Goal: Task Accomplishment & Management: Complete application form

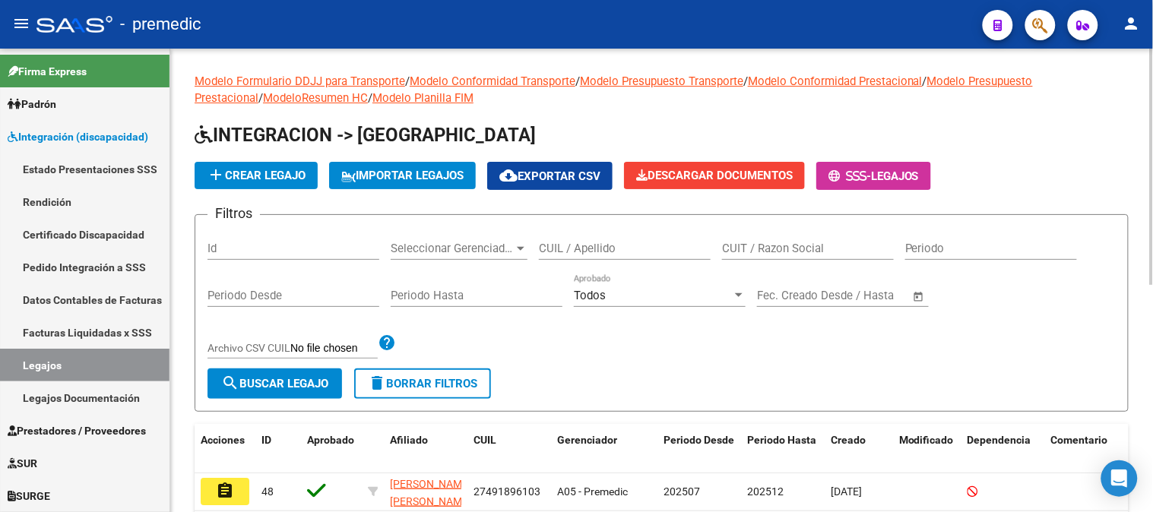
scroll to position [80, 0]
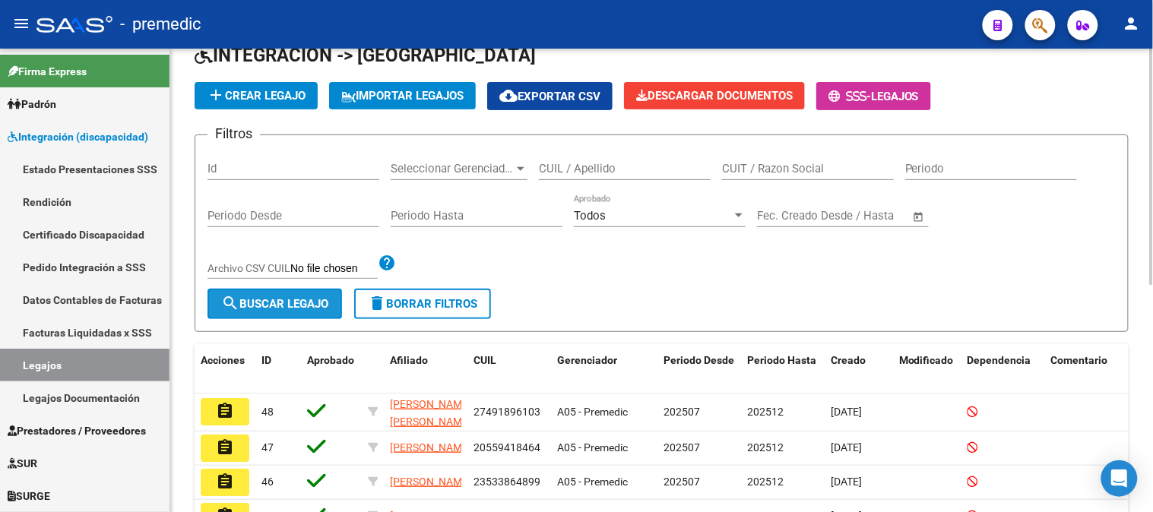
click at [315, 298] on span "search Buscar Legajo" at bounding box center [274, 304] width 107 height 14
click at [268, 293] on button "search Buscar Legajo" at bounding box center [275, 304] width 135 height 30
click at [303, 87] on button "add Crear Legajo" at bounding box center [256, 95] width 123 height 27
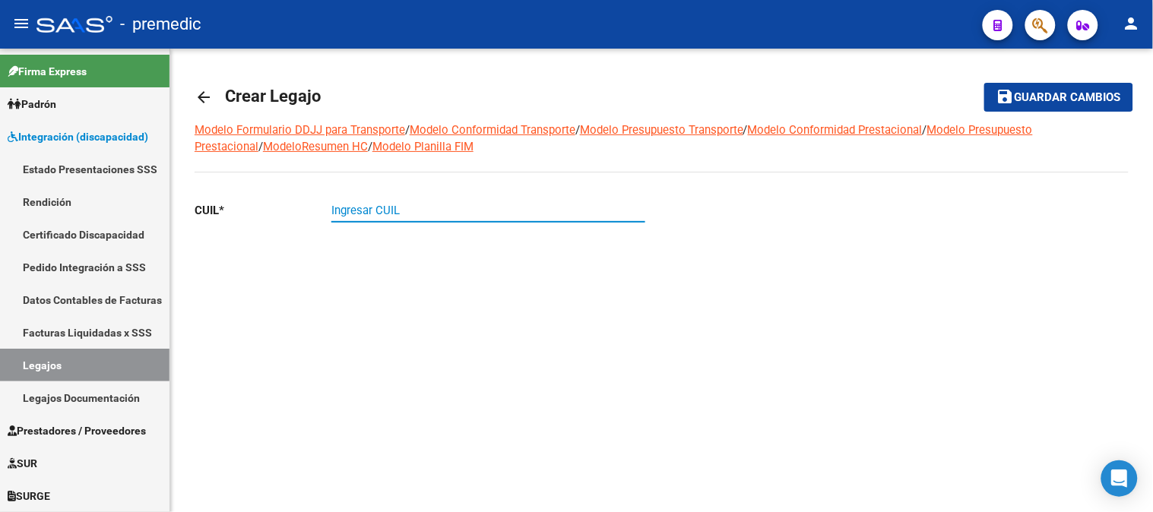
click at [382, 217] on input "Ingresar CUIL" at bounding box center [488, 211] width 314 height 14
paste input "27-55431359-6"
type input "27-55431359-6"
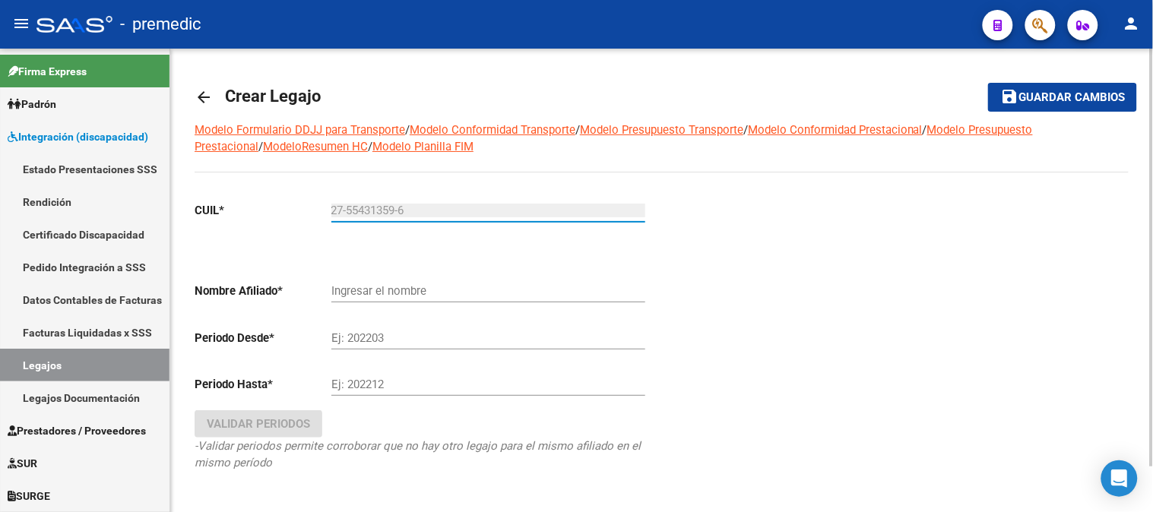
type input "[PERSON_NAME] [PERSON_NAME]"
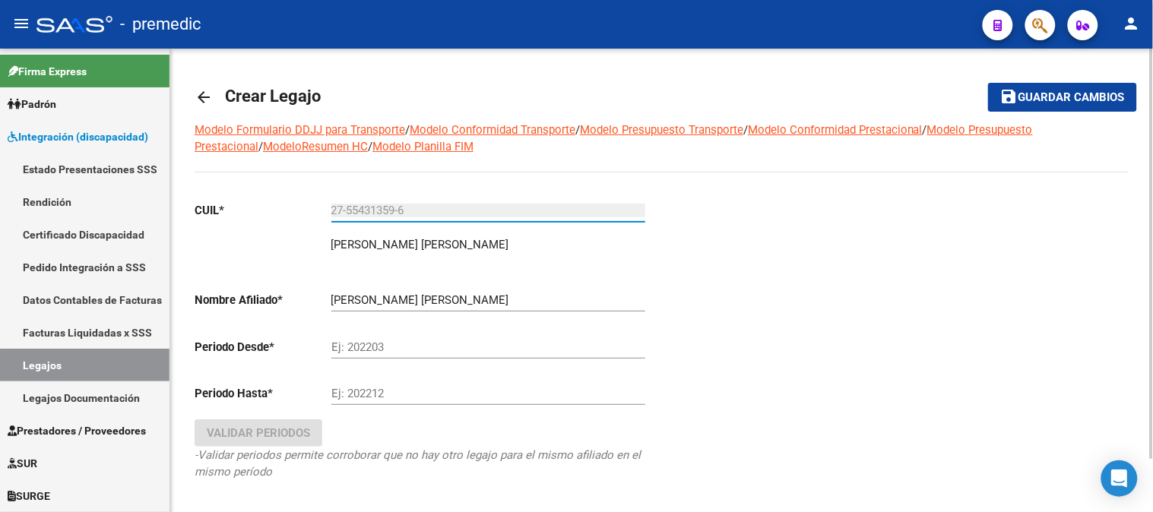
type input "27-55431359-6"
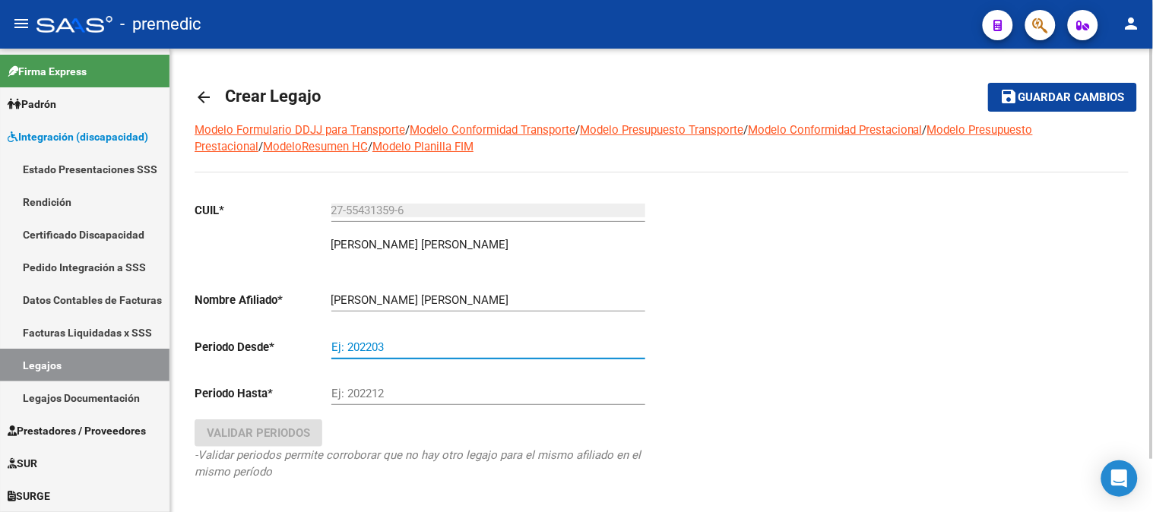
click at [392, 350] on input "Ej: 202203" at bounding box center [488, 348] width 314 height 14
type input "202507"
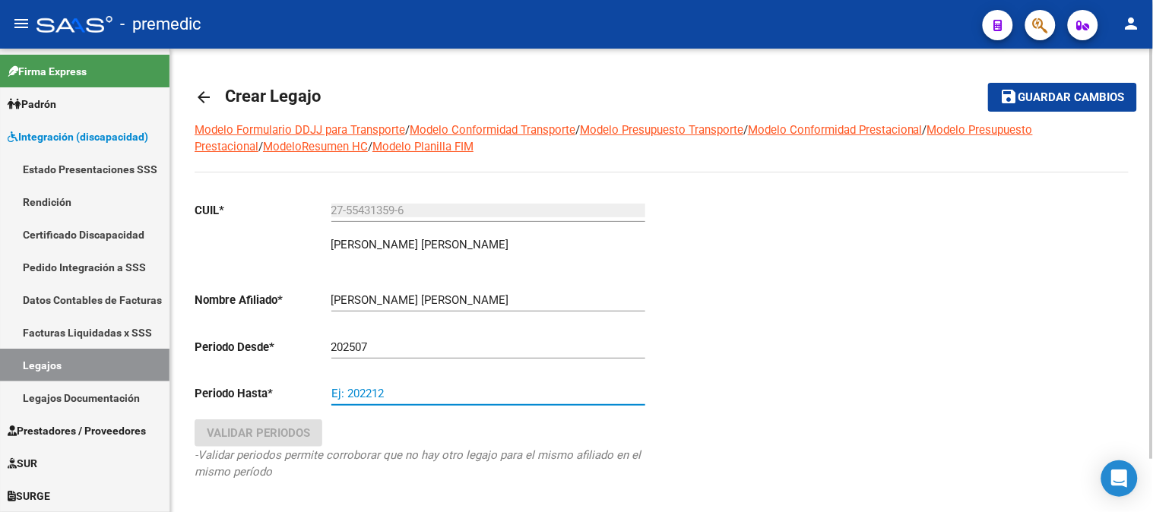
click at [431, 391] on input "Ej: 202212" at bounding box center [488, 394] width 314 height 14
type input "202512"
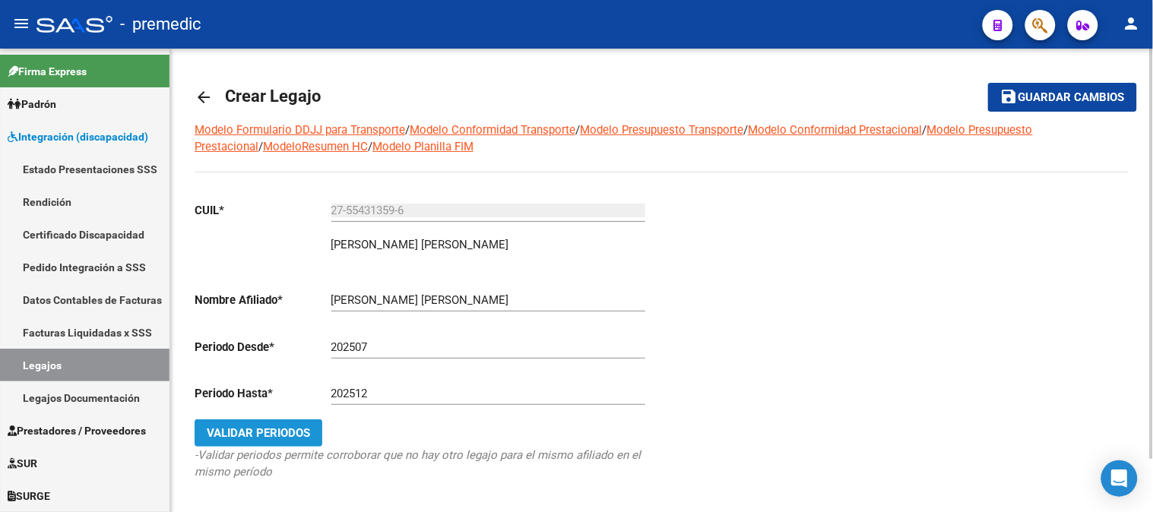
click at [244, 431] on span "Validar Periodos" at bounding box center [258, 433] width 103 height 14
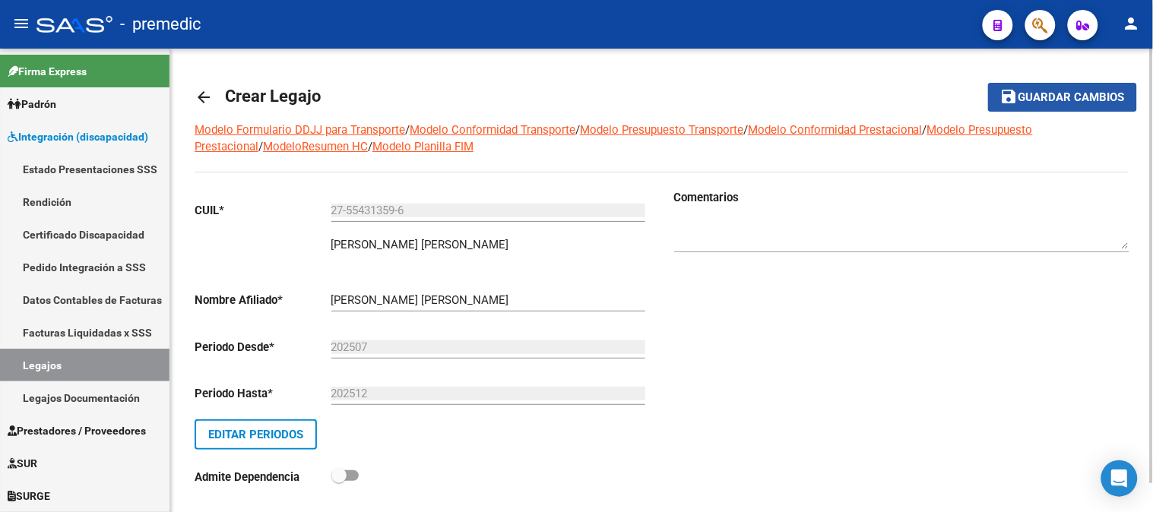
click at [1000, 89] on button "save Guardar cambios" at bounding box center [1062, 97] width 149 height 28
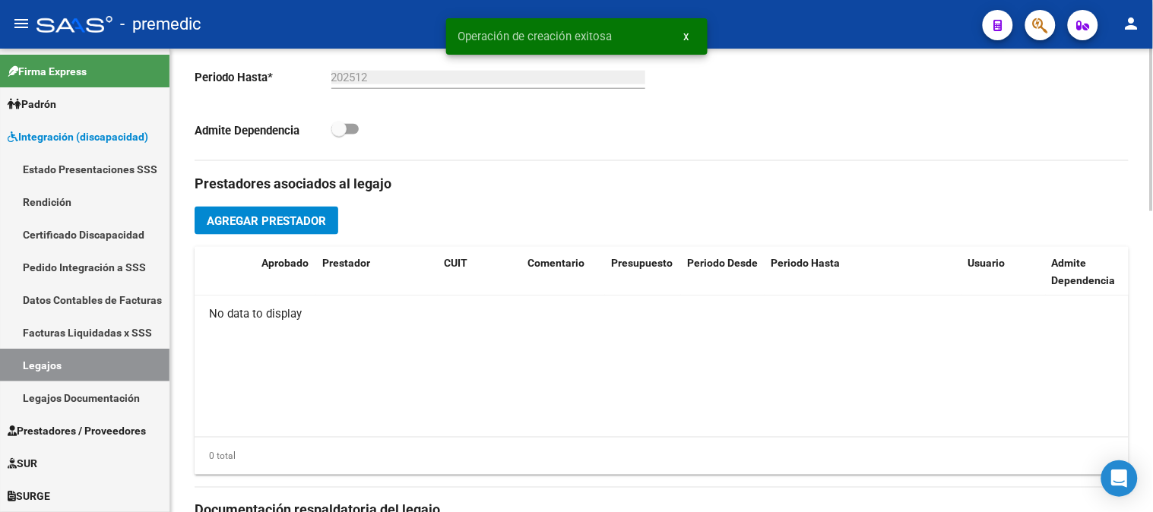
scroll to position [479, 0]
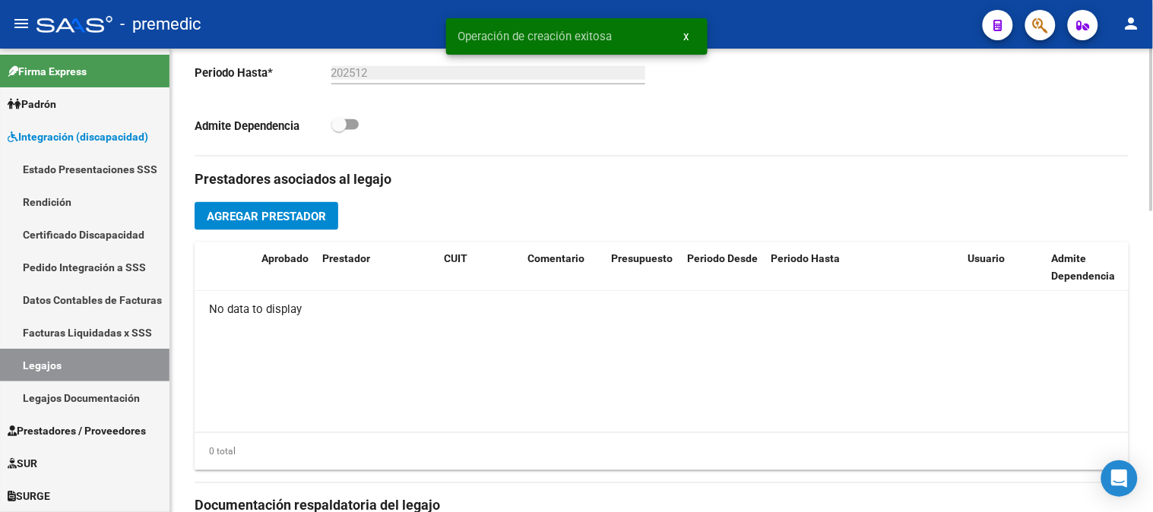
click at [1151, 307] on div at bounding box center [1152, 298] width 4 height 163
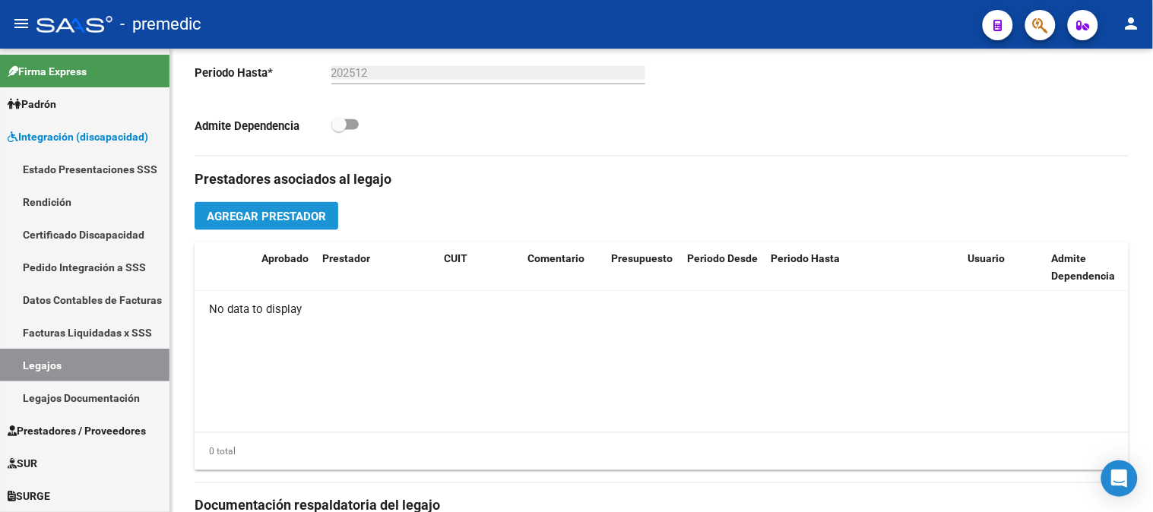
click at [296, 209] on button "Agregar Prestador" at bounding box center [267, 216] width 144 height 28
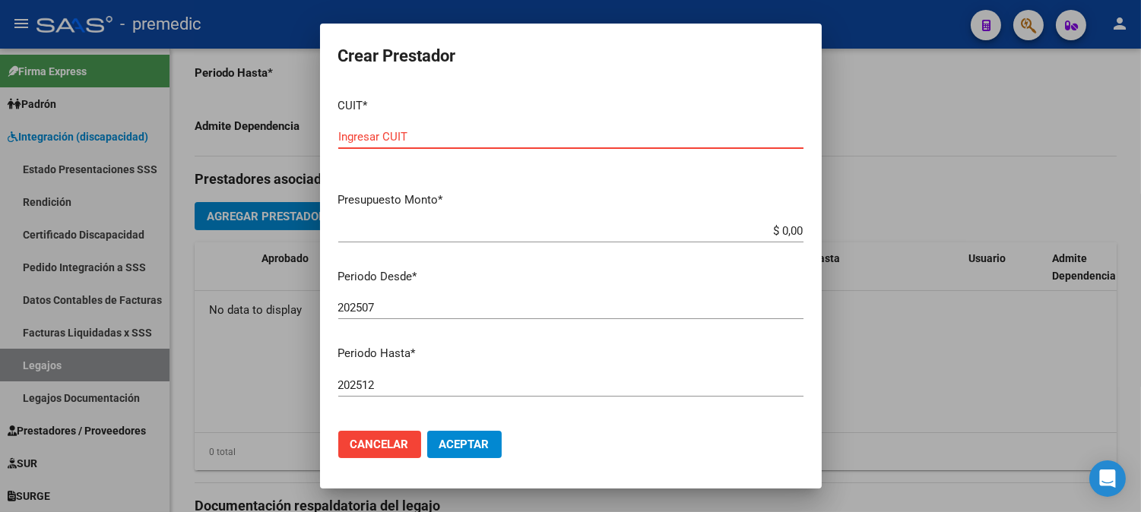
paste input "27-34999362-2"
type input "27-34999362-2"
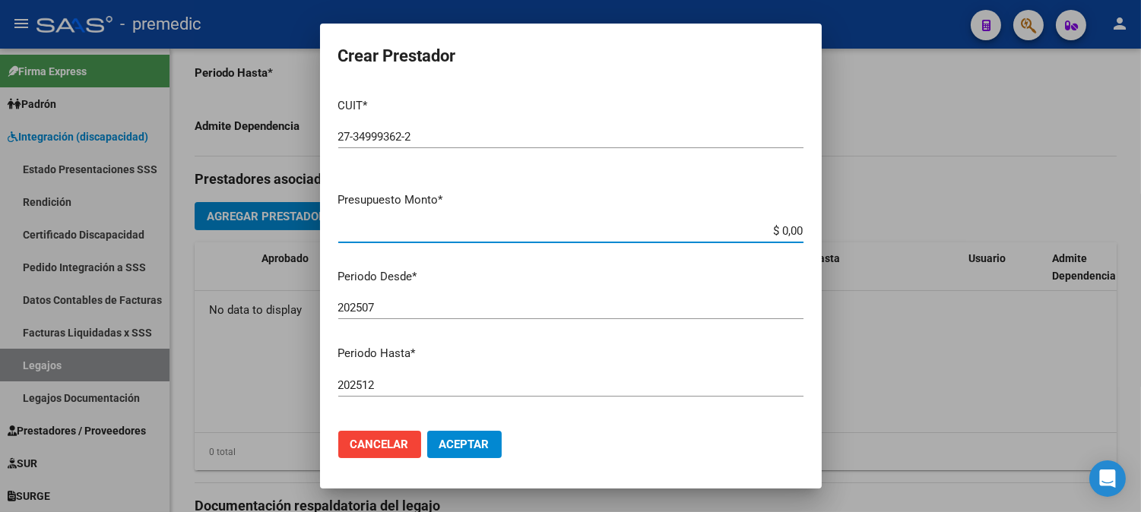
click at [781, 233] on input "$ 0,00" at bounding box center [570, 231] width 465 height 14
paste input "98964.88"
type input "$ 98.964,88"
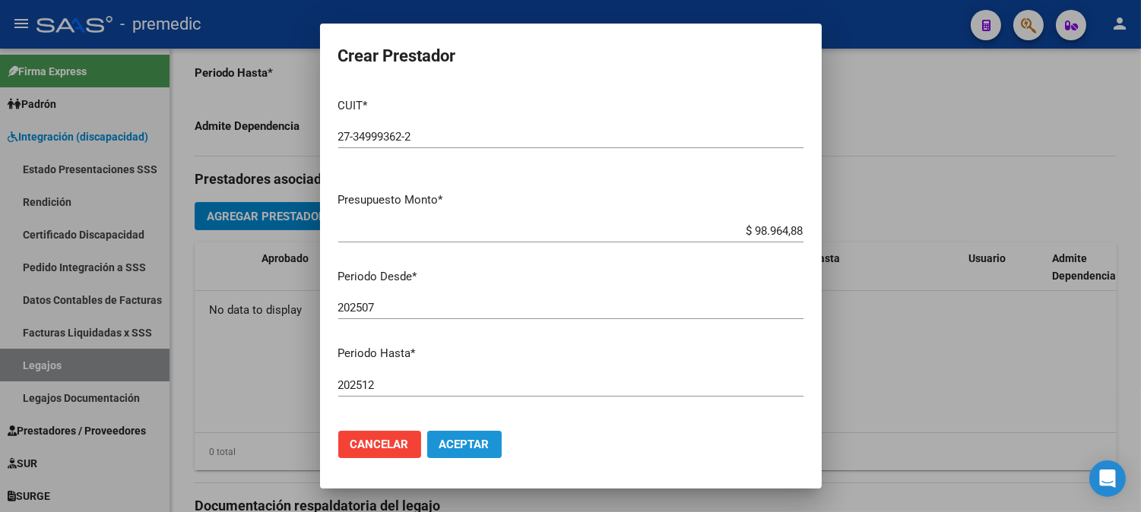
click at [479, 442] on span "Aceptar" at bounding box center [464, 445] width 50 height 14
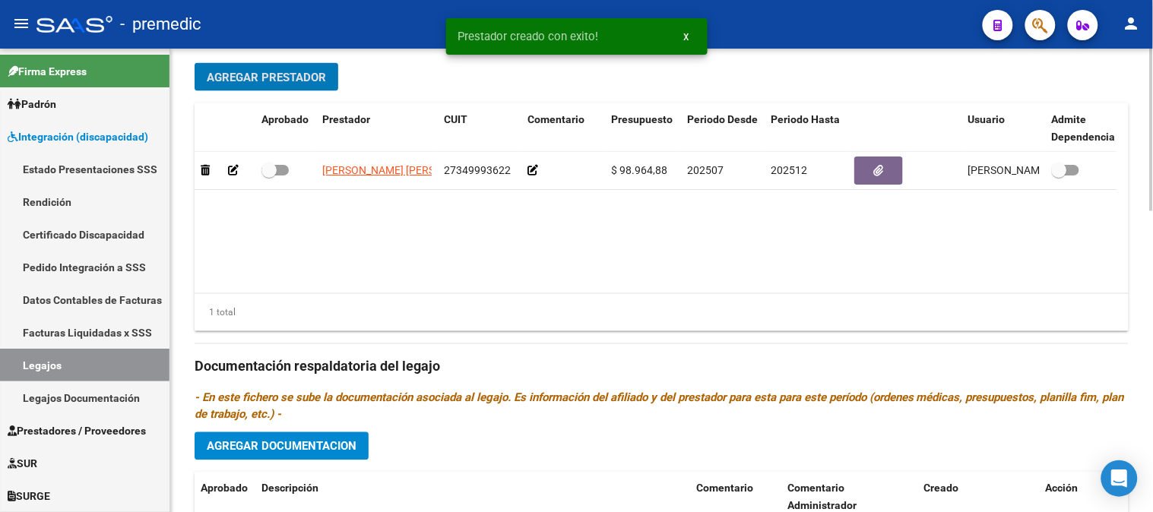
scroll to position [616, 0]
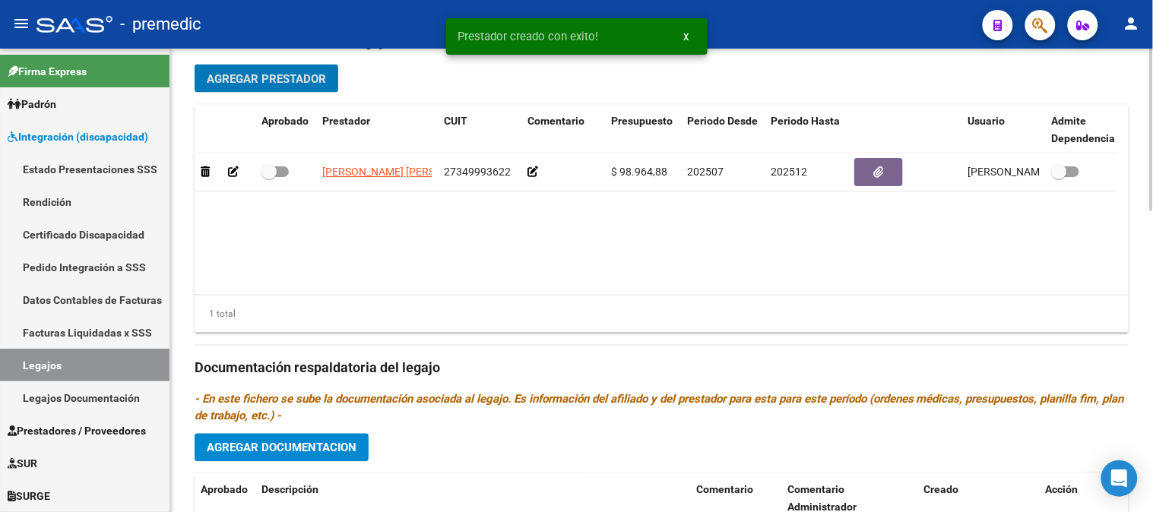
click at [1152, 272] on div at bounding box center [1152, 346] width 4 height 163
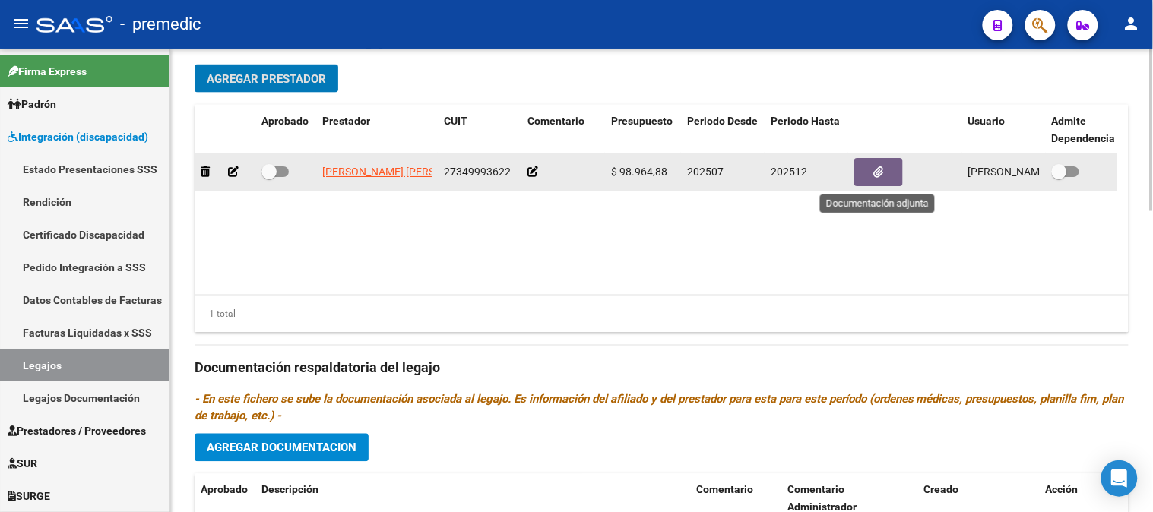
click at [876, 178] on icon "button" at bounding box center [879, 171] width 10 height 11
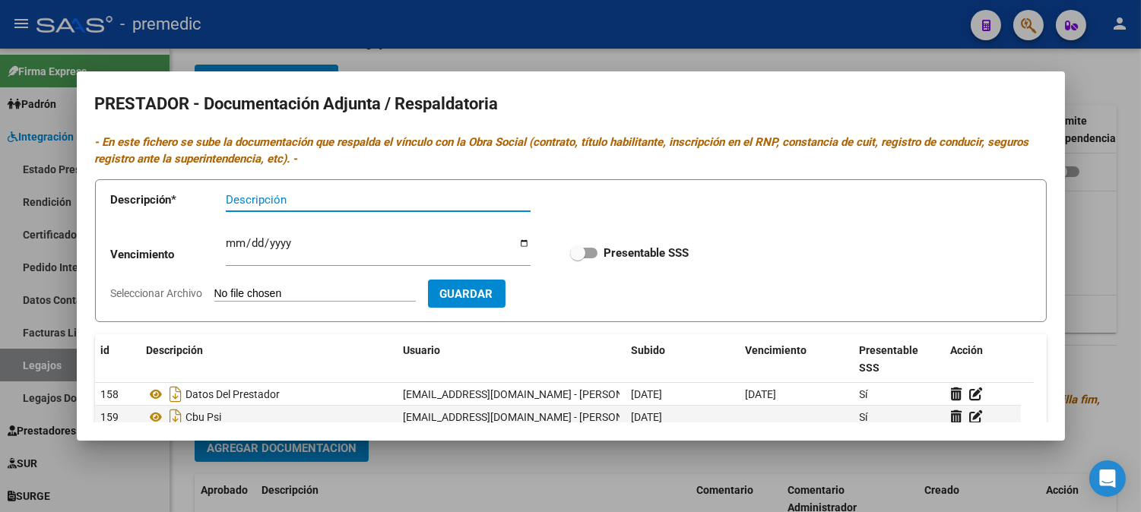
click at [1092, 148] on div at bounding box center [570, 256] width 1141 height 512
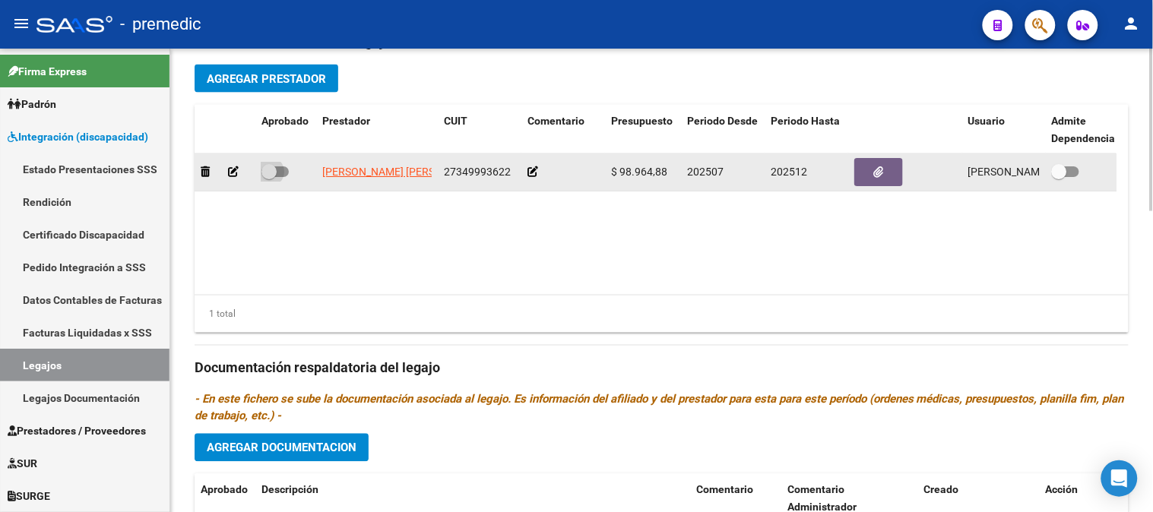
click at [282, 169] on span at bounding box center [274, 171] width 27 height 11
click at [269, 177] on input "checkbox" at bounding box center [268, 177] width 1 height 1
checkbox input "true"
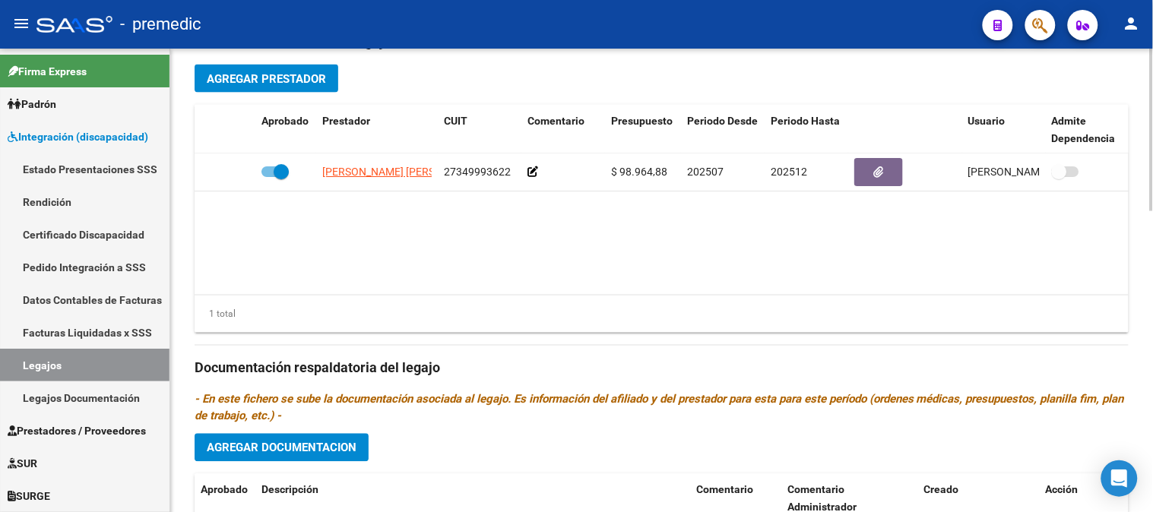
click at [340, 438] on button "Agregar Documentacion" at bounding box center [282, 448] width 174 height 28
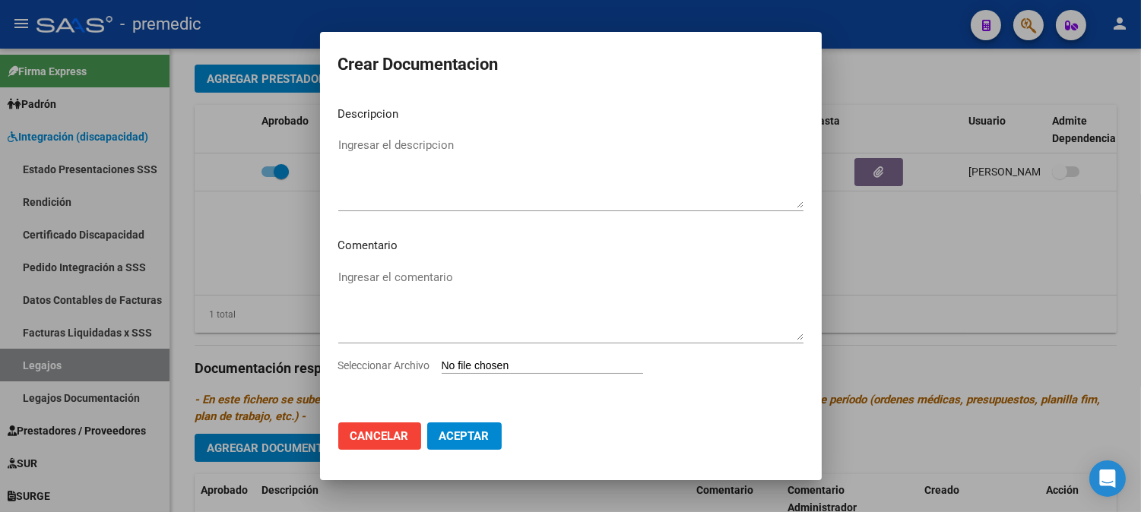
click at [468, 375] on div "Seleccionar Archivo" at bounding box center [570, 371] width 465 height 29
click at [468, 360] on input "Seleccionar Archivo" at bounding box center [542, 367] width 201 height 14
type input "C:\fakepath\CUD.pdf"
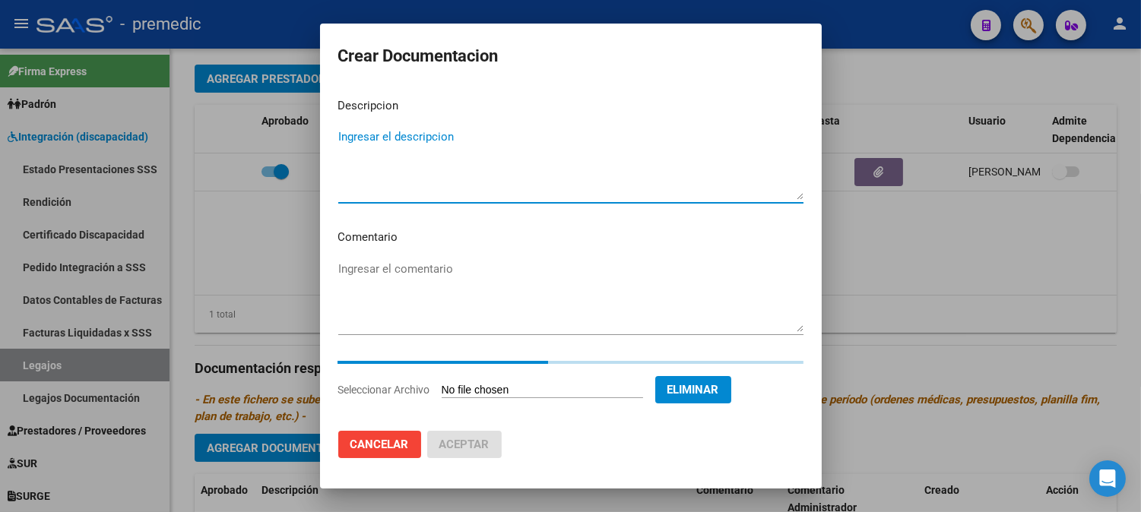
click at [534, 147] on textarea "Ingresar el descripcion" at bounding box center [570, 163] width 465 height 71
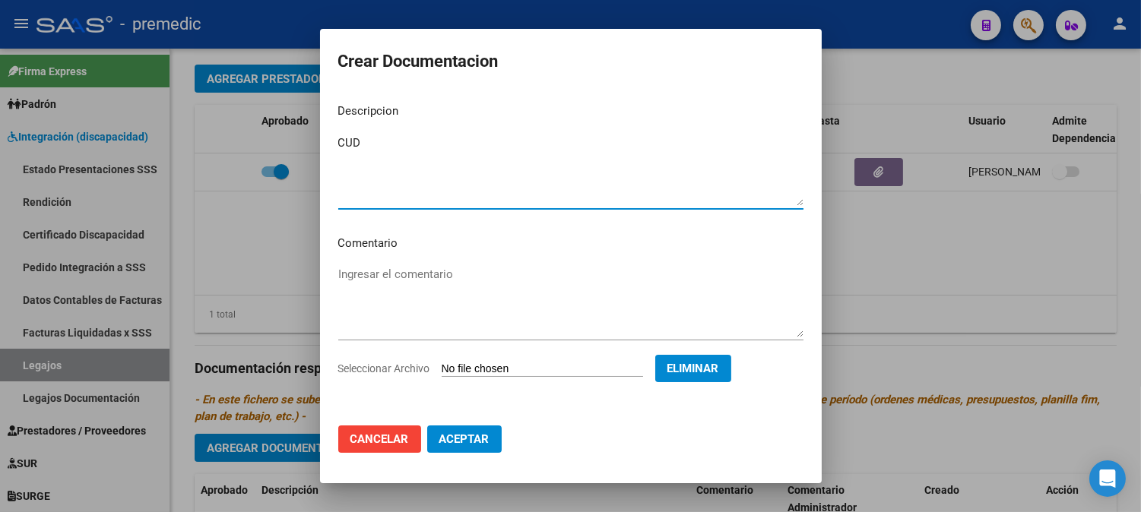
type textarea "CUD"
drag, startPoint x: 493, startPoint y: 422, endPoint x: 484, endPoint y: 447, distance: 26.4
click at [484, 447] on mat-dialog-actions "Cancelar Aceptar" at bounding box center [570, 439] width 465 height 52
click at [484, 447] on button "Aceptar" at bounding box center [464, 439] width 74 height 27
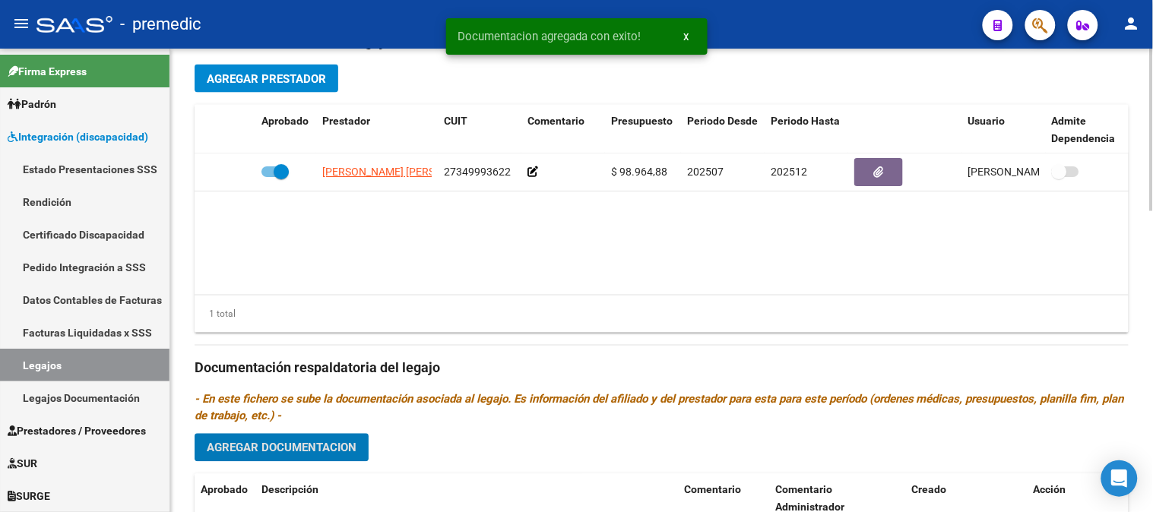
click at [1152, 428] on div at bounding box center [1152, 346] width 4 height 163
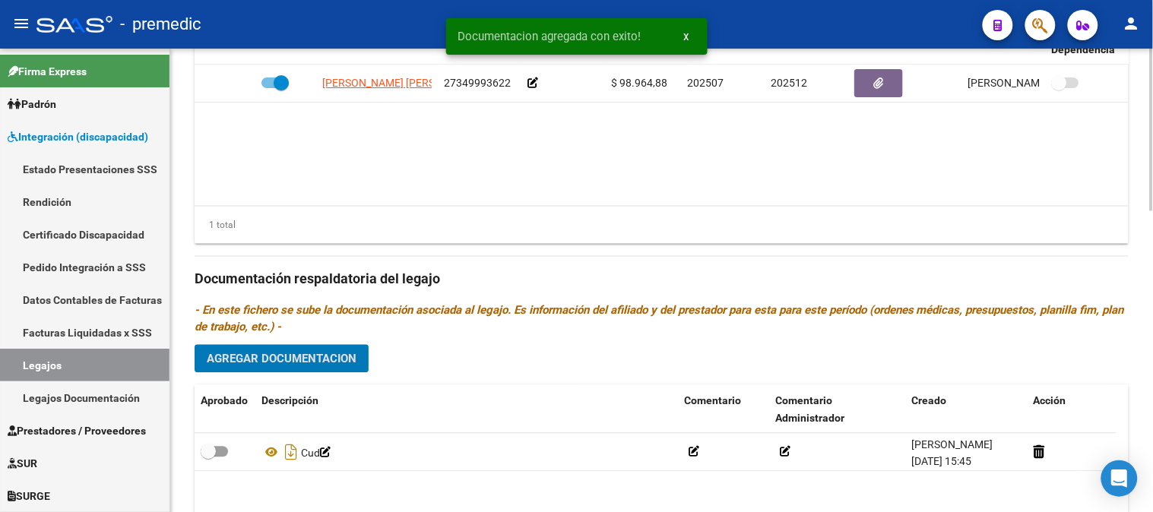
click at [1152, 445] on div at bounding box center [1152, 378] width 4 height 163
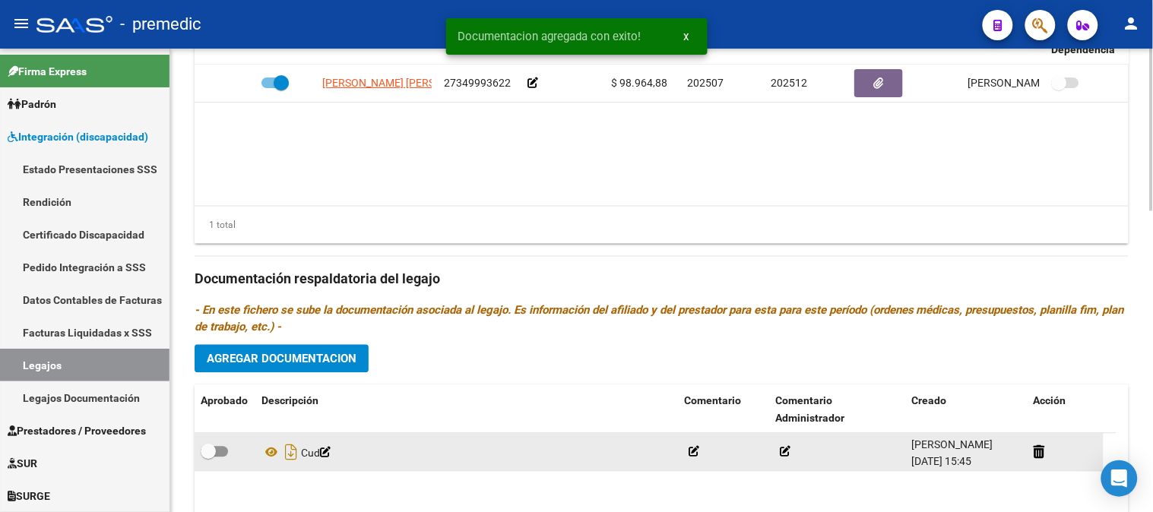
drag, startPoint x: 230, startPoint y: 461, endPoint x: 224, endPoint y: 454, distance: 8.7
click at [224, 454] on div at bounding box center [225, 453] width 49 height 20
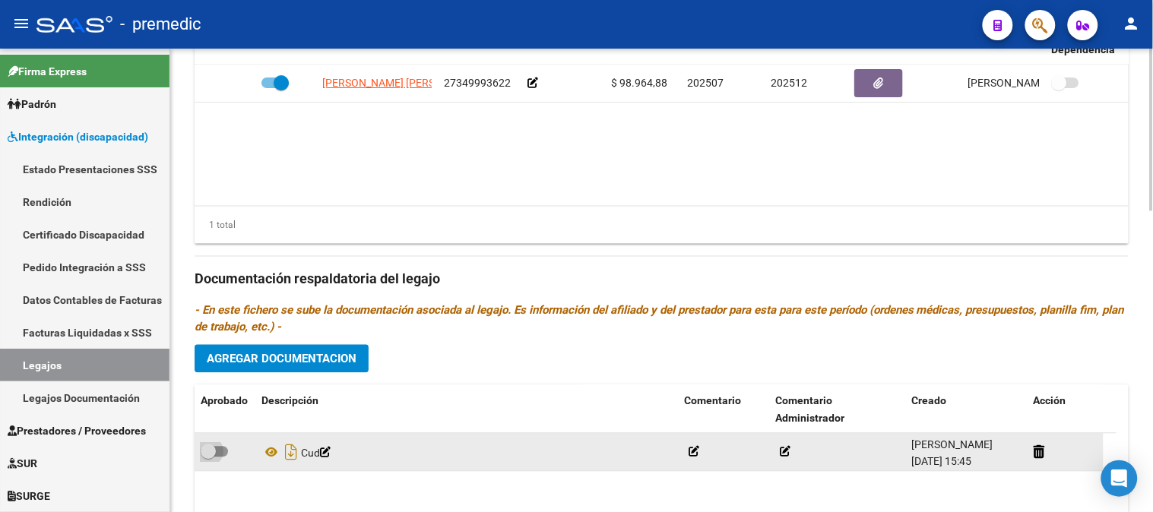
click at [224, 454] on span at bounding box center [214, 452] width 27 height 11
click at [208, 458] on input "checkbox" at bounding box center [208, 458] width 1 height 1
checkbox input "true"
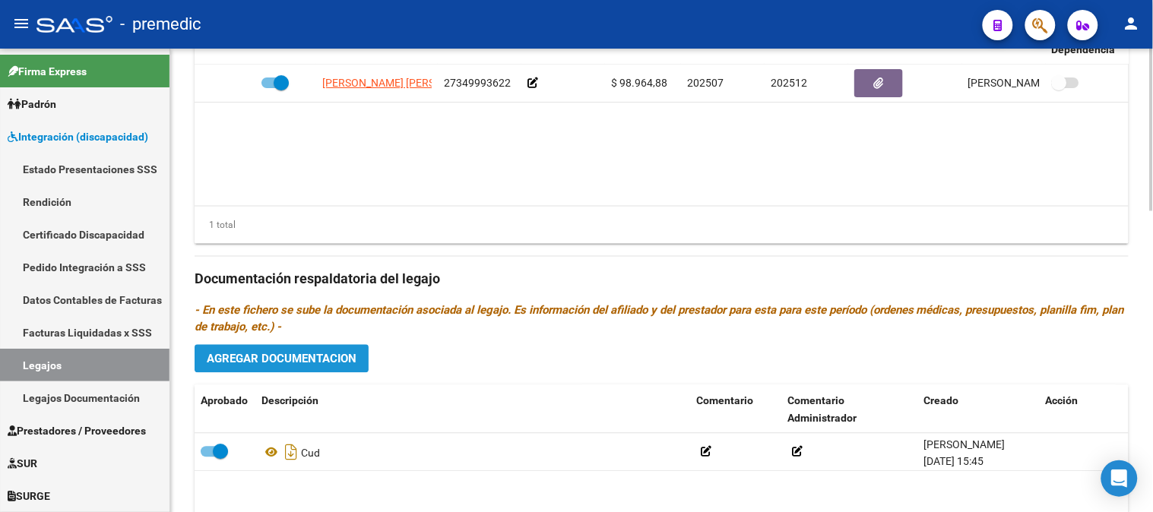
click at [315, 372] on button "Agregar Documentacion" at bounding box center [282, 359] width 174 height 28
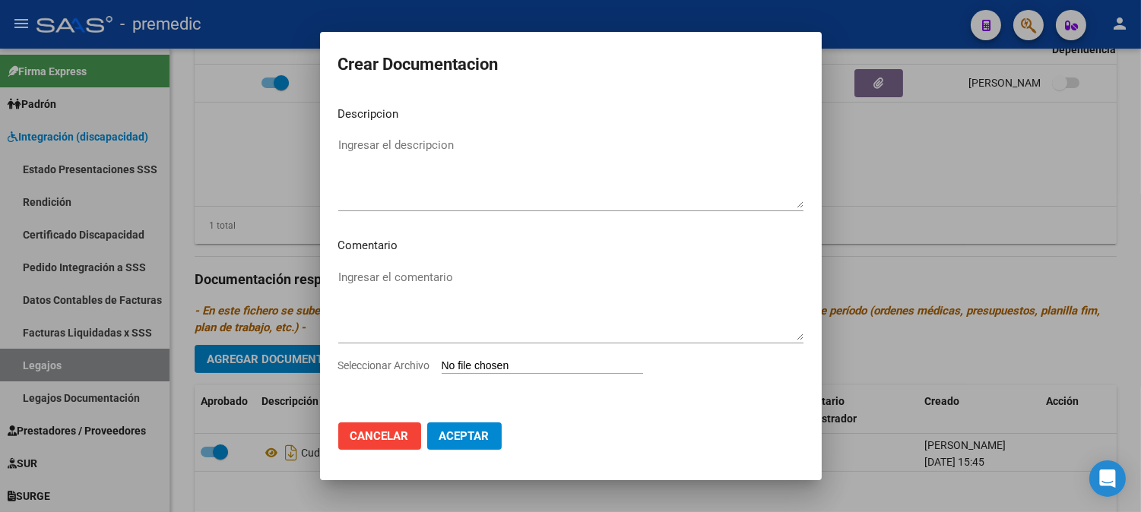
click at [474, 362] on input "Seleccionar Archivo" at bounding box center [542, 367] width 201 height 14
type input "C:\fakepath\DNI.pdf"
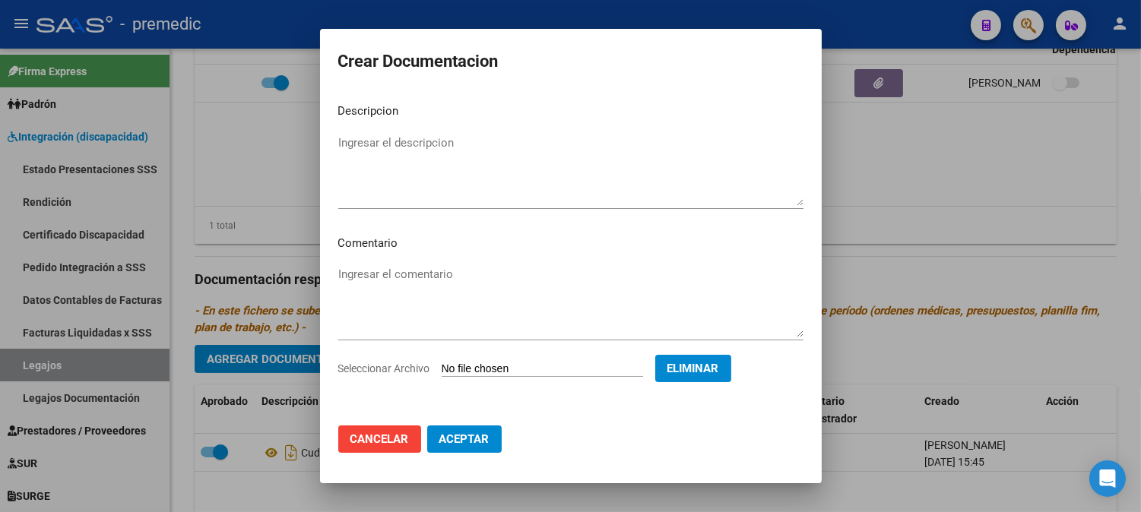
click at [515, 164] on textarea "Ingresar el descripcion" at bounding box center [570, 170] width 465 height 71
type textarea "DNI"
click at [480, 434] on span "Aceptar" at bounding box center [464, 440] width 50 height 14
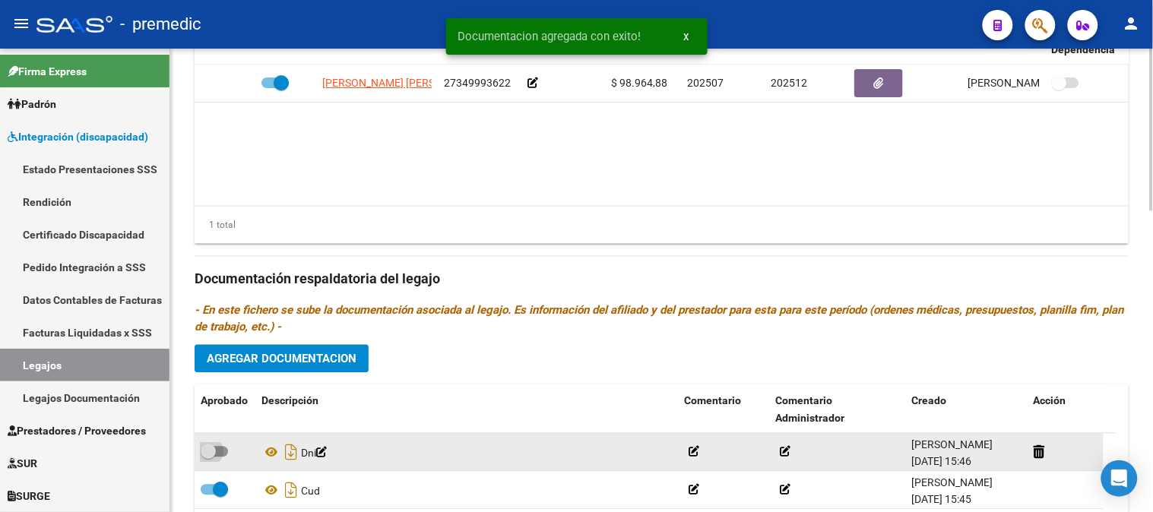
click at [217, 452] on span at bounding box center [214, 452] width 27 height 11
click at [208, 458] on input "checkbox" at bounding box center [208, 458] width 1 height 1
checkbox input "true"
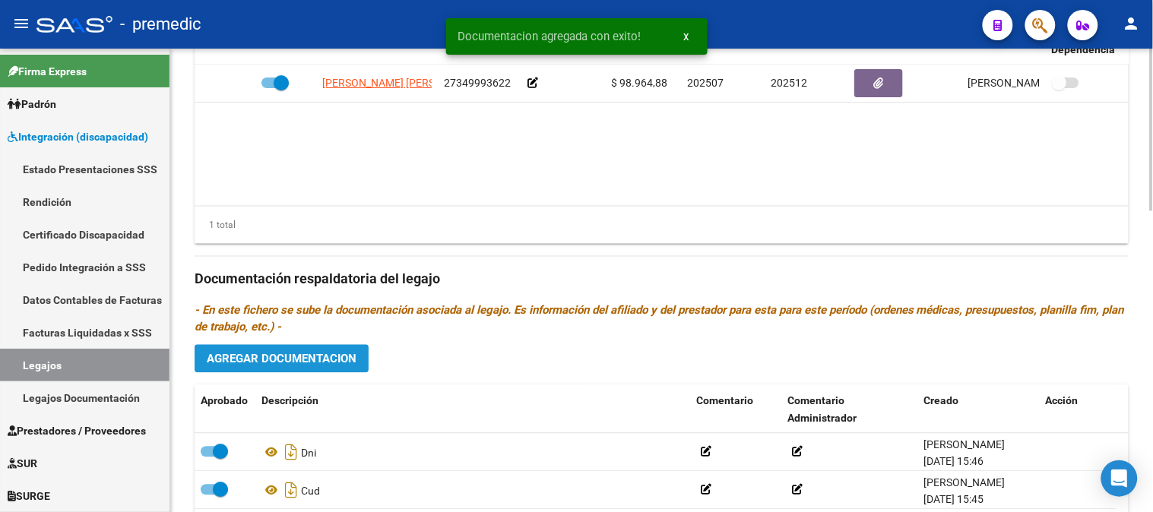
click at [309, 362] on span "Agregar Documentacion" at bounding box center [282, 360] width 150 height 14
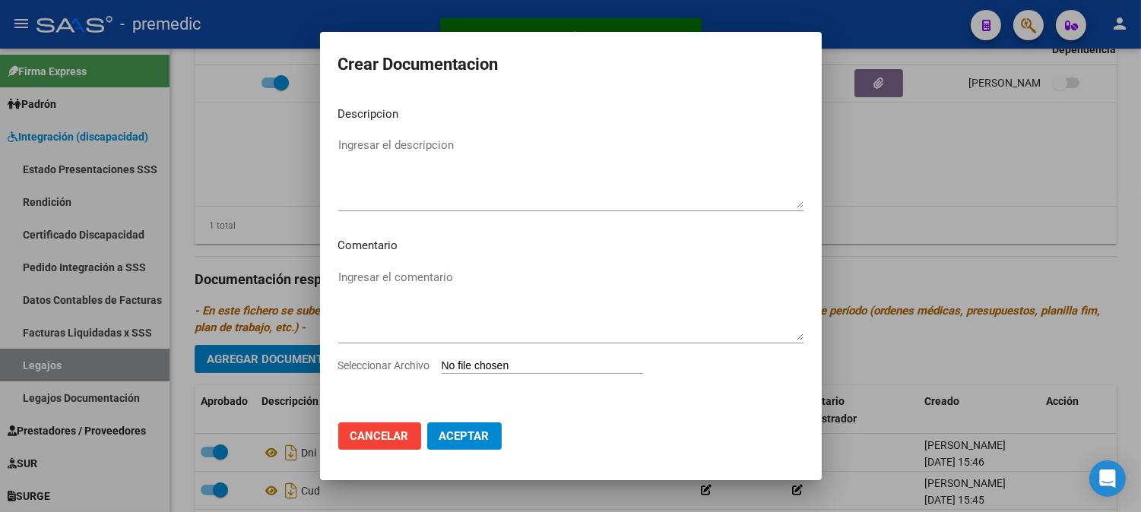
click at [502, 368] on input "Seleccionar Archivo" at bounding box center [542, 367] width 201 height 14
type input "C:\fakepath\RHC.pdf"
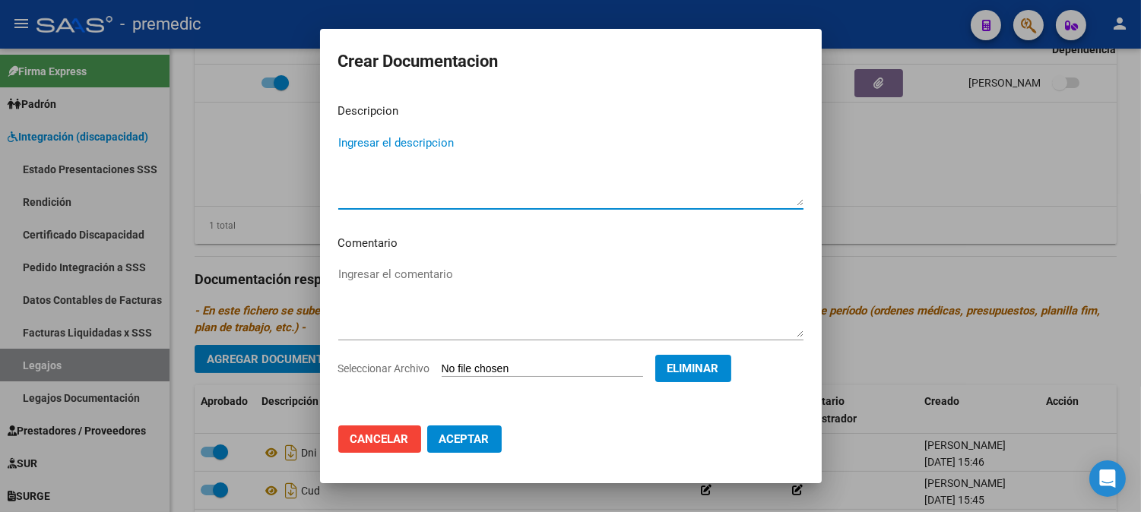
click at [547, 162] on textarea "Ingresar el descripcion" at bounding box center [570, 170] width 465 height 71
type textarea "RHC"
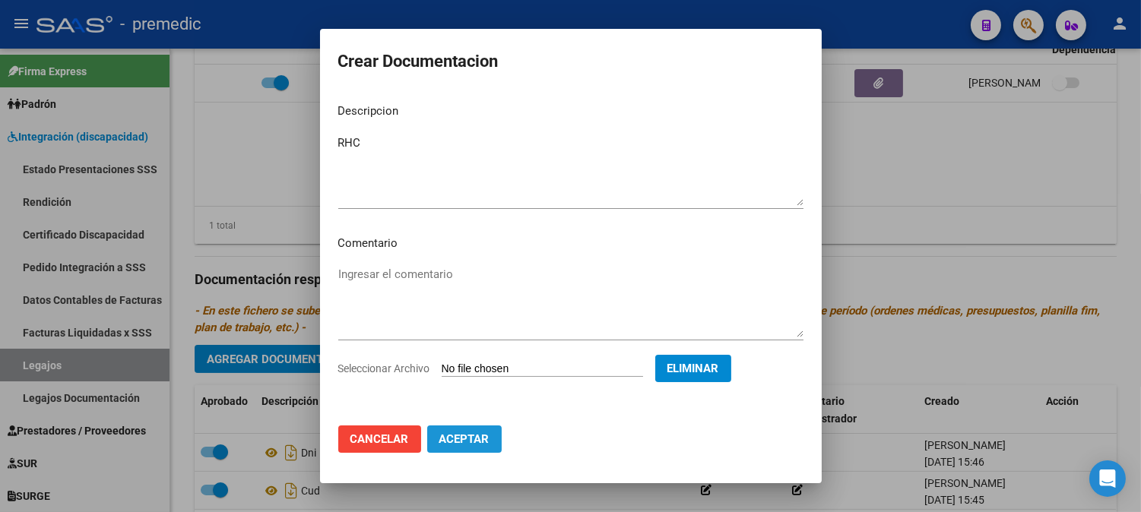
click at [475, 437] on span "Aceptar" at bounding box center [464, 440] width 50 height 14
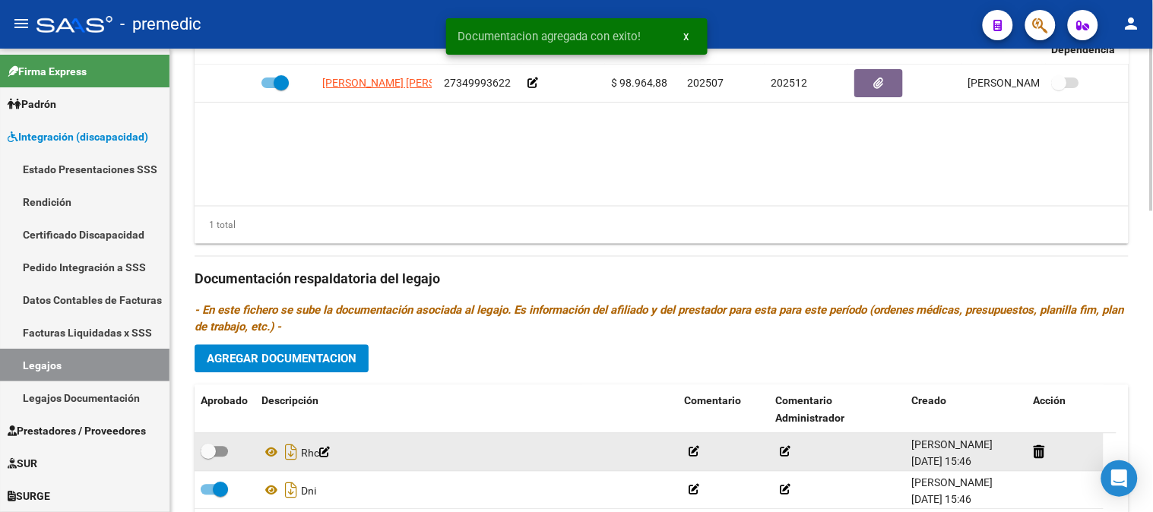
drag, startPoint x: 233, startPoint y: 454, endPoint x: 222, endPoint y: 455, distance: 10.7
click at [222, 455] on div at bounding box center [225, 453] width 49 height 20
click at [222, 455] on span at bounding box center [214, 452] width 27 height 11
click at [208, 458] on input "checkbox" at bounding box center [208, 458] width 1 height 1
checkbox input "true"
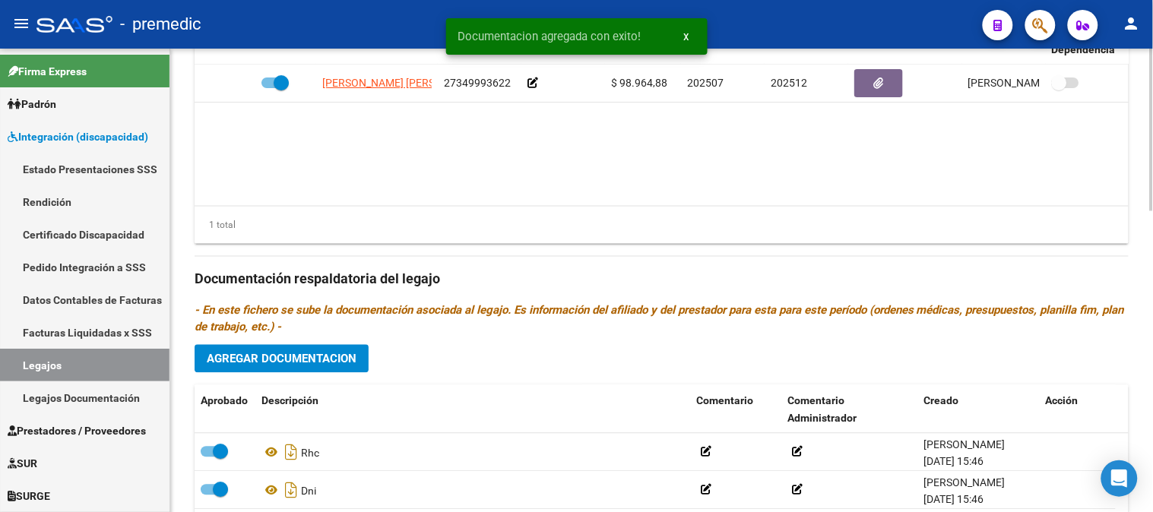
click at [307, 357] on span "Agregar Documentacion" at bounding box center [282, 360] width 150 height 14
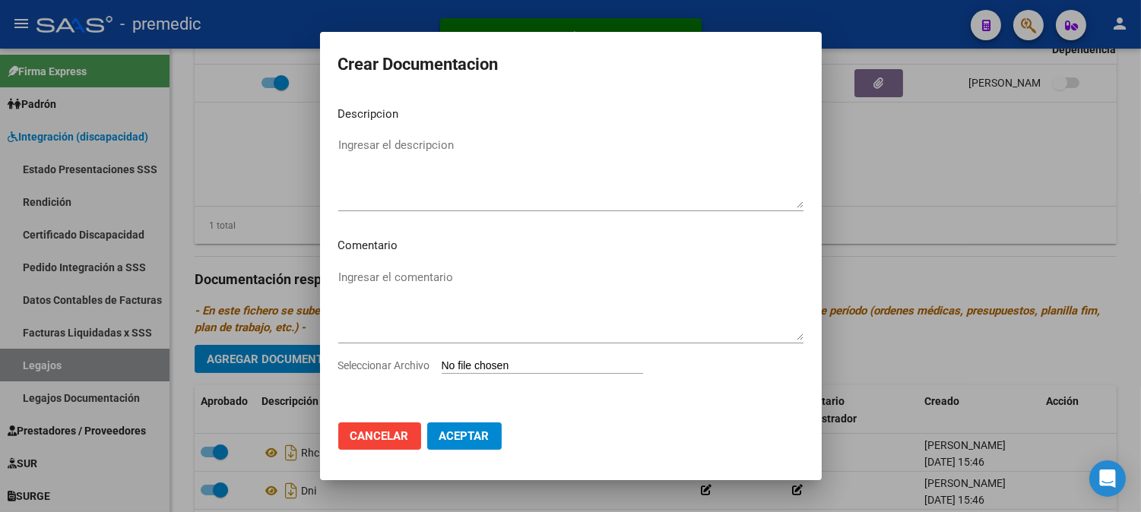
click at [515, 365] on input "Seleccionar Archivo" at bounding box center [542, 367] width 201 height 14
type input "C:\fakepath\OM.pdf"
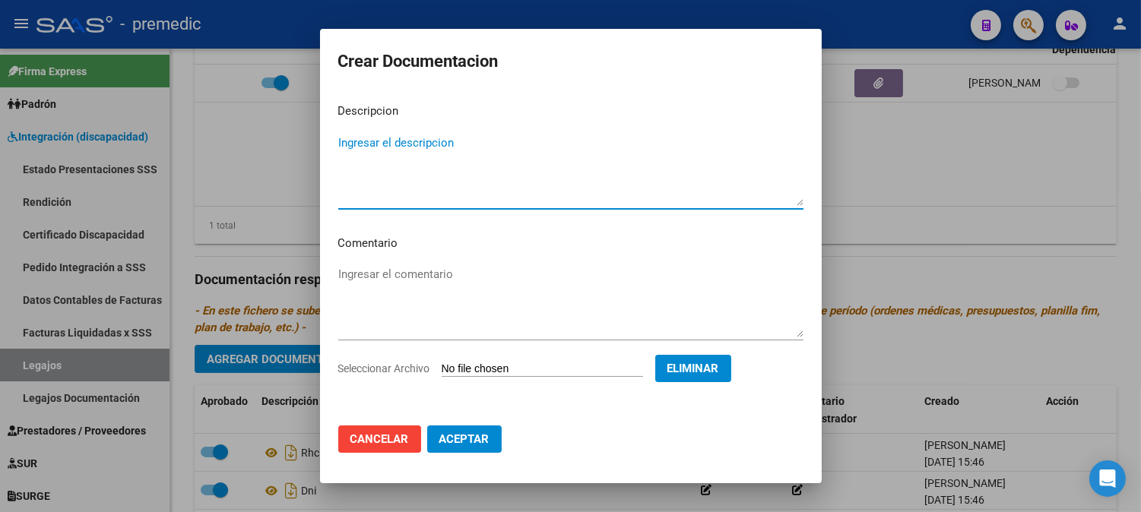
click at [533, 135] on textarea "Ingresar el descripcion" at bounding box center [570, 170] width 465 height 71
type textarea "OM"
click at [477, 430] on button "Aceptar" at bounding box center [464, 439] width 74 height 27
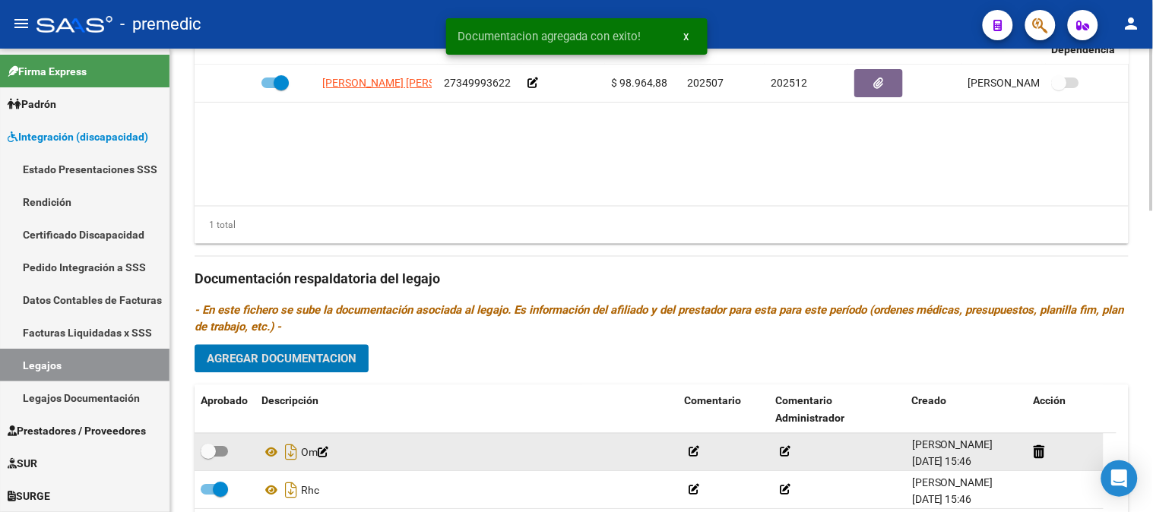
click at [224, 452] on span at bounding box center [214, 452] width 27 height 11
click at [208, 458] on input "checkbox" at bounding box center [208, 458] width 1 height 1
checkbox input "true"
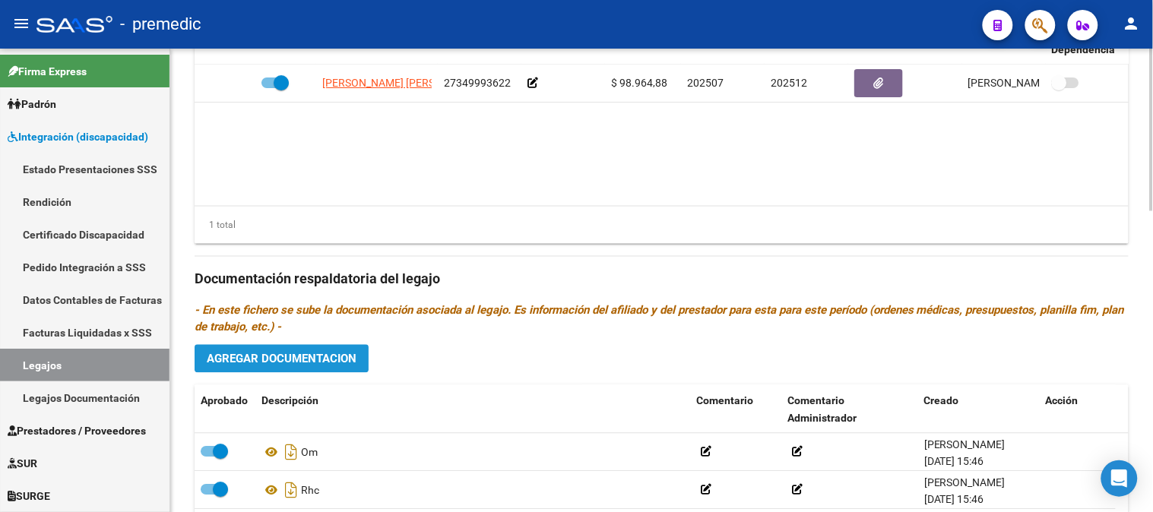
click at [325, 365] on span "Agregar Documentacion" at bounding box center [282, 360] width 150 height 14
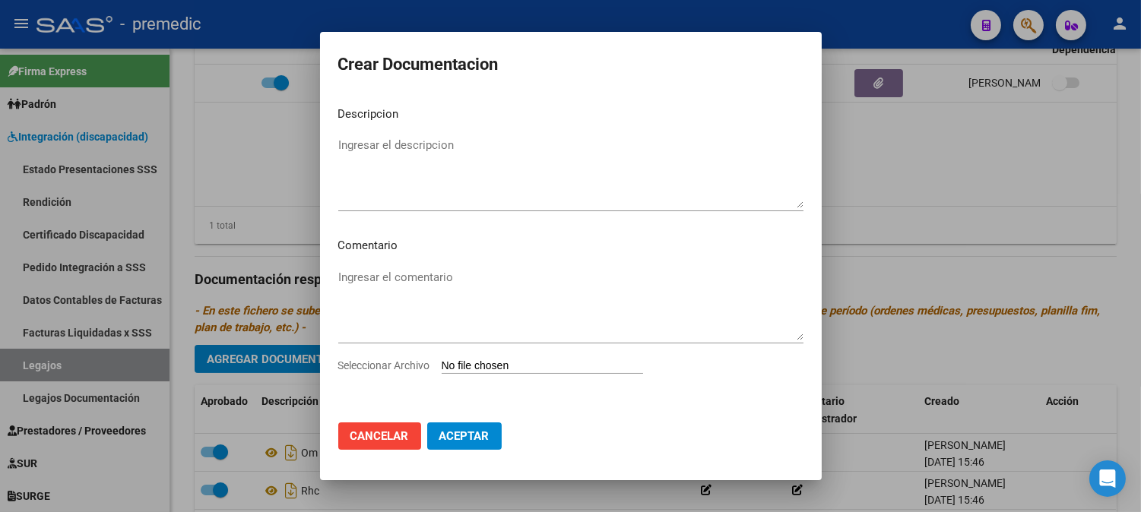
click at [497, 363] on input "Seleccionar Archivo" at bounding box center [542, 367] width 201 height 14
type input "C:\fakepath\CONFORMIDAD.pdf"
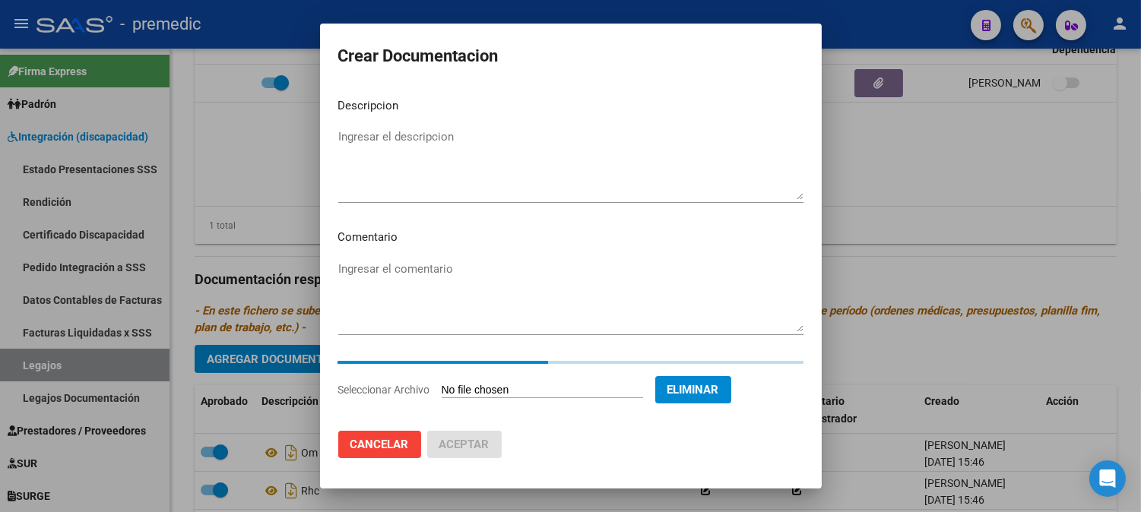
click at [537, 152] on textarea "Ingresar el descripcion" at bounding box center [570, 163] width 465 height 71
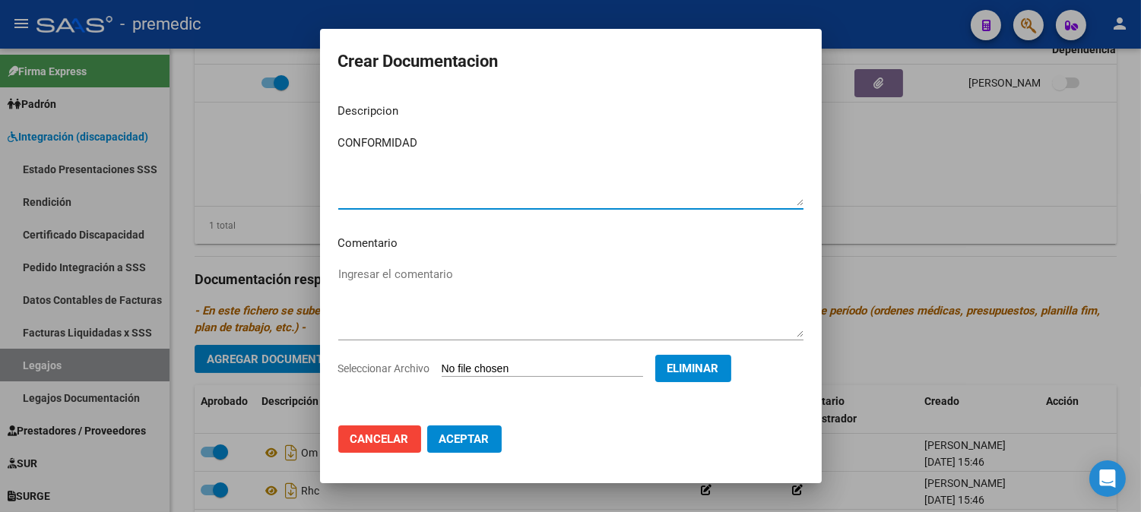
type textarea "CONFORMIDAD"
click at [468, 437] on span "Aceptar" at bounding box center [464, 440] width 50 height 14
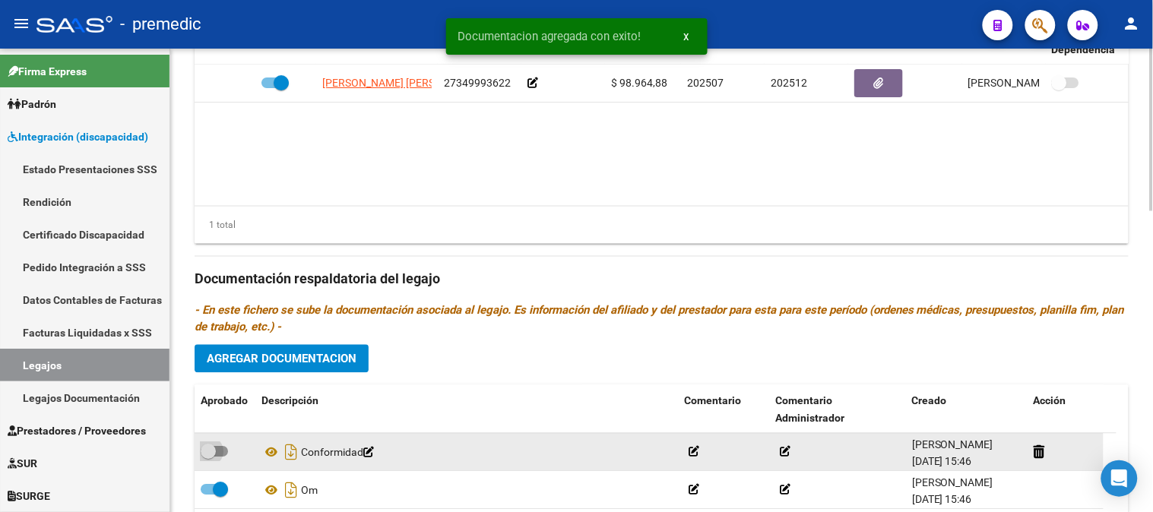
click at [221, 448] on span at bounding box center [214, 452] width 27 height 11
click at [208, 458] on input "checkbox" at bounding box center [208, 458] width 1 height 1
checkbox input "true"
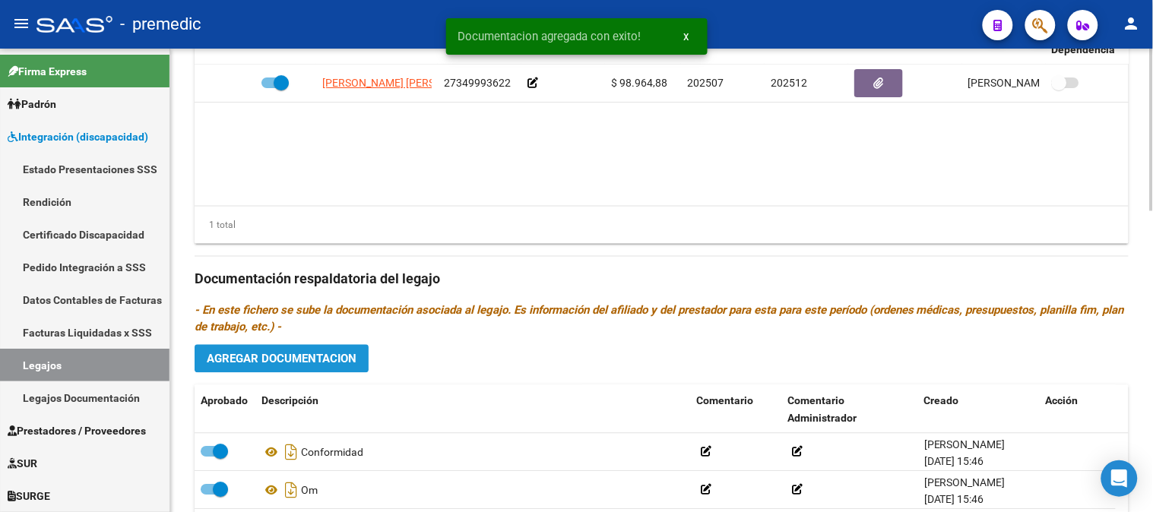
click at [323, 353] on span "Agregar Documentacion" at bounding box center [282, 359] width 150 height 14
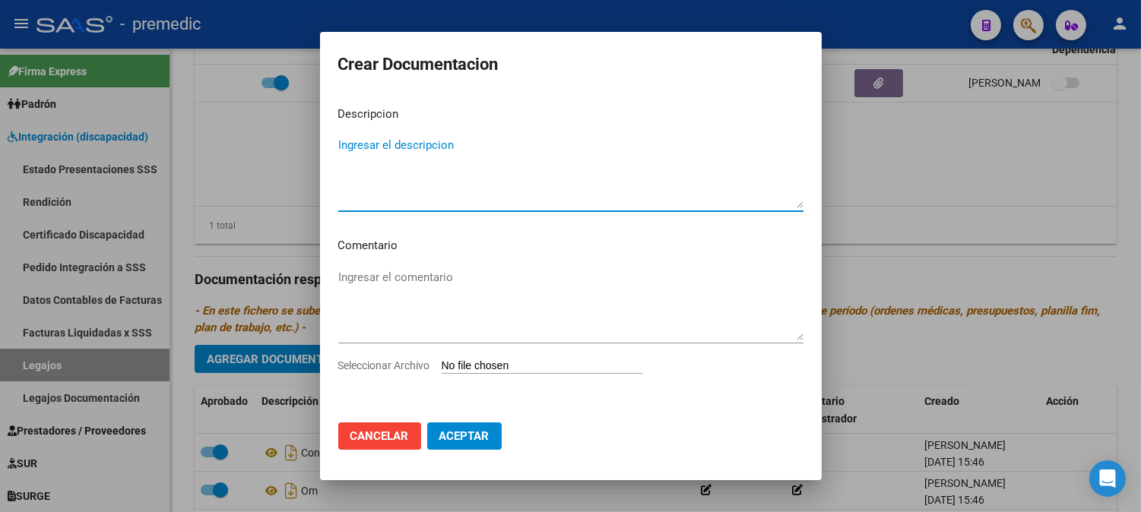
click at [498, 372] on input "Seleccionar Archivo" at bounding box center [542, 367] width 201 height 14
type input "C:\fakepath\DATOS FAMILIARES.pdf"
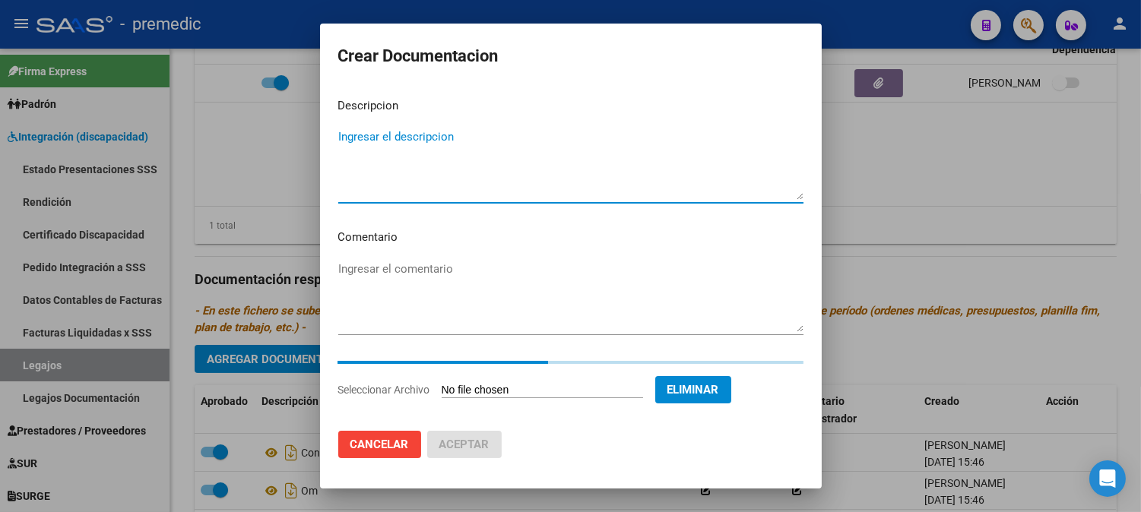
click at [565, 169] on textarea "Ingresar el descripcion" at bounding box center [570, 163] width 465 height 71
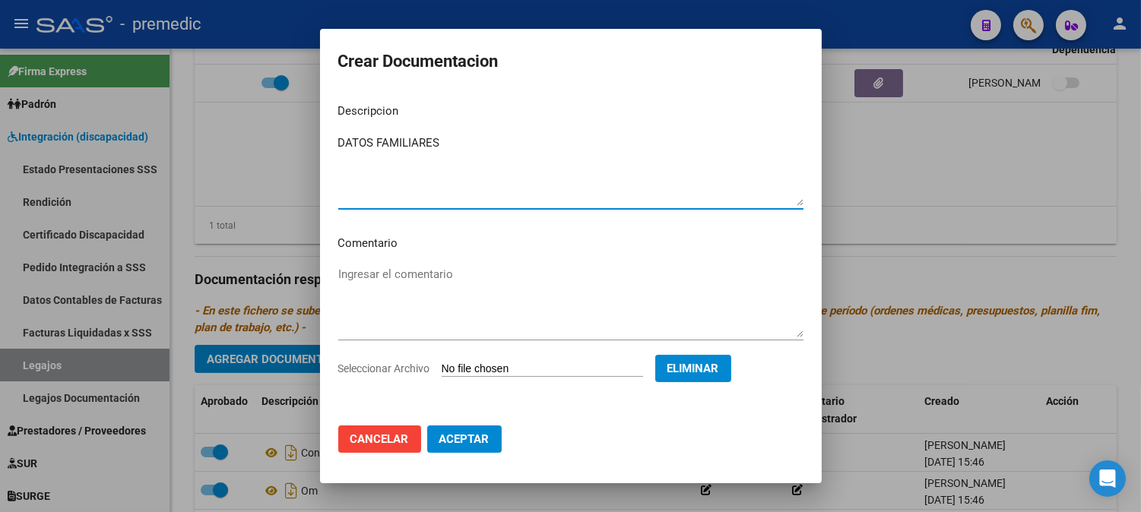
type textarea "DATOS FAMILIARES"
drag, startPoint x: 475, startPoint y: 421, endPoint x: 472, endPoint y: 445, distance: 23.8
click at [472, 445] on mat-dialog-actions "Cancelar Aceptar" at bounding box center [570, 439] width 465 height 52
click at [472, 445] on span "Aceptar" at bounding box center [464, 440] width 50 height 14
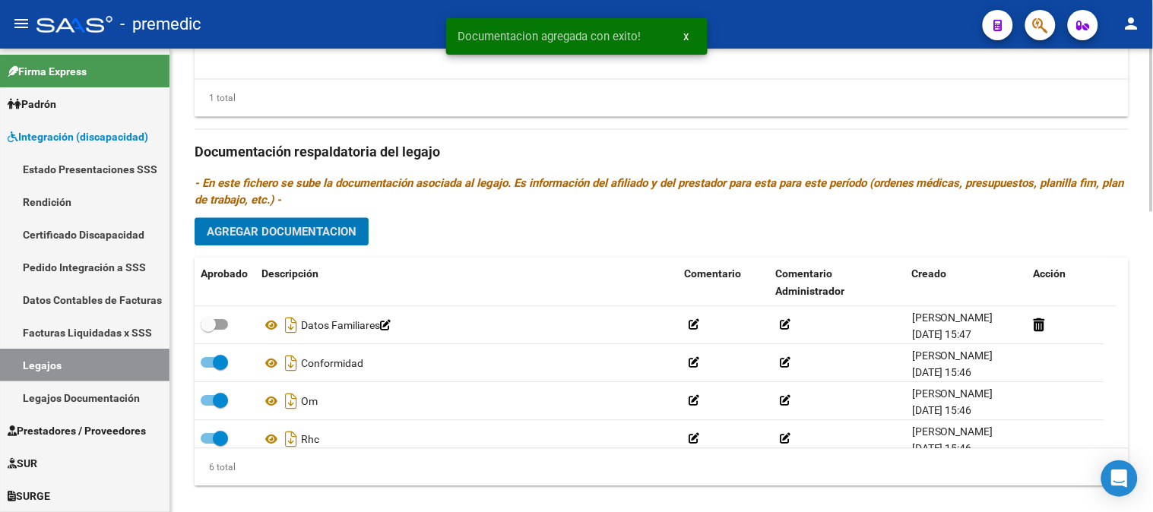
scroll to position [836, 0]
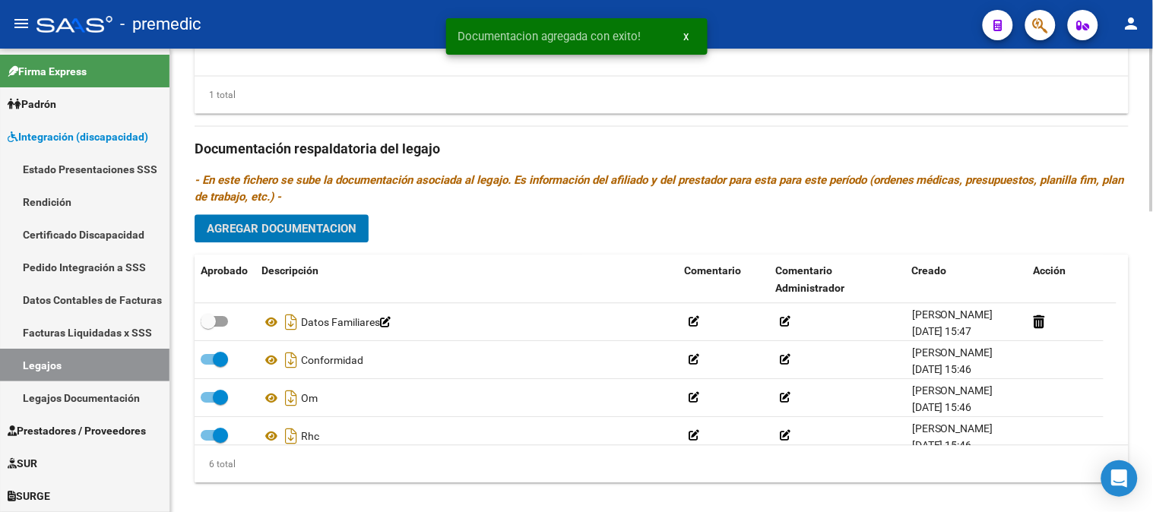
click at [1152, 360] on div at bounding box center [1152, 424] width 4 height 163
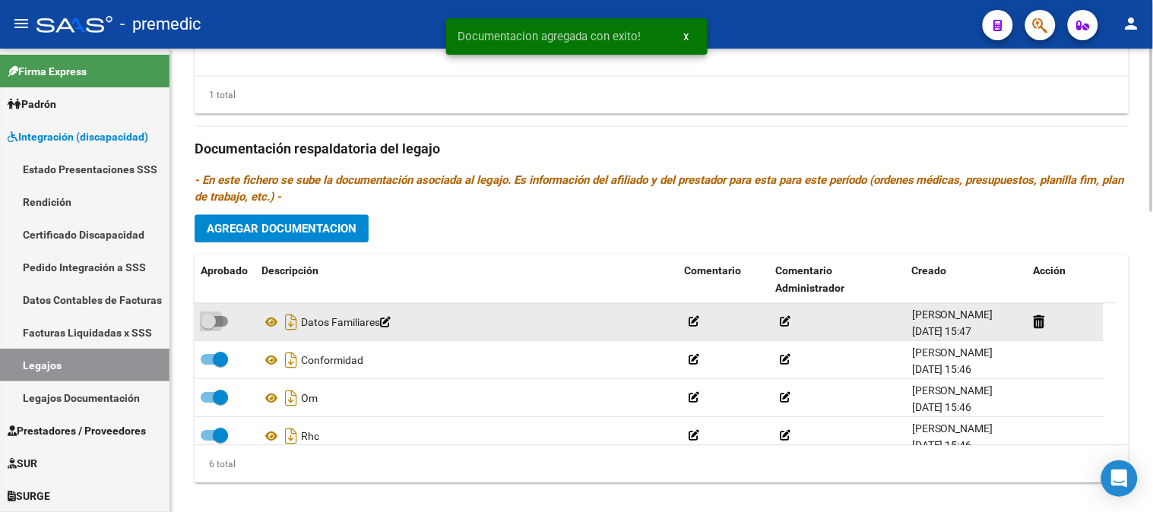
click at [220, 322] on span at bounding box center [214, 321] width 27 height 11
click at [208, 327] on input "checkbox" at bounding box center [208, 327] width 1 height 1
checkbox input "true"
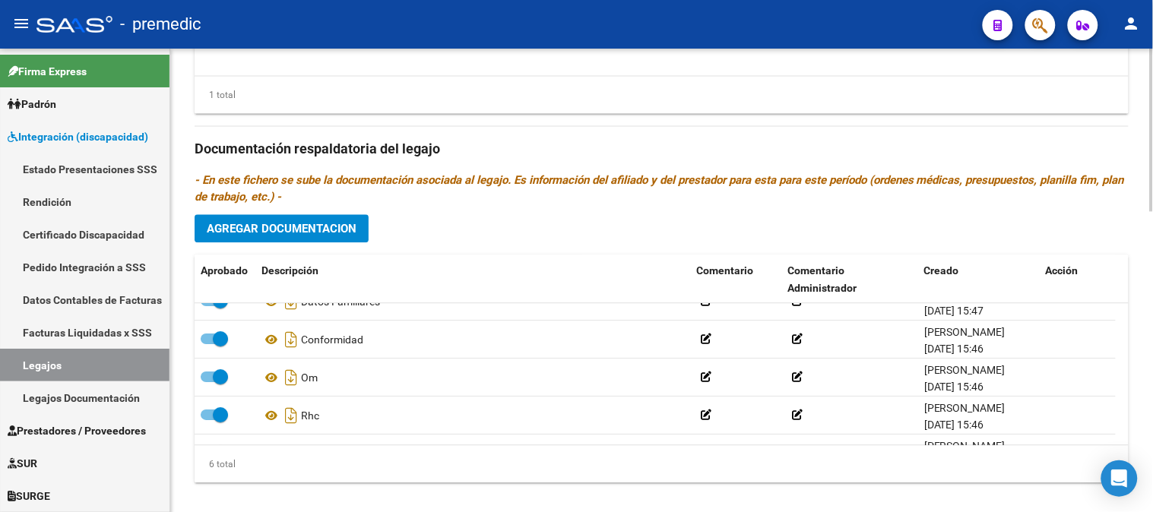
scroll to position [0, 0]
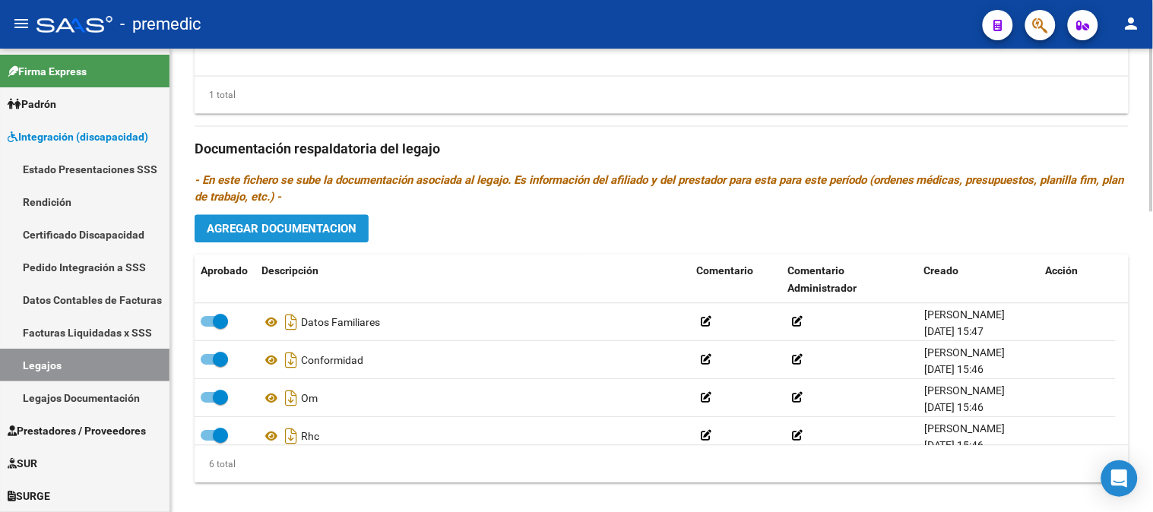
click at [308, 231] on span "Agregar Documentacion" at bounding box center [282, 229] width 150 height 14
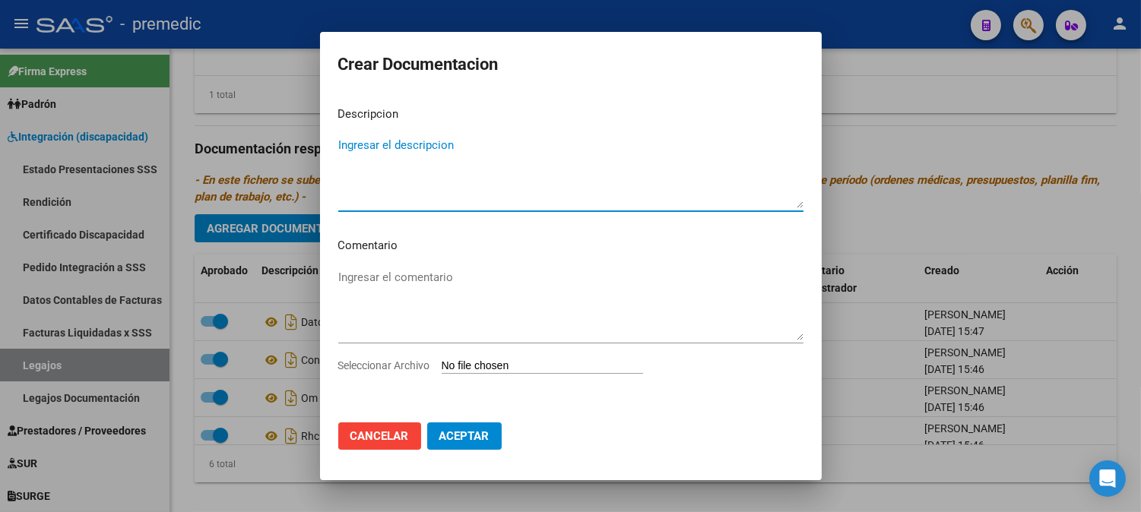
click at [426, 148] on textarea "Ingresar el descripcion" at bounding box center [570, 172] width 465 height 71
type textarea "CAR"
click at [475, 370] on input "Seleccionar Archivo" at bounding box center [542, 367] width 201 height 14
type input "C:\fakepath\CAR.pdf"
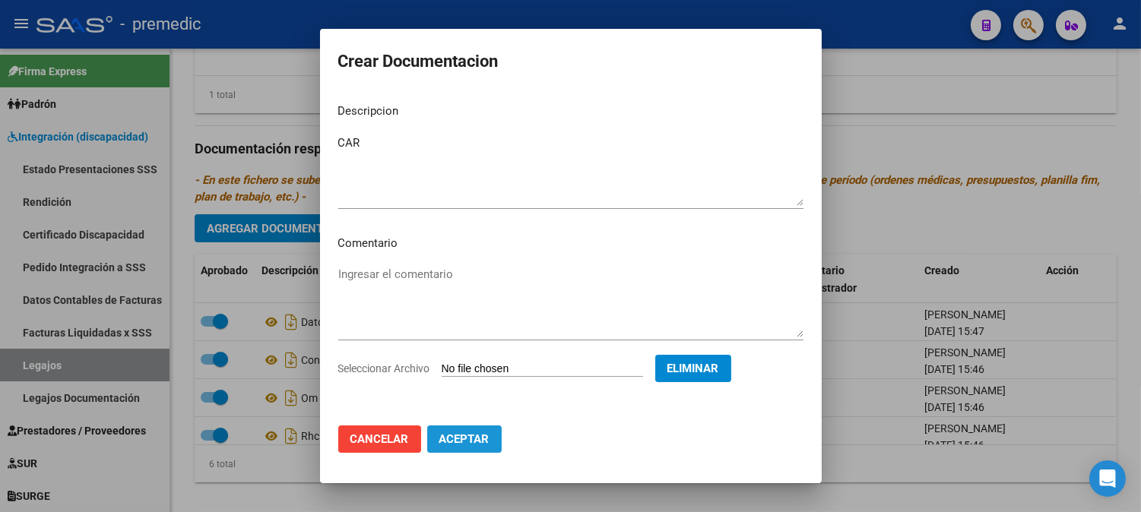
click at [490, 441] on button "Aceptar" at bounding box center [464, 439] width 74 height 27
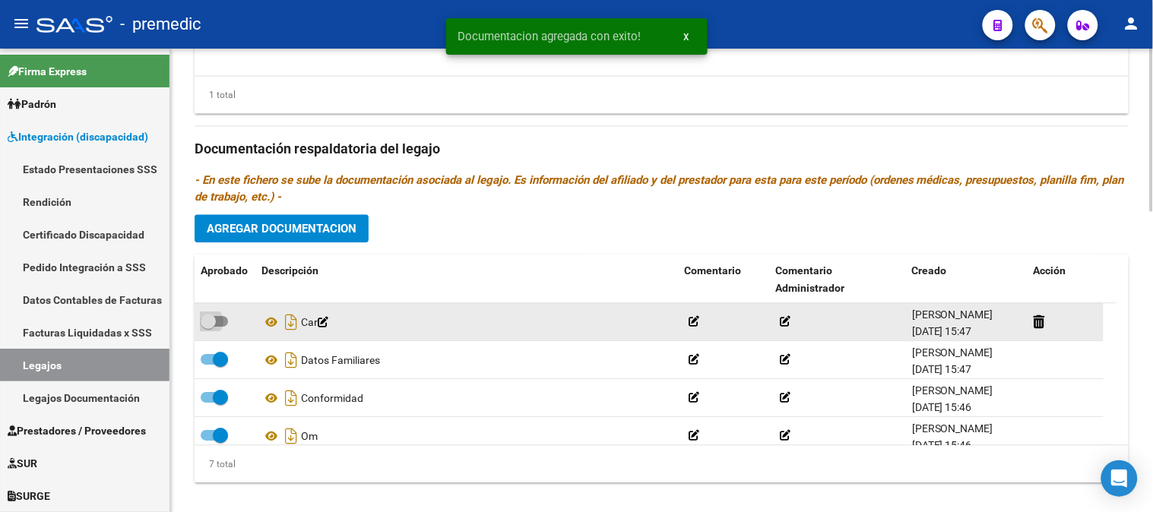
click at [228, 325] on span at bounding box center [214, 321] width 27 height 11
click at [208, 327] on input "checkbox" at bounding box center [208, 327] width 1 height 1
checkbox input "true"
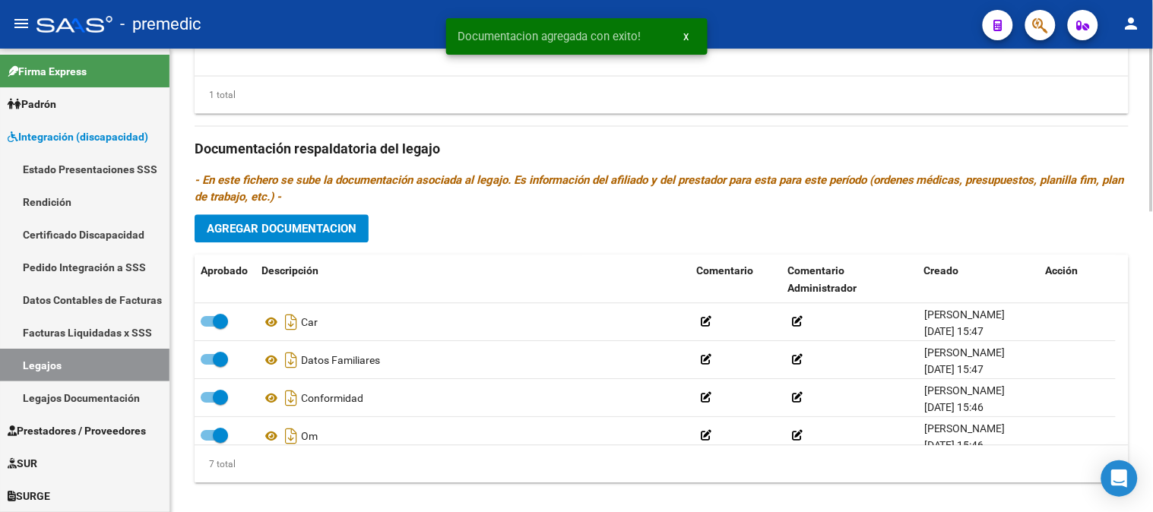
scroll to position [372, 0]
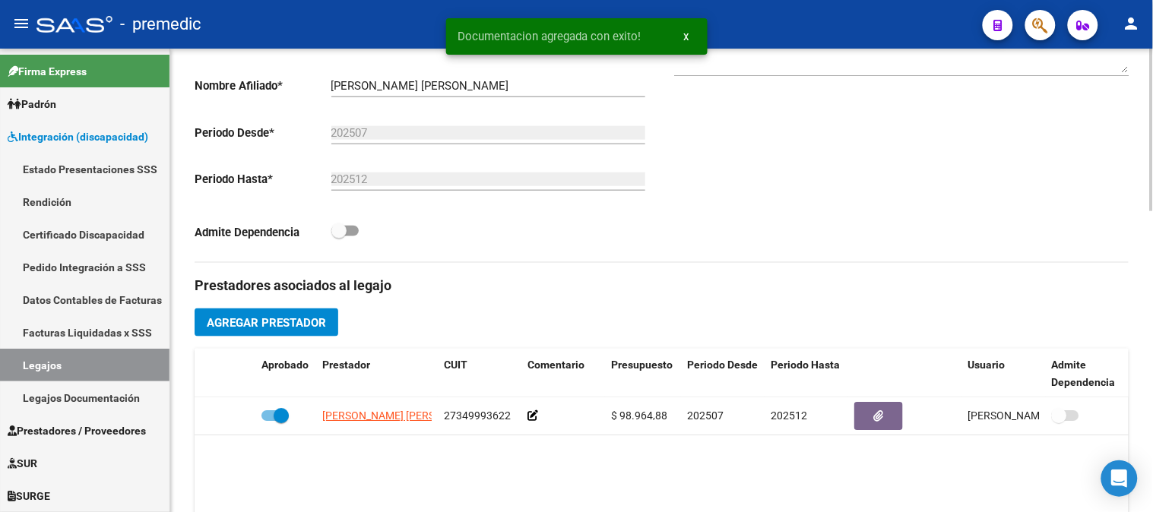
click at [1152, 280] on div at bounding box center [1152, 281] width 4 height 464
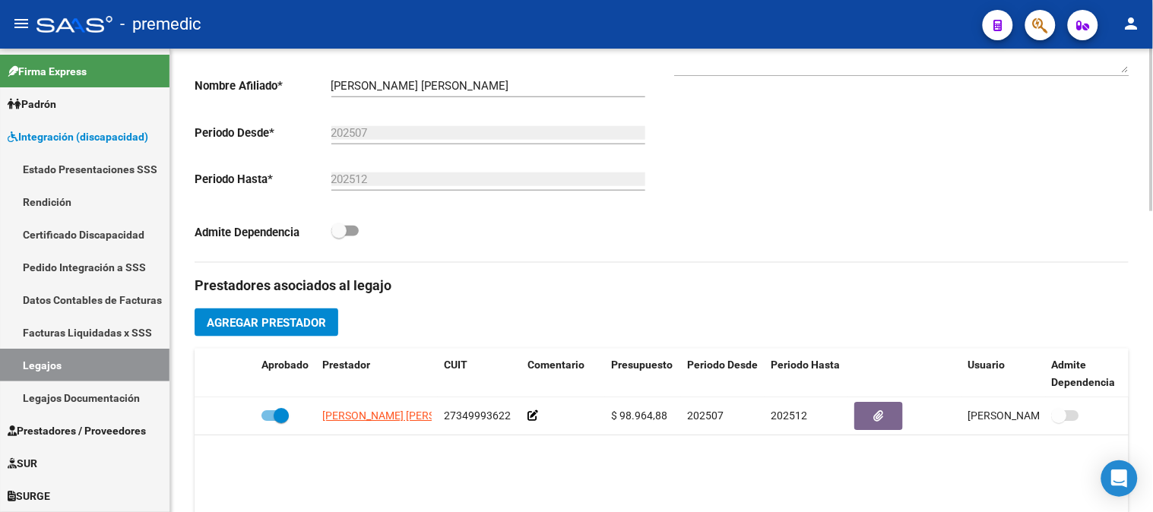
click at [287, 317] on span "Agregar Prestador" at bounding box center [266, 322] width 119 height 14
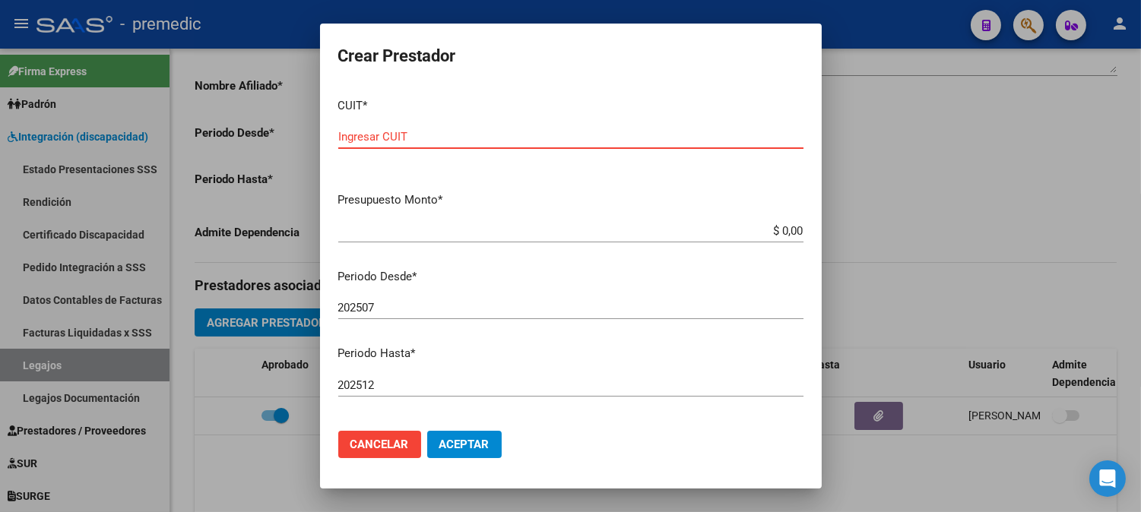
paste input "20-18424156-1"
type input "20-18424156-1"
drag, startPoint x: 774, startPoint y: 221, endPoint x: 774, endPoint y: 230, distance: 8.4
click at [774, 230] on div "$ 0,00 Ingresar el monto" at bounding box center [570, 231] width 465 height 23
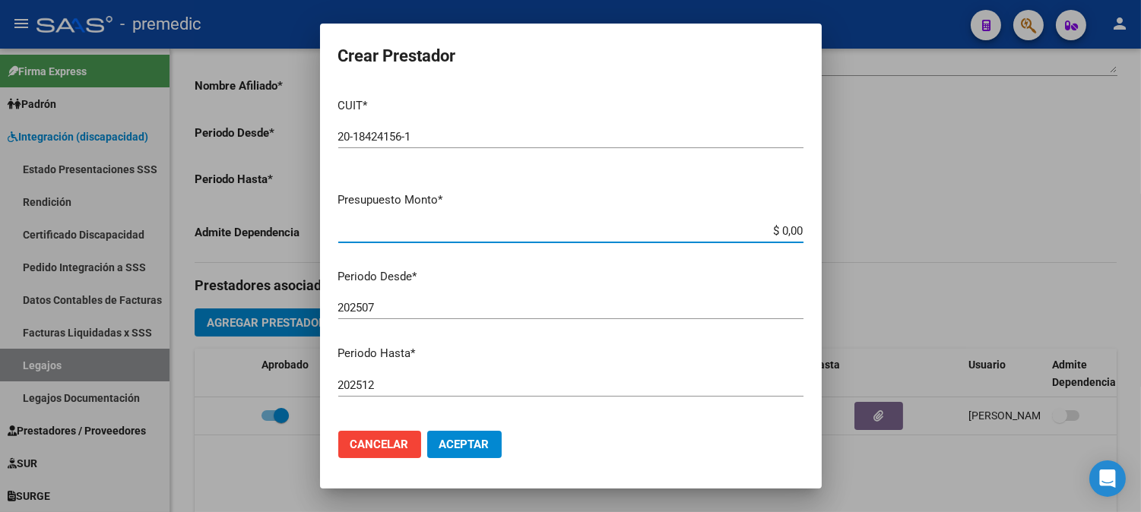
click at [774, 230] on input "$ 0,00" at bounding box center [570, 231] width 465 height 14
paste input "98964.88"
type input "$ 98.964,88"
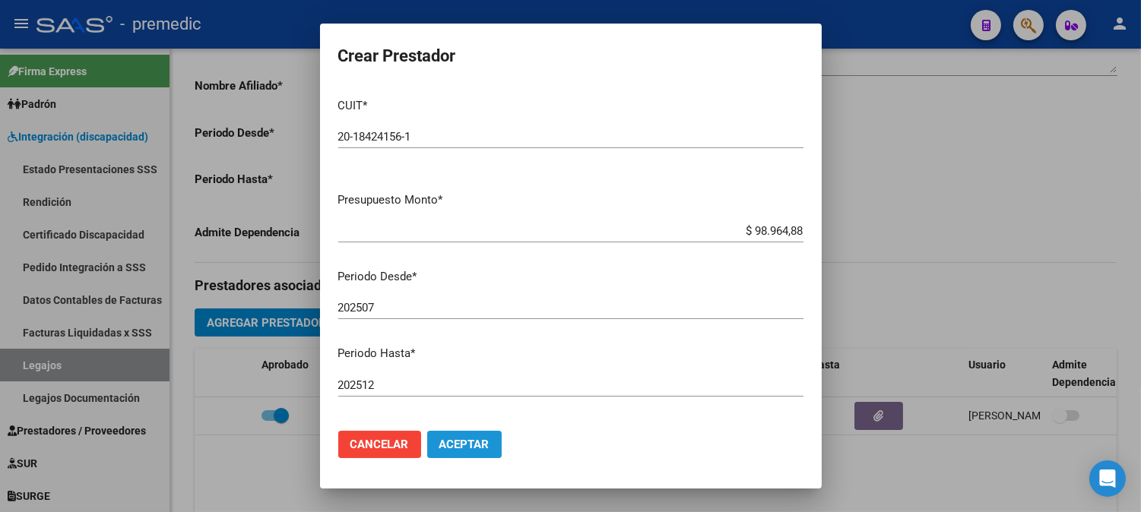
click at [479, 452] on button "Aceptar" at bounding box center [464, 444] width 74 height 27
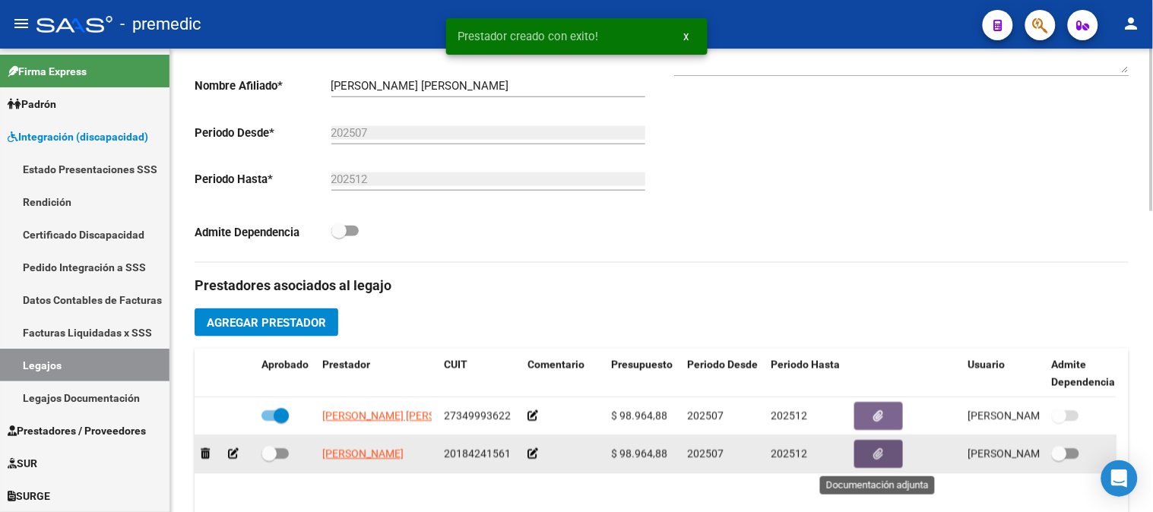
click at [885, 452] on button "button" at bounding box center [878, 454] width 49 height 28
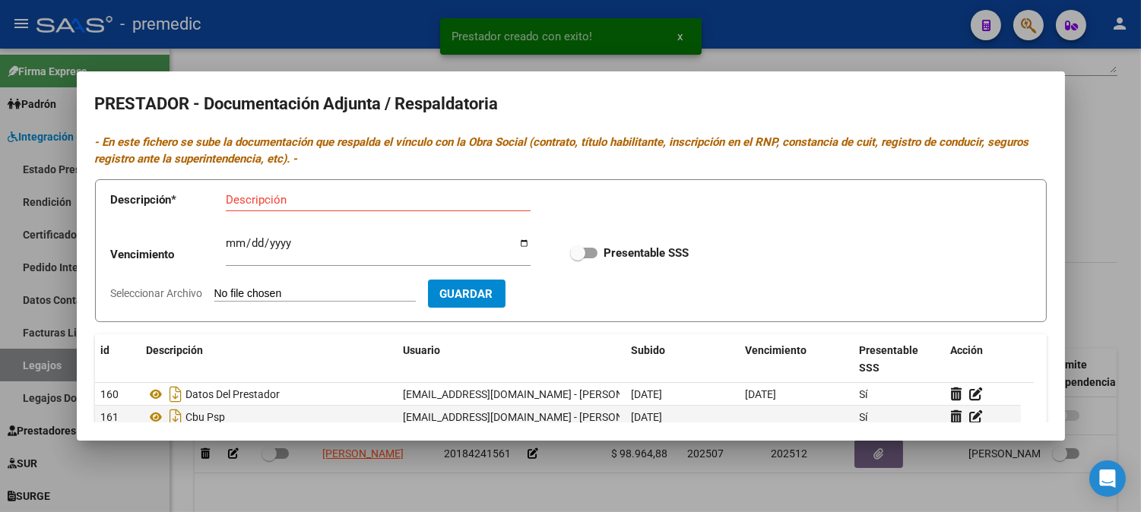
click at [1112, 186] on div at bounding box center [570, 256] width 1141 height 512
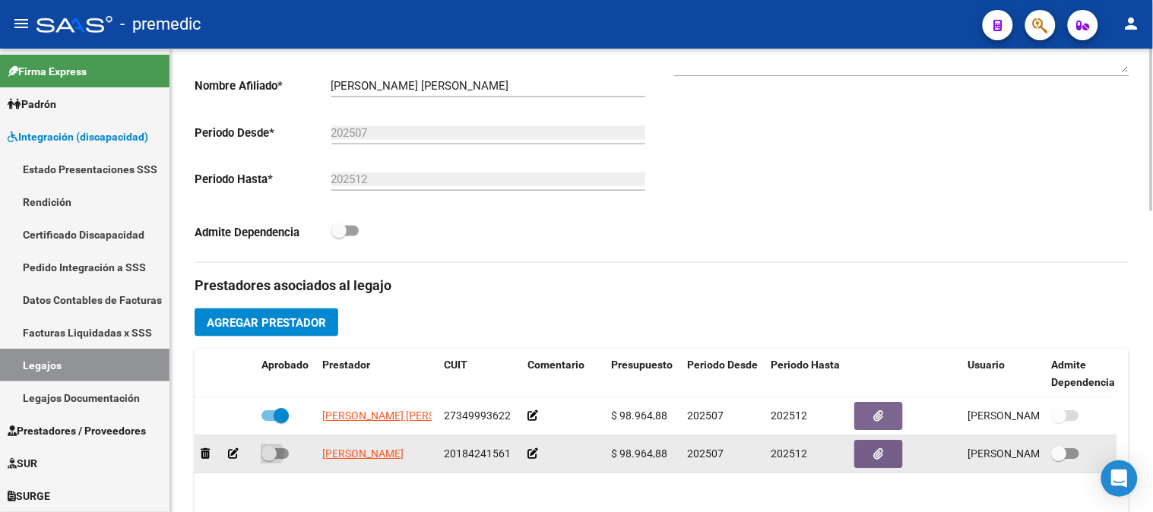
click at [282, 454] on span at bounding box center [274, 453] width 27 height 11
click at [269, 459] on input "checkbox" at bounding box center [268, 459] width 1 height 1
checkbox input "true"
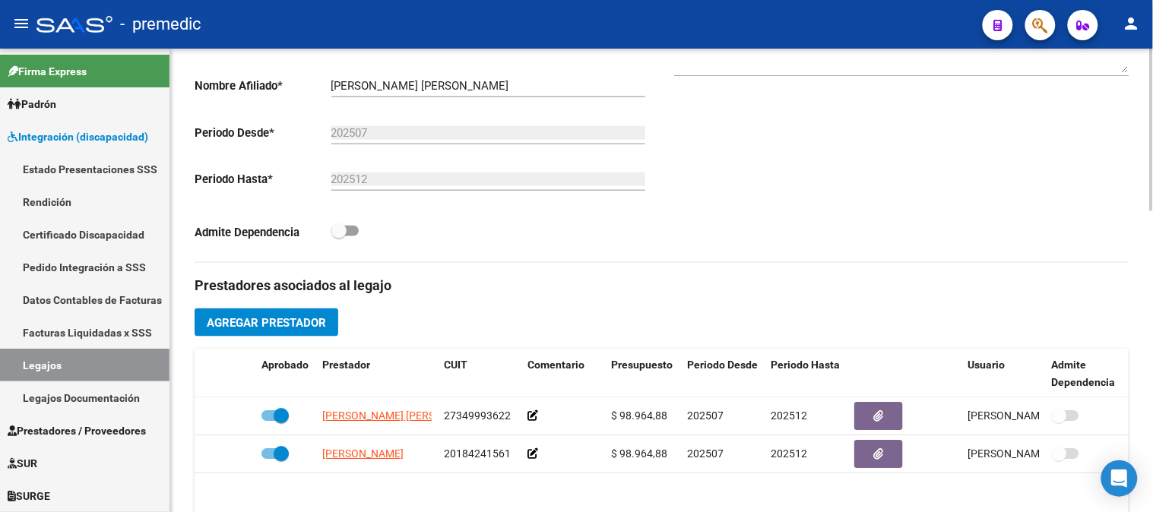
scroll to position [836, 0]
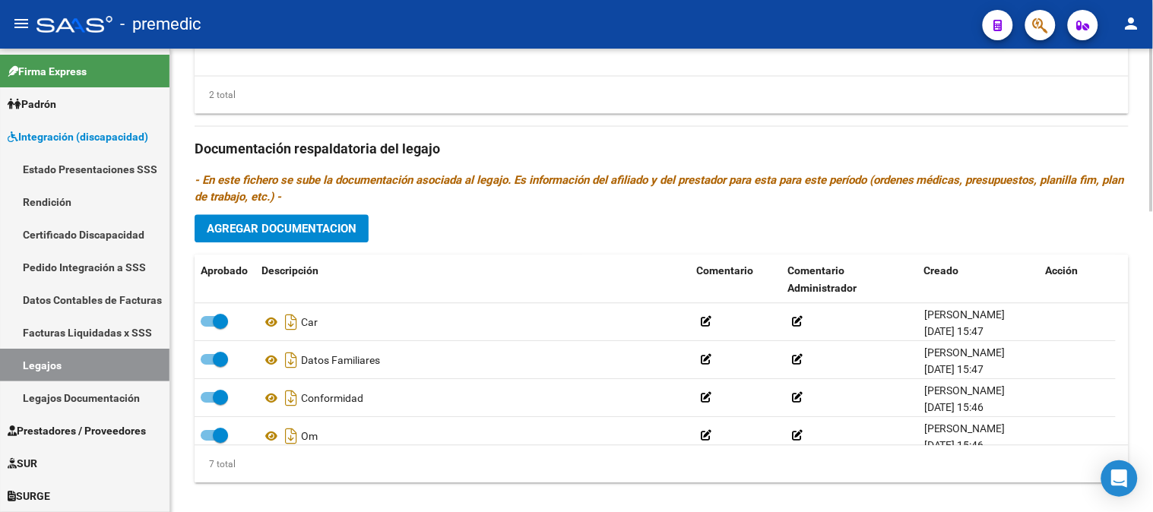
click at [1152, 375] on div at bounding box center [1152, 281] width 4 height 464
click at [348, 232] on span "Agregar Documentacion" at bounding box center [282, 229] width 150 height 14
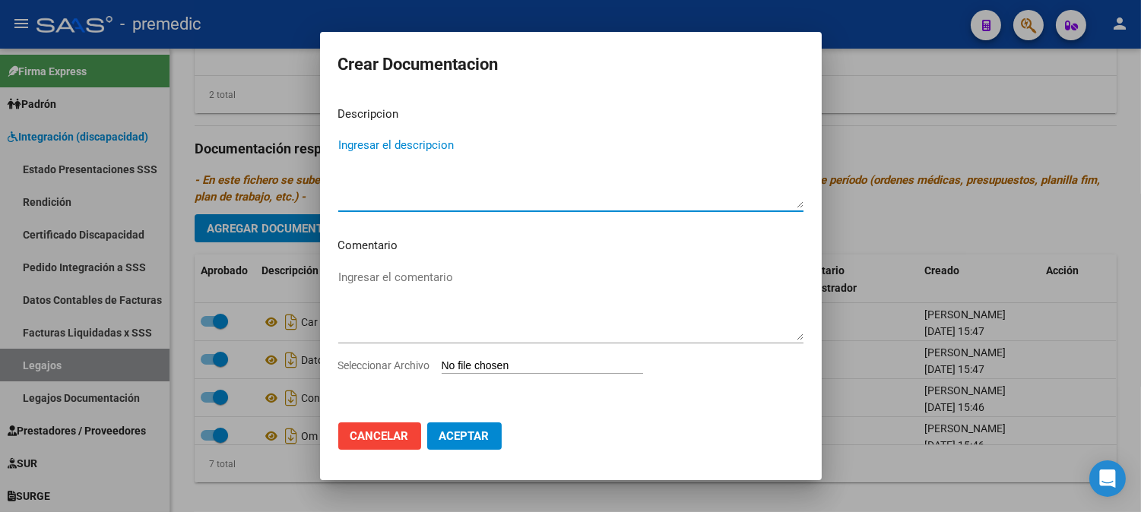
click at [371, 426] on button "Cancelar" at bounding box center [379, 436] width 83 height 27
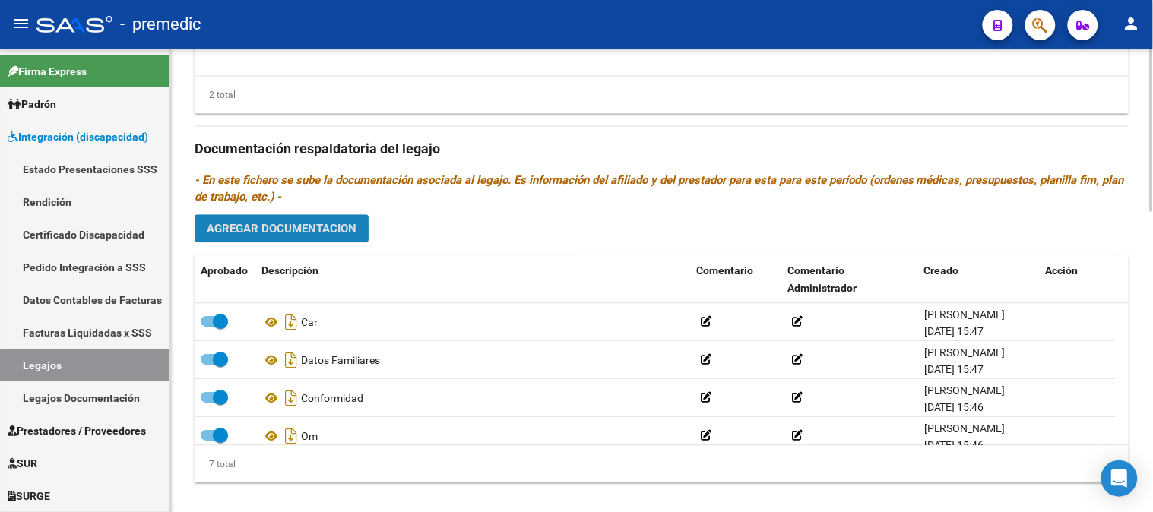
click at [325, 224] on span "Agregar Documentacion" at bounding box center [282, 229] width 150 height 14
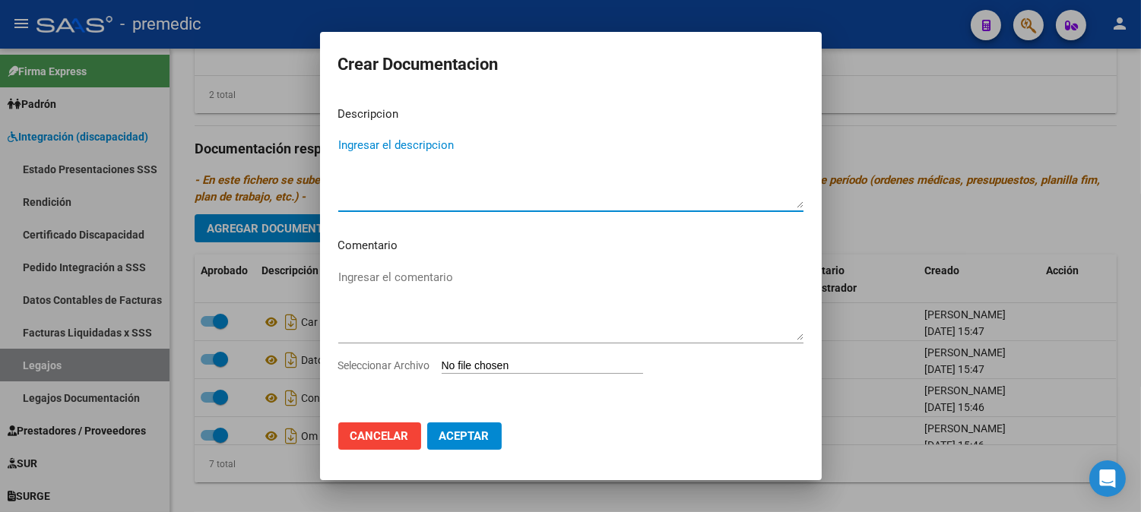
click at [504, 371] on input "Seleccionar Archivo" at bounding box center [542, 367] width 201 height 14
type input "C:\fakepath\INICIAL PSI.pdf"
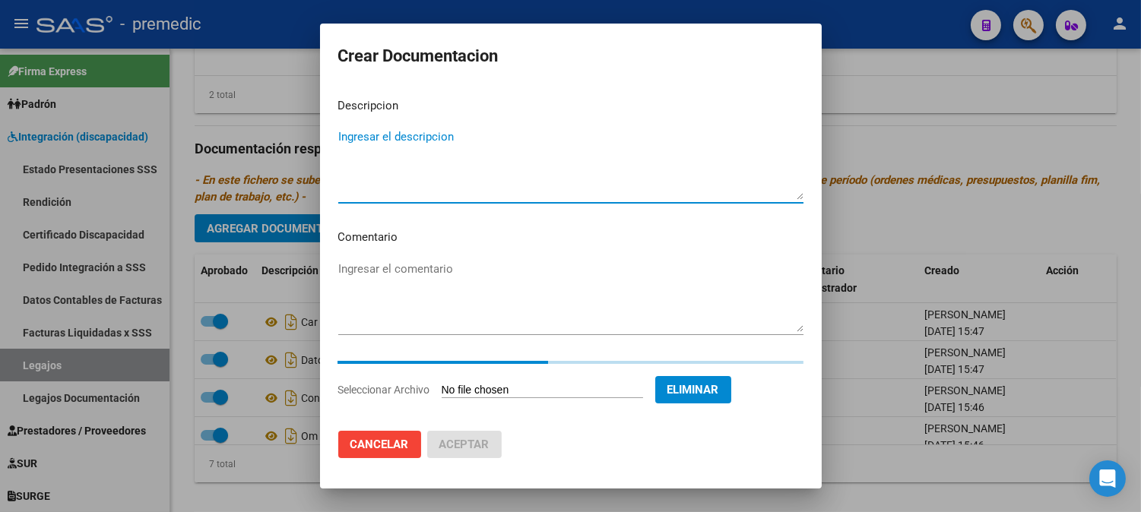
click at [573, 195] on textarea "Ingresar el descripcion" at bounding box center [570, 163] width 465 height 71
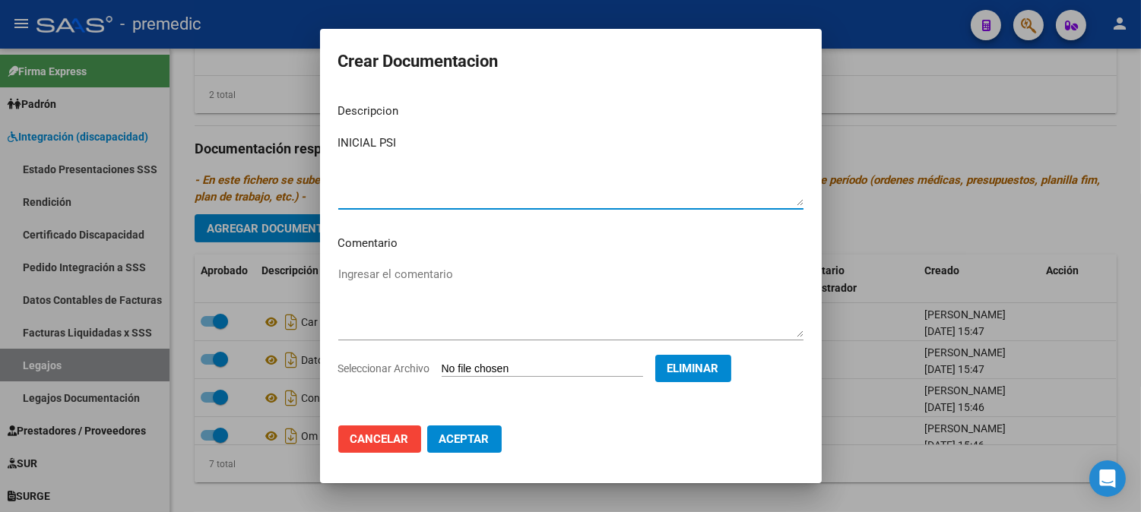
type textarea "INICIAL PSI"
click at [490, 448] on button "Aceptar" at bounding box center [464, 439] width 74 height 27
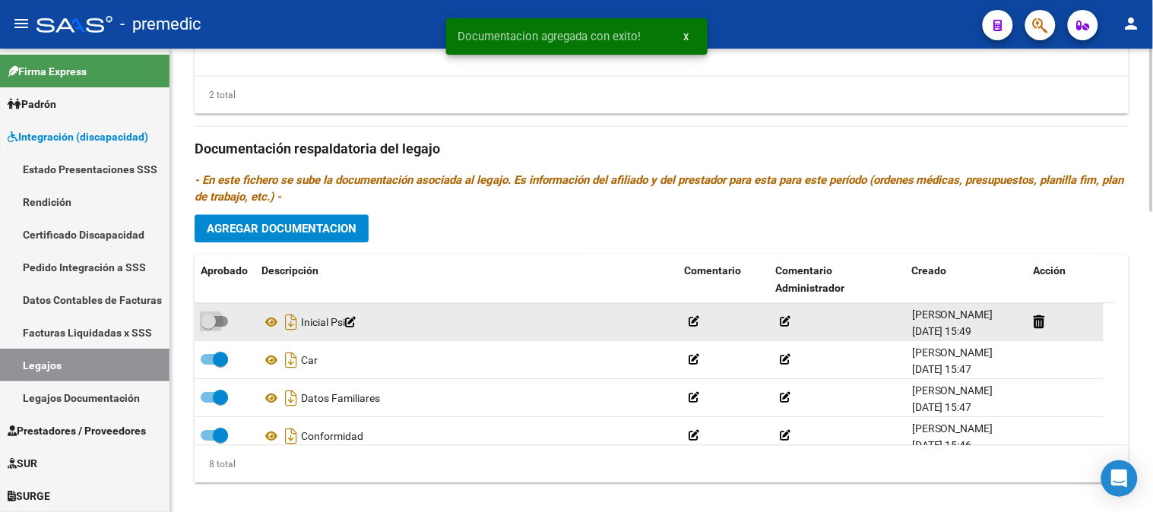
click at [223, 318] on span at bounding box center [214, 321] width 27 height 11
click at [208, 327] on input "checkbox" at bounding box center [208, 327] width 1 height 1
checkbox input "true"
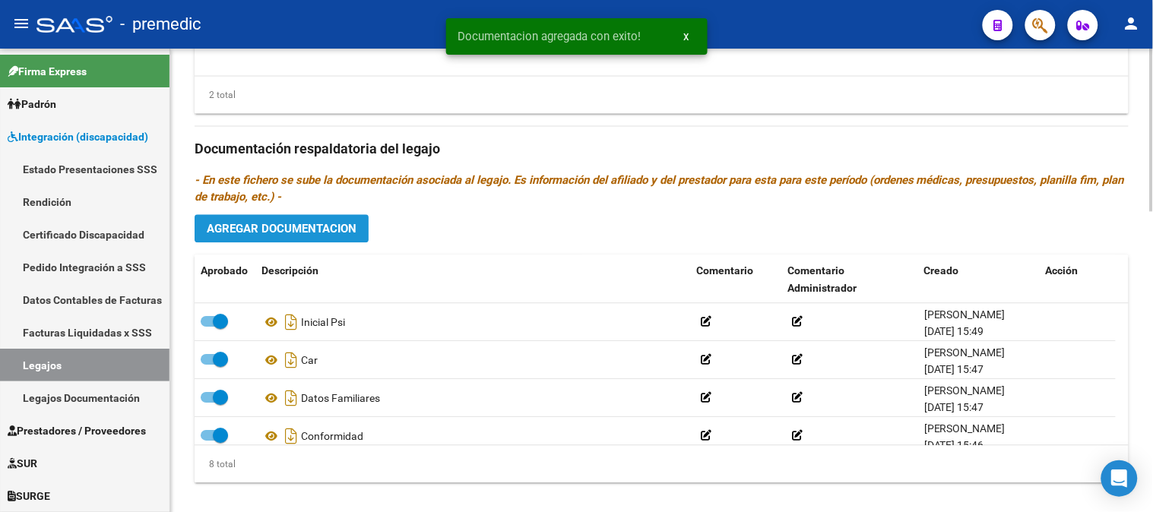
click at [322, 225] on span "Agregar Documentacion" at bounding box center [282, 229] width 150 height 14
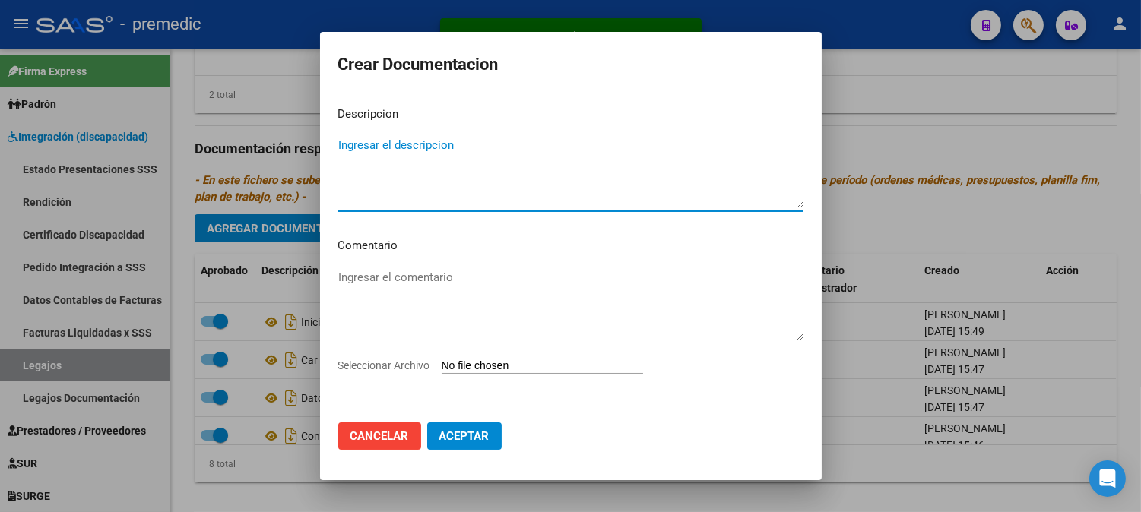
click at [480, 202] on textarea "Ingresar el descripcion" at bounding box center [570, 172] width 465 height 71
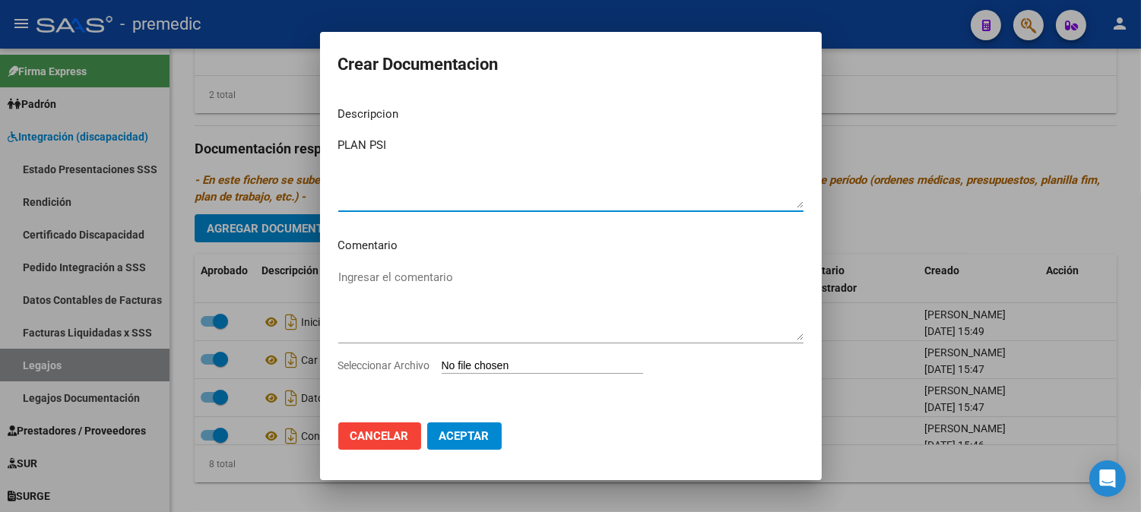
type textarea "PLAN PSI"
click at [471, 437] on span "Aceptar" at bounding box center [464, 436] width 50 height 14
click at [524, 371] on input "Seleccionar Archivo" at bounding box center [542, 367] width 201 height 14
type input "C:\fakepath\PLAN PSI.pdf"
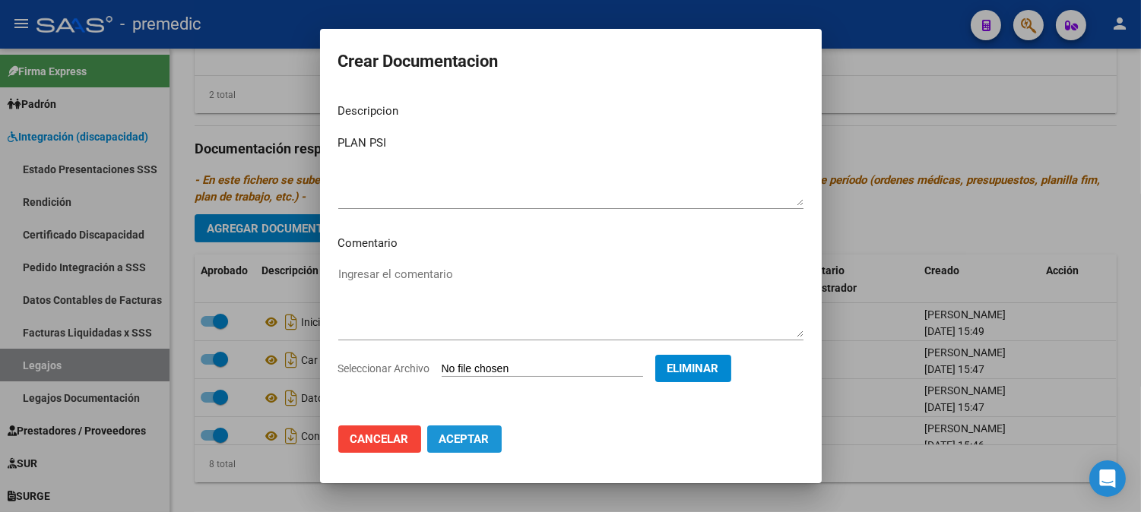
click at [477, 437] on span "Aceptar" at bounding box center [464, 440] width 50 height 14
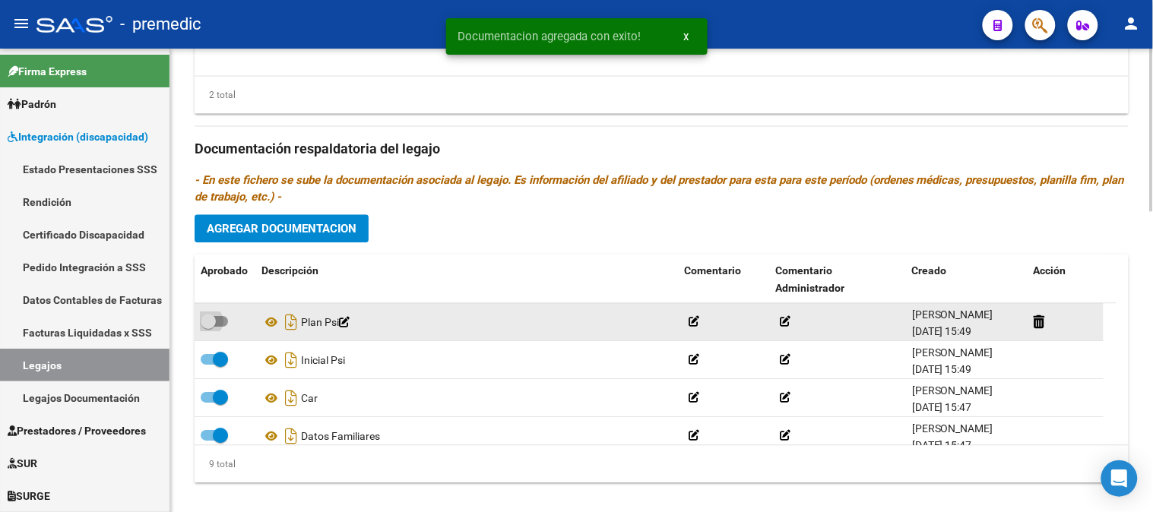
click at [218, 320] on span at bounding box center [214, 321] width 27 height 11
click at [208, 327] on input "checkbox" at bounding box center [208, 327] width 1 height 1
checkbox input "true"
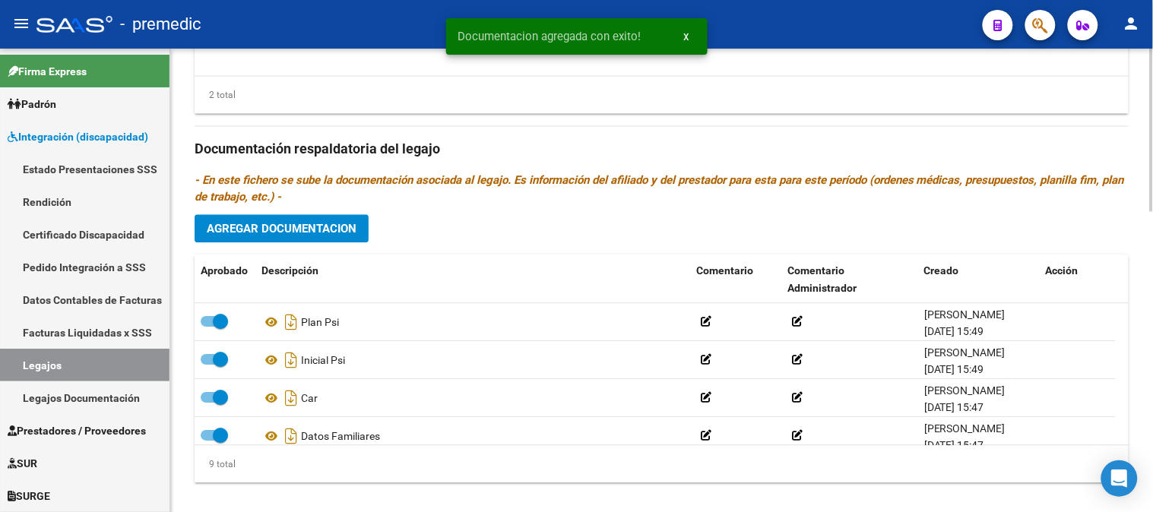
click at [317, 225] on span "Agregar Documentacion" at bounding box center [282, 229] width 150 height 14
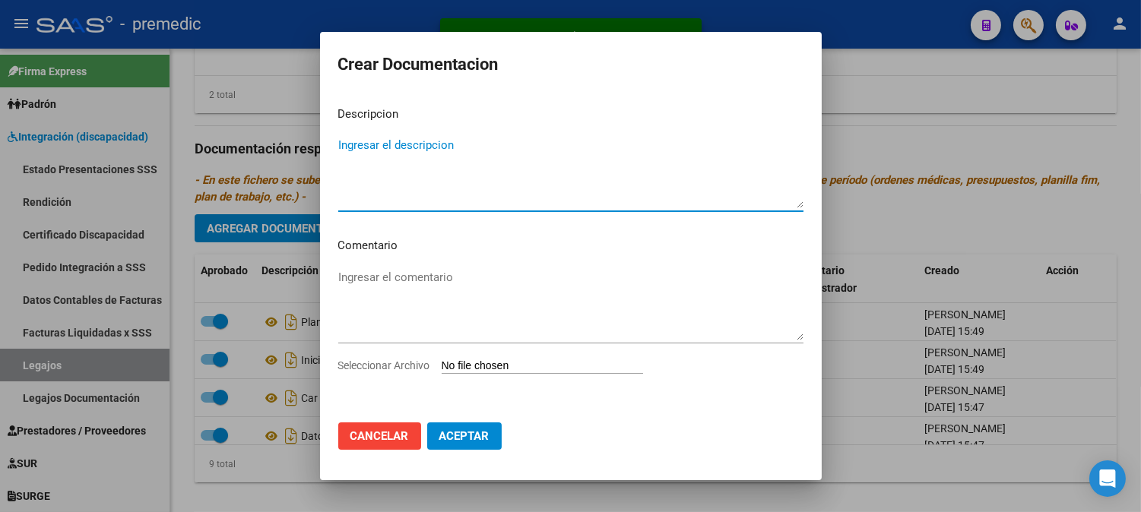
click at [475, 371] on input "Seleccionar Archivo" at bounding box center [542, 367] width 201 height 14
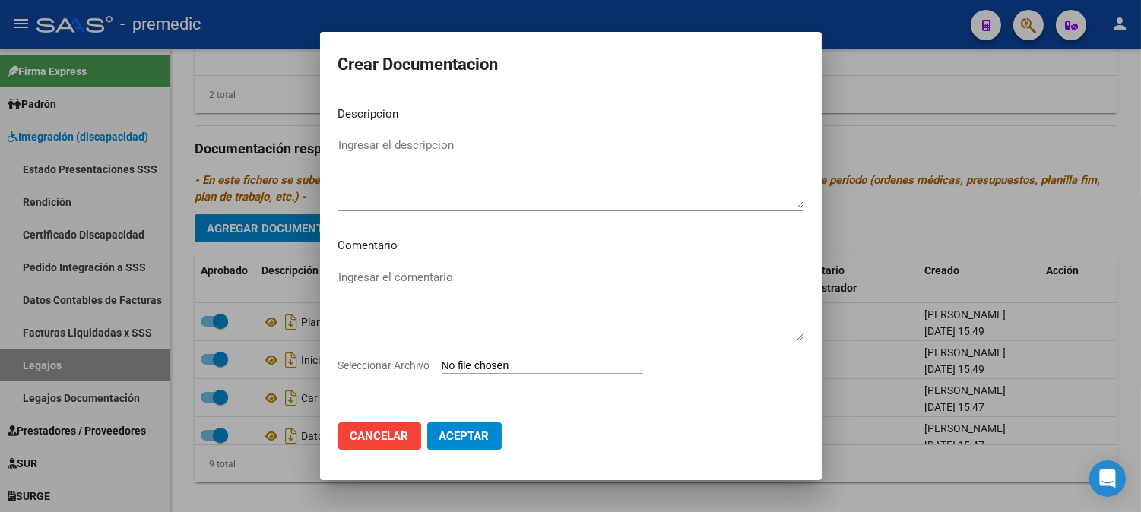
type input "C:\fakepath\PRESU PSI.pdf"
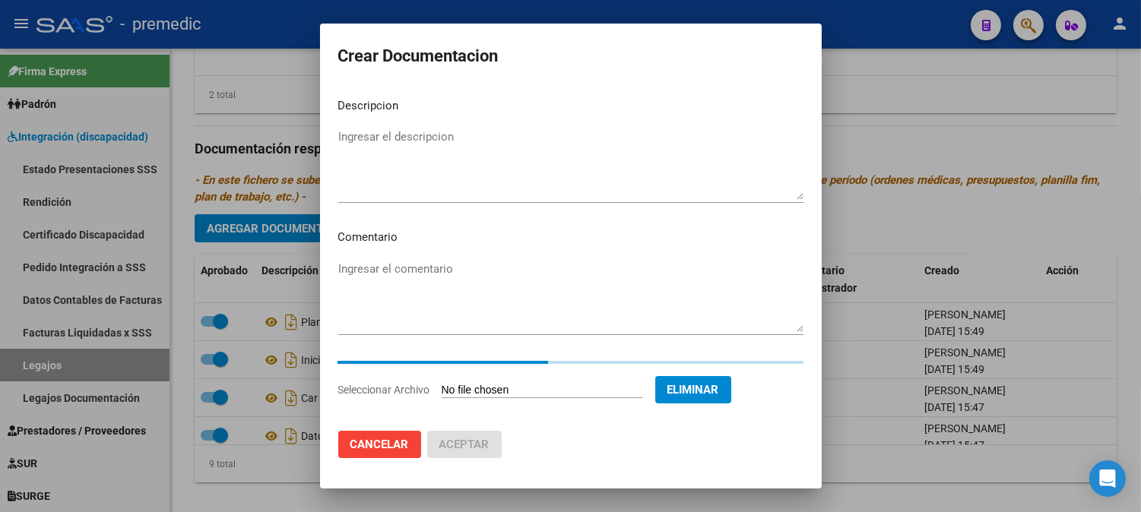
click at [540, 138] on textarea "Ingresar el descripcion" at bounding box center [570, 163] width 465 height 71
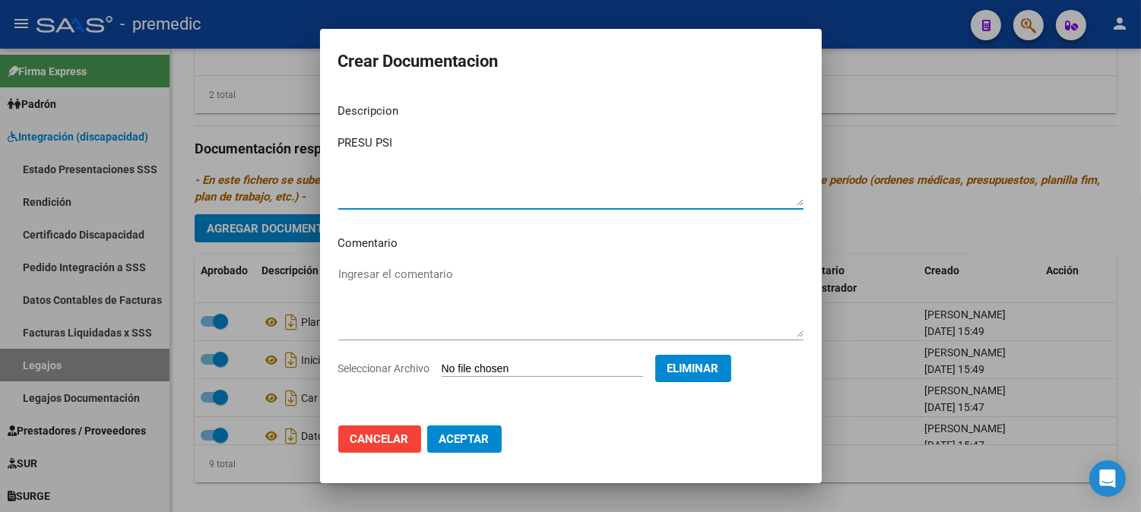
type textarea "PRESU PSI"
click at [464, 443] on span "Aceptar" at bounding box center [464, 440] width 50 height 14
checkbox input "false"
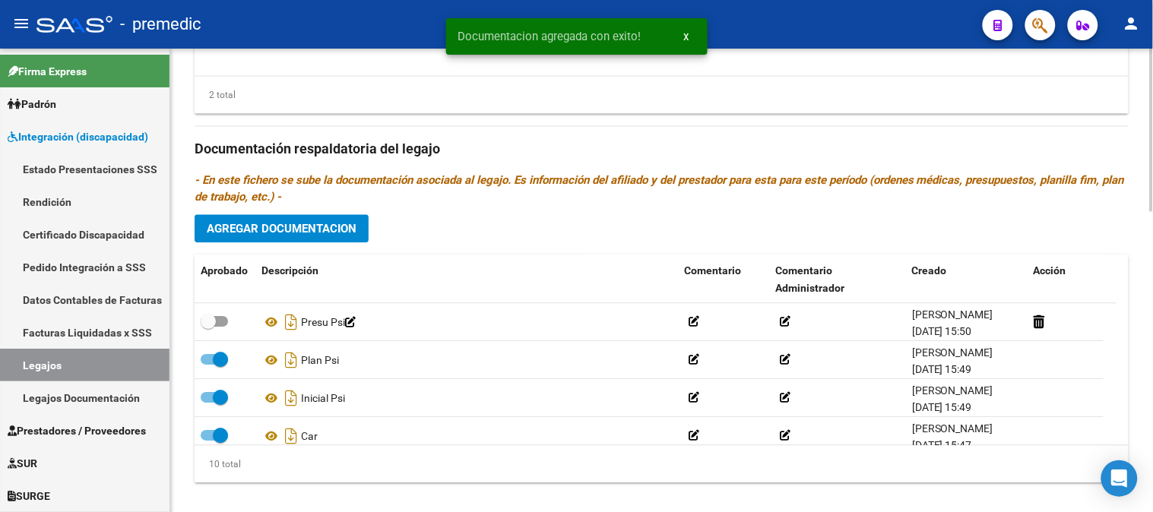
drag, startPoint x: 301, startPoint y: 249, endPoint x: 316, endPoint y: 217, distance: 35.4
click at [316, 217] on div "Prestadores asociados al legajo Agregar Prestador Aprobado Prestador CUIT Comen…" at bounding box center [662, 146] width 934 height 695
click at [316, 217] on button "Agregar Documentacion" at bounding box center [282, 228] width 174 height 28
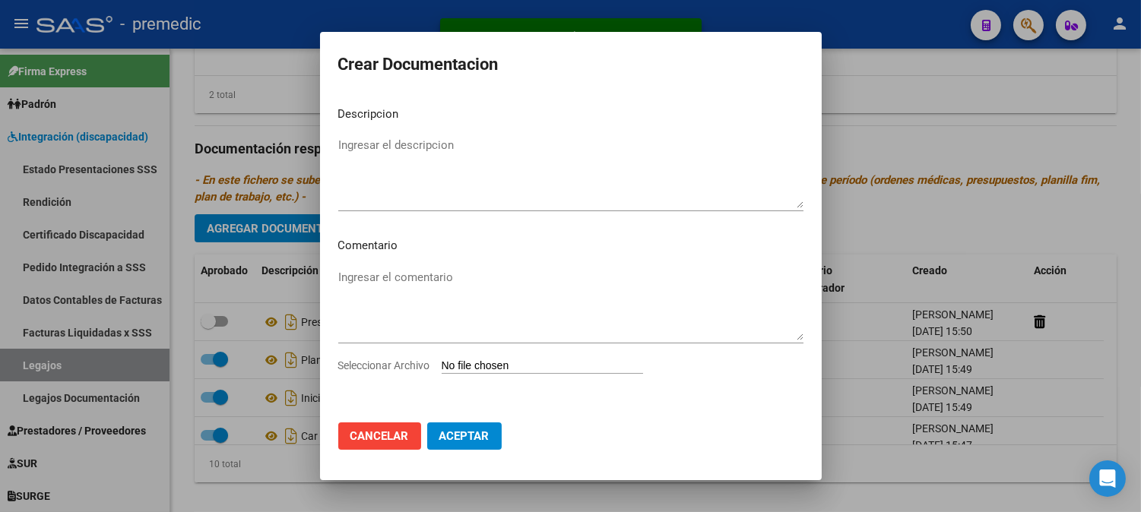
click at [569, 366] on input "Seleccionar Archivo" at bounding box center [542, 367] width 201 height 14
type input "C:\fakepath\DATOS DEL PRESTADOR PSI.pdf"
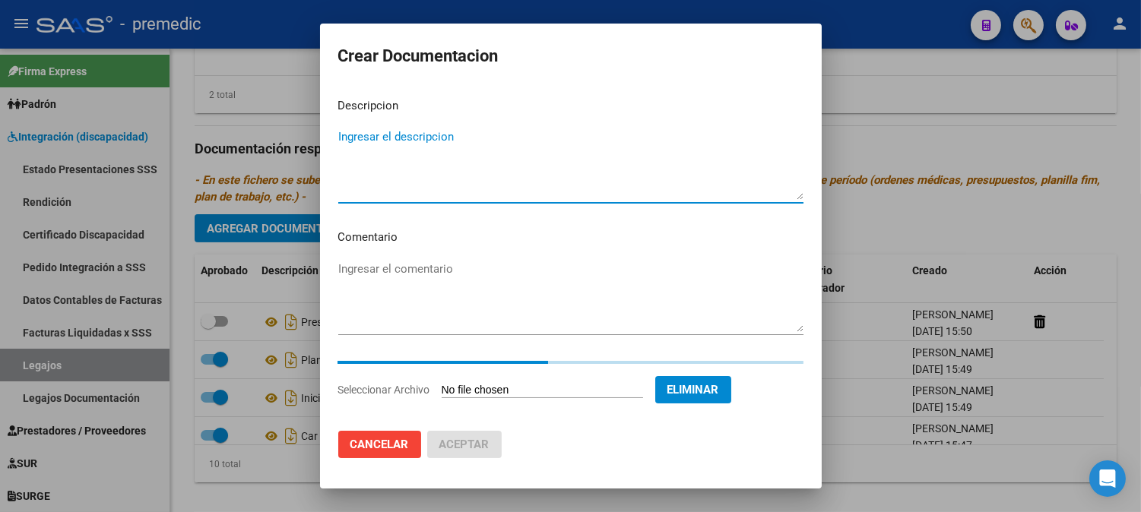
click at [575, 146] on textarea "Ingresar el descripcion" at bounding box center [570, 163] width 465 height 71
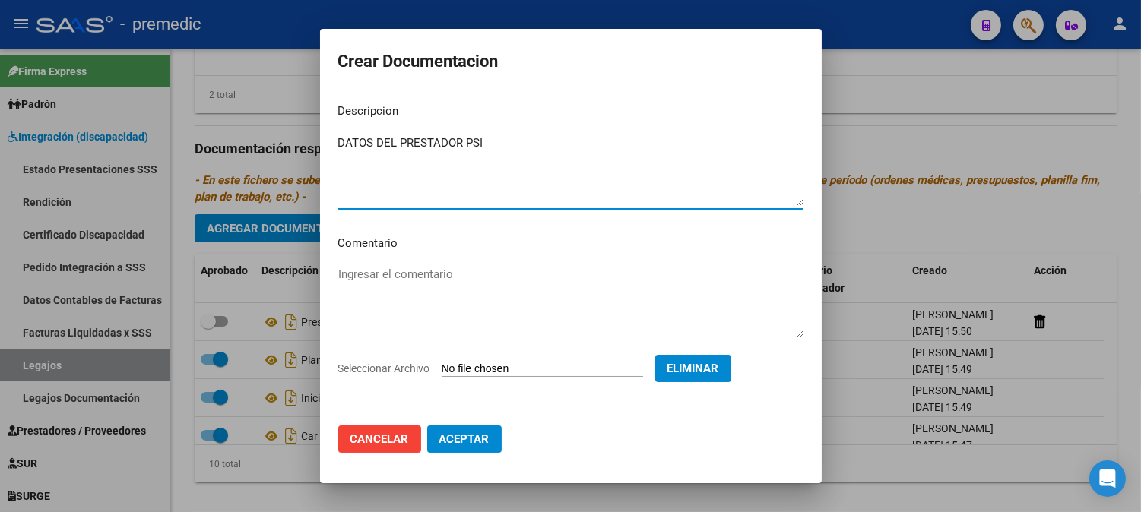
type textarea "DATOS DEL PRESTADOR PSI"
click at [491, 432] on button "Aceptar" at bounding box center [464, 439] width 74 height 27
checkbox input "false"
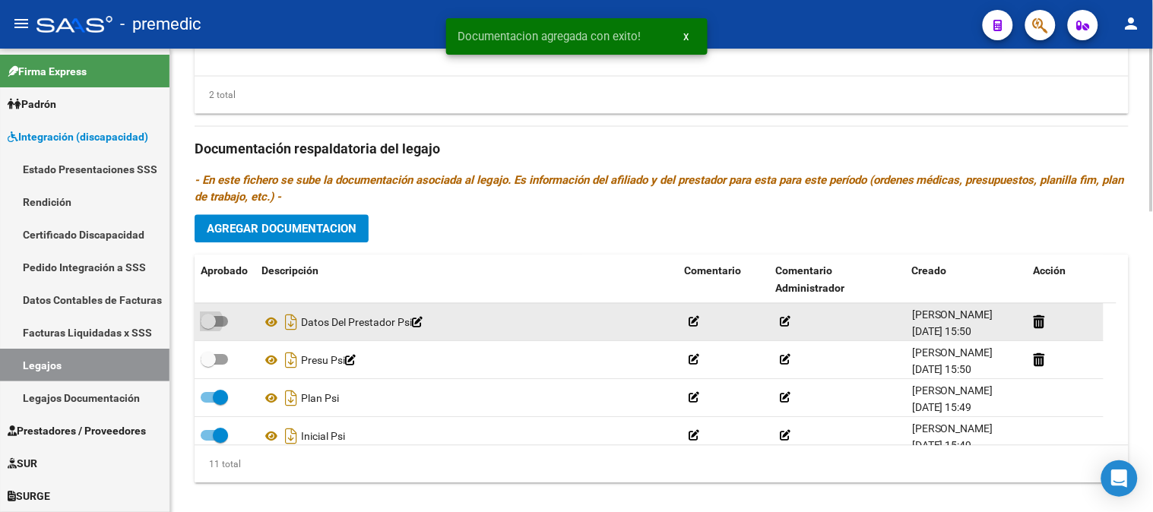
click at [219, 320] on span at bounding box center [214, 321] width 27 height 11
click at [208, 327] on input "checkbox" at bounding box center [208, 327] width 1 height 1
checkbox input "true"
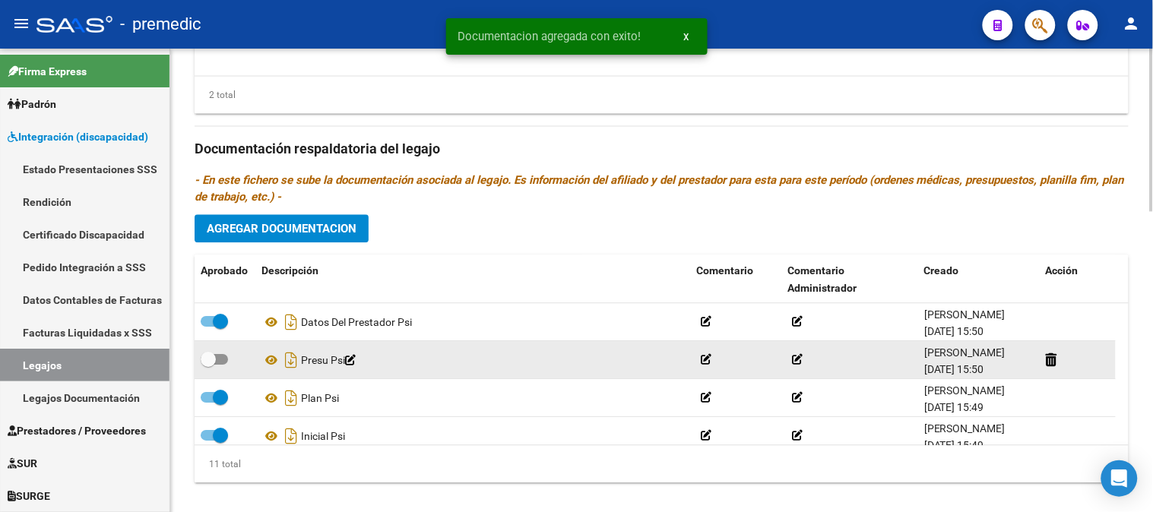
click at [224, 347] on datatable-body-cell at bounding box center [225, 359] width 61 height 37
click at [224, 354] on label at bounding box center [214, 359] width 27 height 18
click at [208, 365] on input "checkbox" at bounding box center [208, 365] width 1 height 1
checkbox input "true"
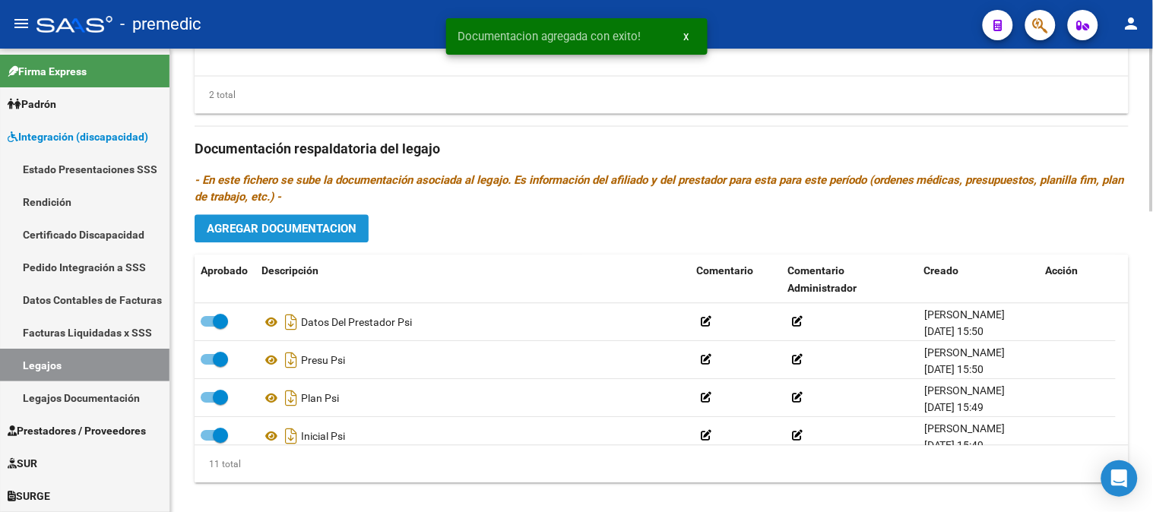
click at [321, 236] on span "Agregar Documentacion" at bounding box center [282, 229] width 150 height 14
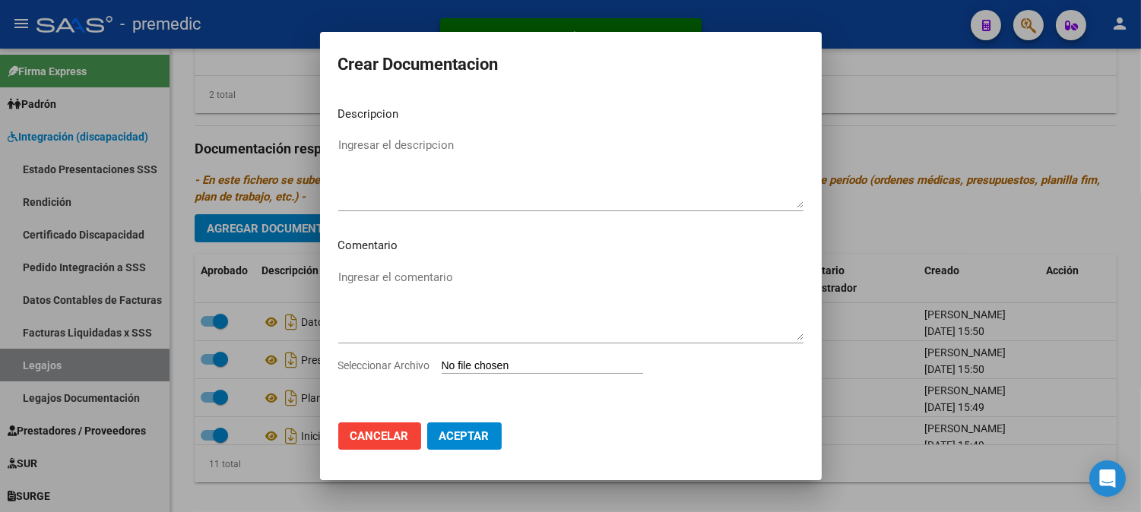
click at [471, 365] on input "Seleccionar Archivo" at bounding box center [542, 367] width 201 height 14
type input "C:\fakepath\CBU PSI.pdf"
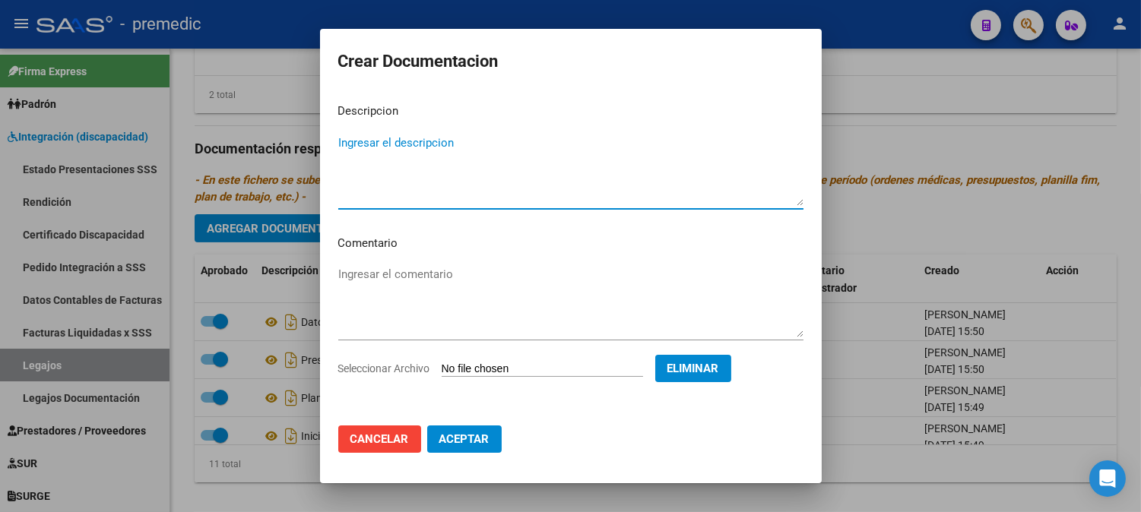
click at [547, 142] on textarea "Ingresar el descripcion" at bounding box center [570, 170] width 465 height 71
type textarea "CBU PSI"
click at [470, 453] on mat-dialog-actions "Cancelar Aceptar" at bounding box center [570, 439] width 465 height 52
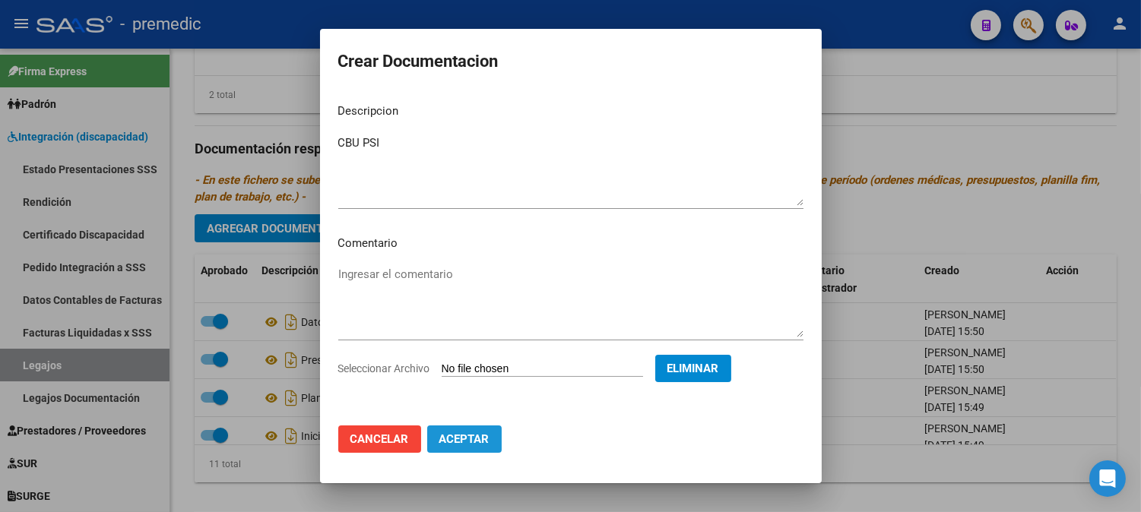
click at [470, 451] on button "Aceptar" at bounding box center [464, 439] width 74 height 27
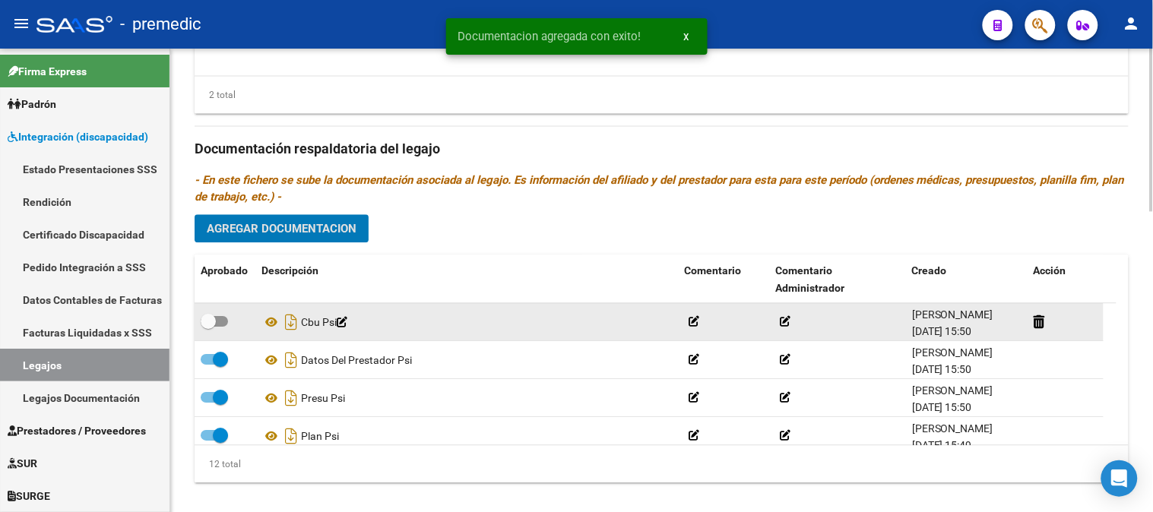
click at [223, 331] on label at bounding box center [214, 321] width 27 height 18
click at [208, 328] on input "checkbox" at bounding box center [208, 327] width 1 height 1
checkbox input "true"
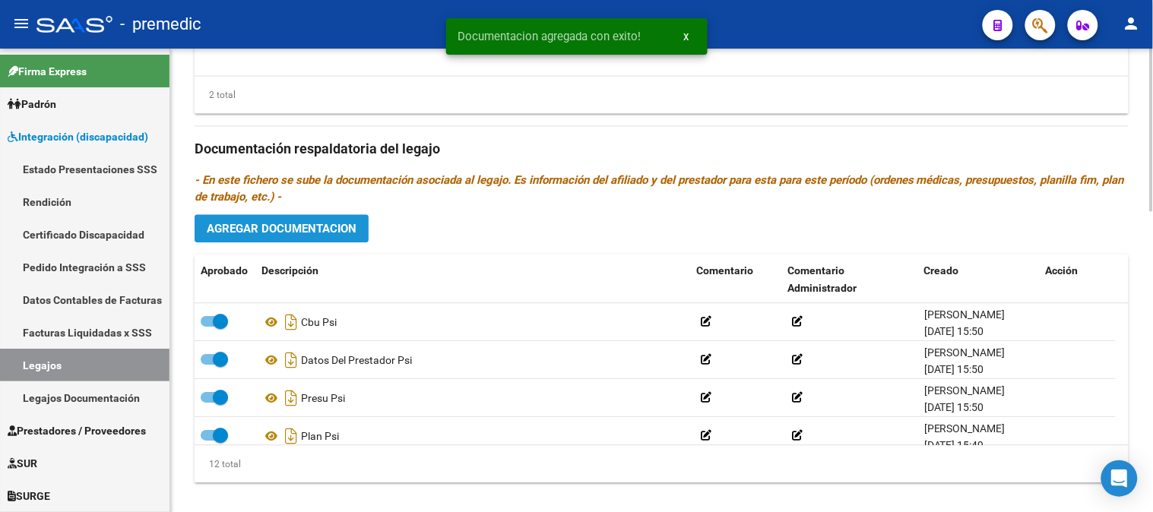
click at [323, 226] on span "Agregar Documentacion" at bounding box center [282, 229] width 150 height 14
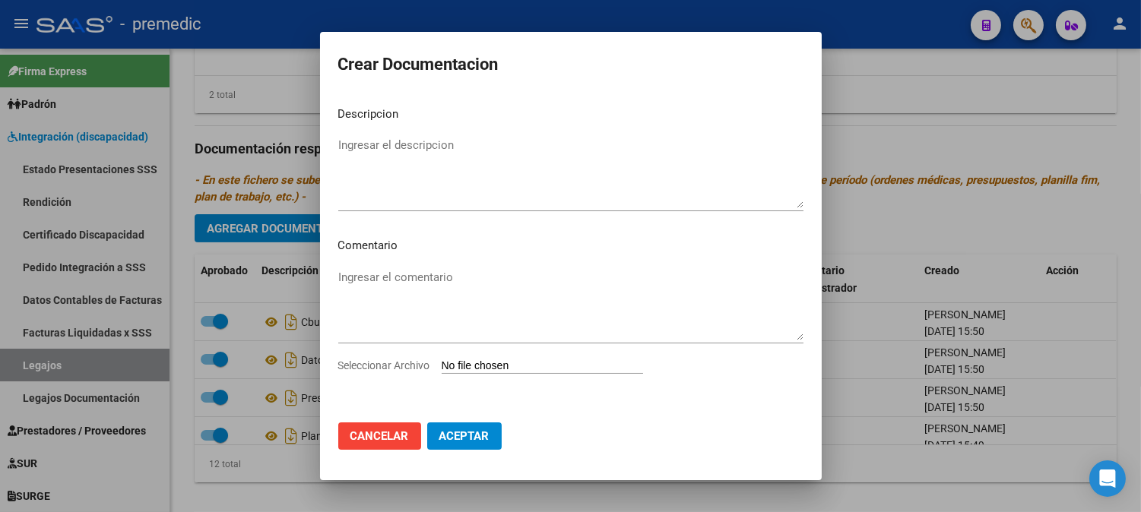
click at [482, 360] on input "Seleccionar Archivo" at bounding box center [542, 367] width 201 height 14
type input "C:\fakepath\INICIAL PSP.pdf"
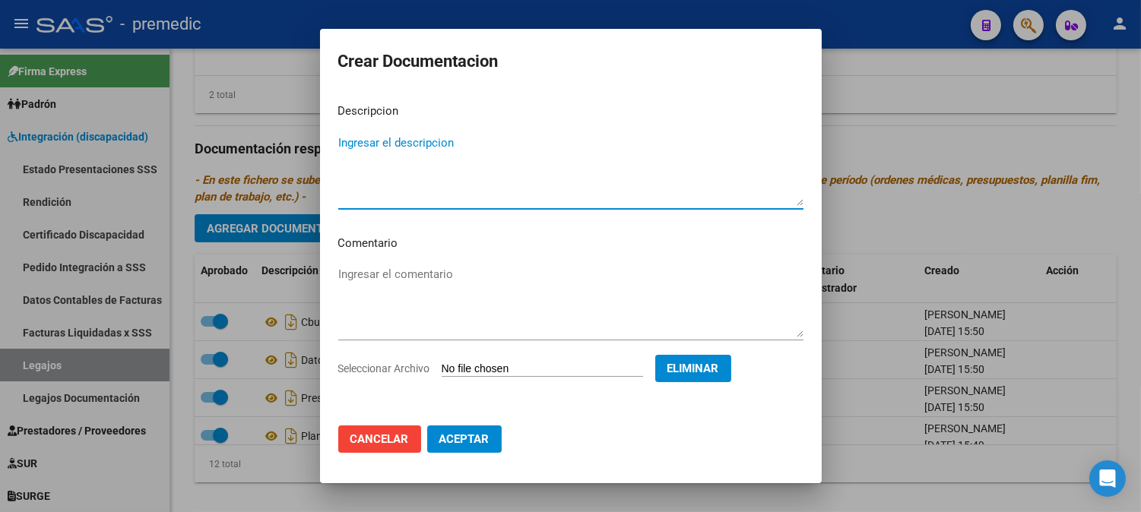
click at [578, 155] on textarea "Ingresar el descripcion" at bounding box center [570, 170] width 465 height 71
type textarea "INICIAL PSP"
click at [469, 453] on mat-dialog-actions "Cancelar Aceptar" at bounding box center [570, 439] width 465 height 52
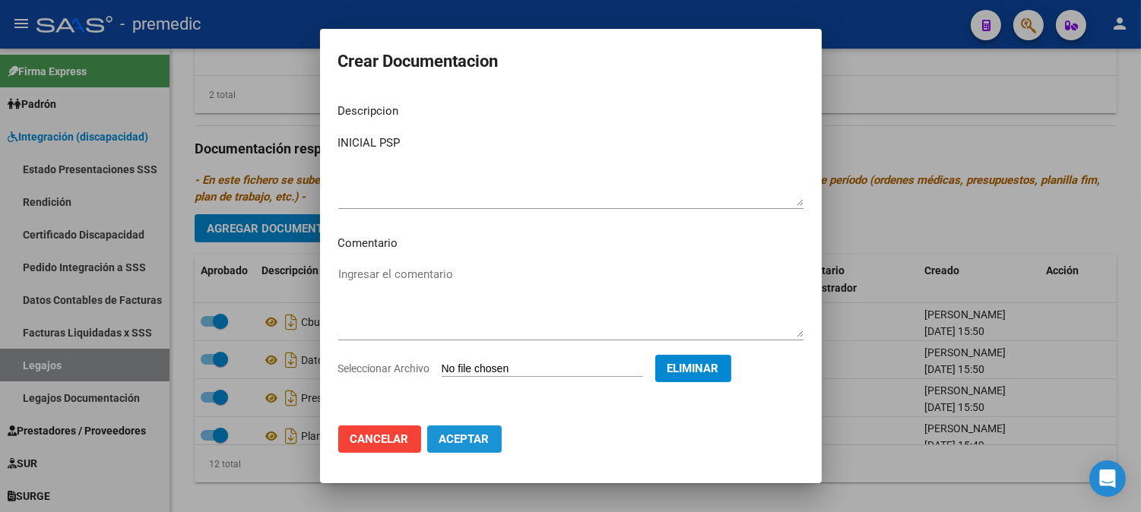
click at [469, 448] on button "Aceptar" at bounding box center [464, 439] width 74 height 27
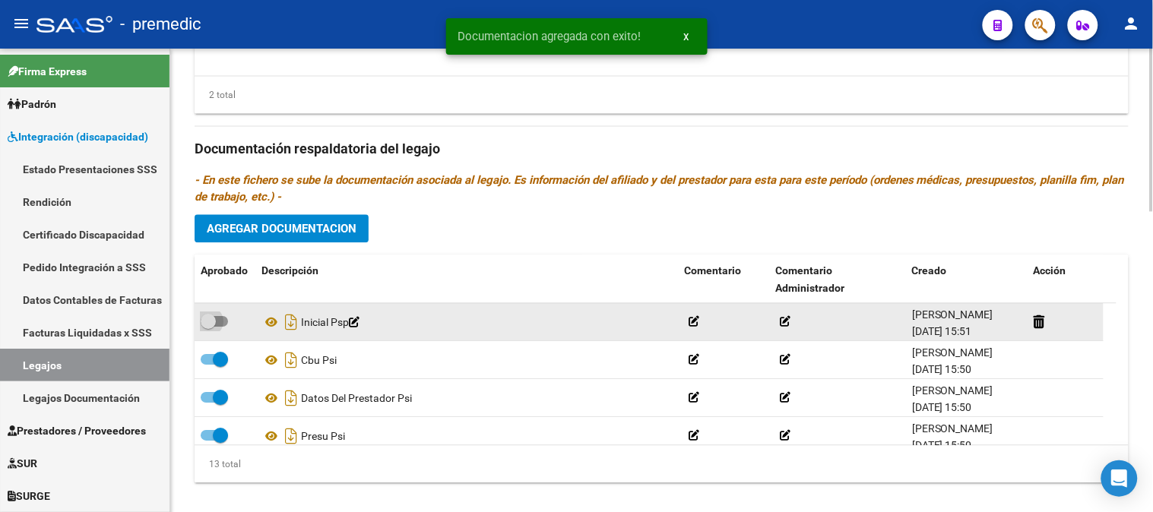
click at [219, 318] on span at bounding box center [214, 321] width 27 height 11
click at [208, 327] on input "checkbox" at bounding box center [208, 327] width 1 height 1
checkbox input "true"
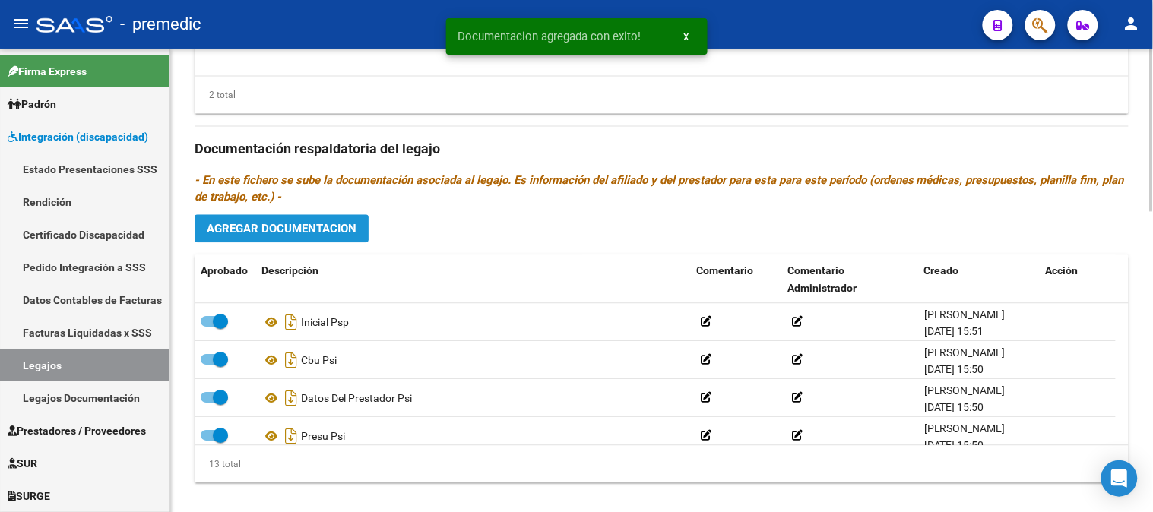
click at [339, 240] on button "Agregar Documentacion" at bounding box center [282, 228] width 174 height 28
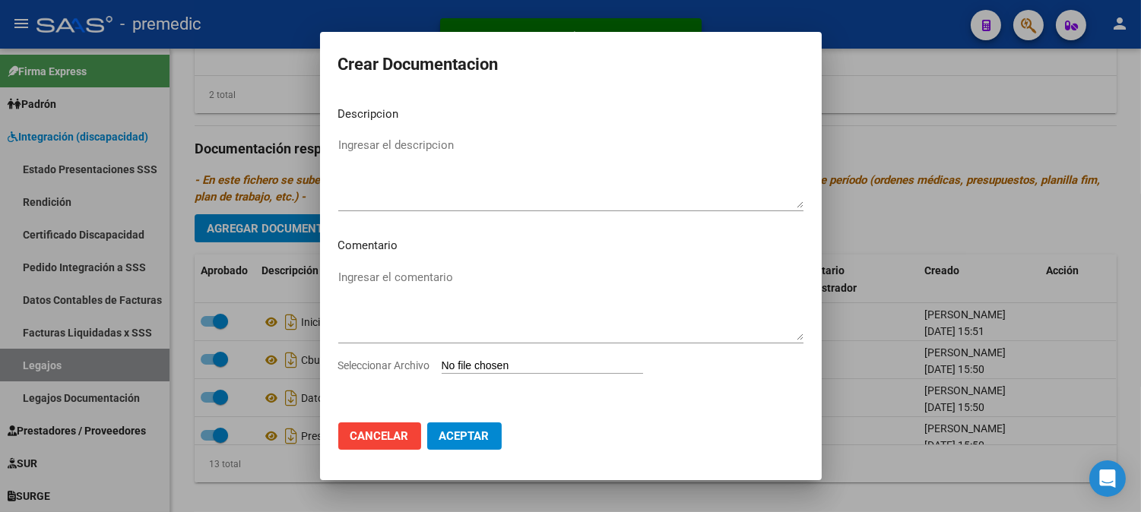
click at [528, 367] on input "Seleccionar Archivo" at bounding box center [542, 367] width 201 height 14
type input "C:\fakepath\PLAN PSP.pdf"
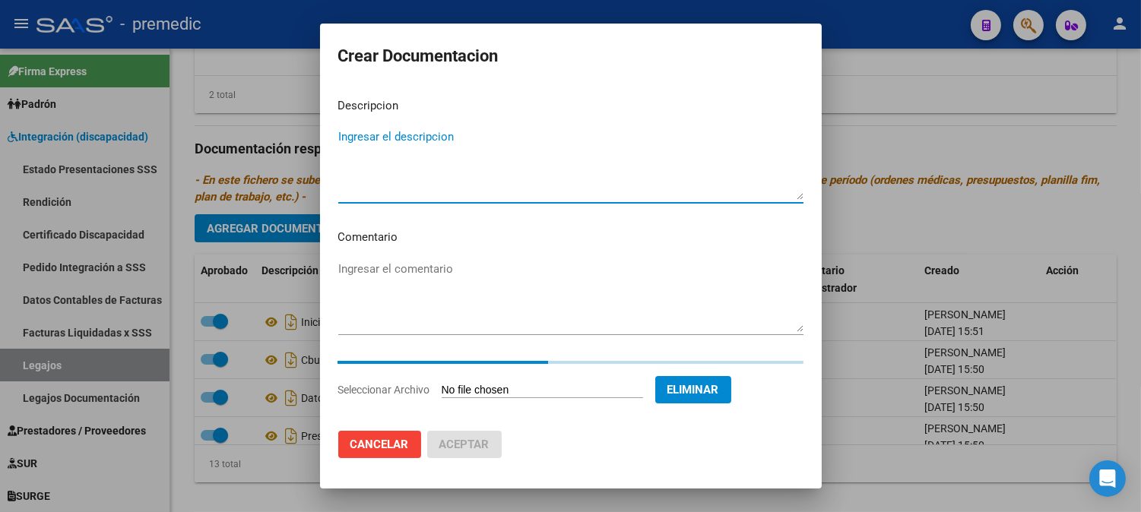
click at [561, 143] on textarea "Ingresar el descripcion" at bounding box center [570, 163] width 465 height 71
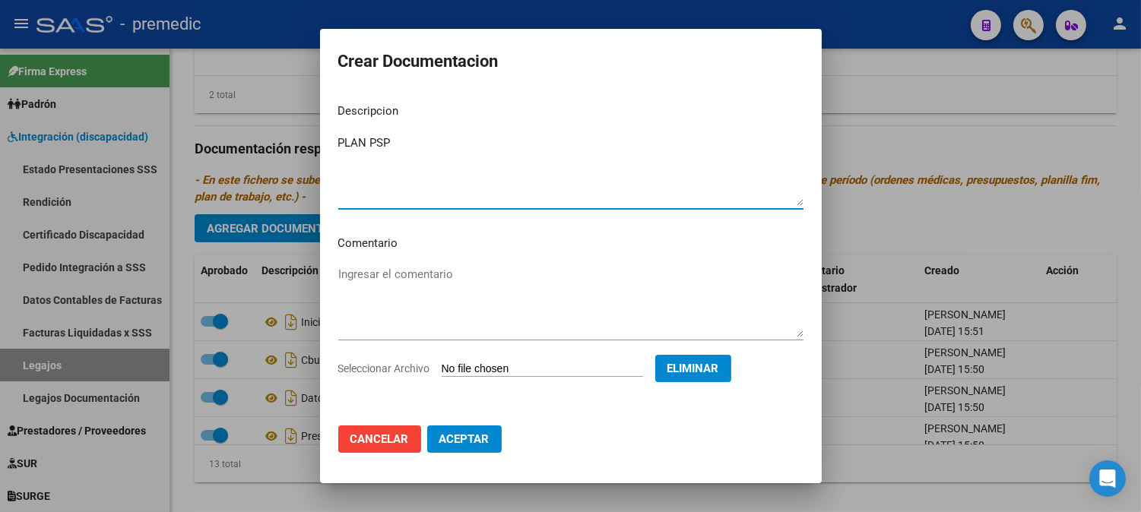
type textarea "PLAN PSP"
click at [472, 439] on span "Aceptar" at bounding box center [464, 440] width 50 height 14
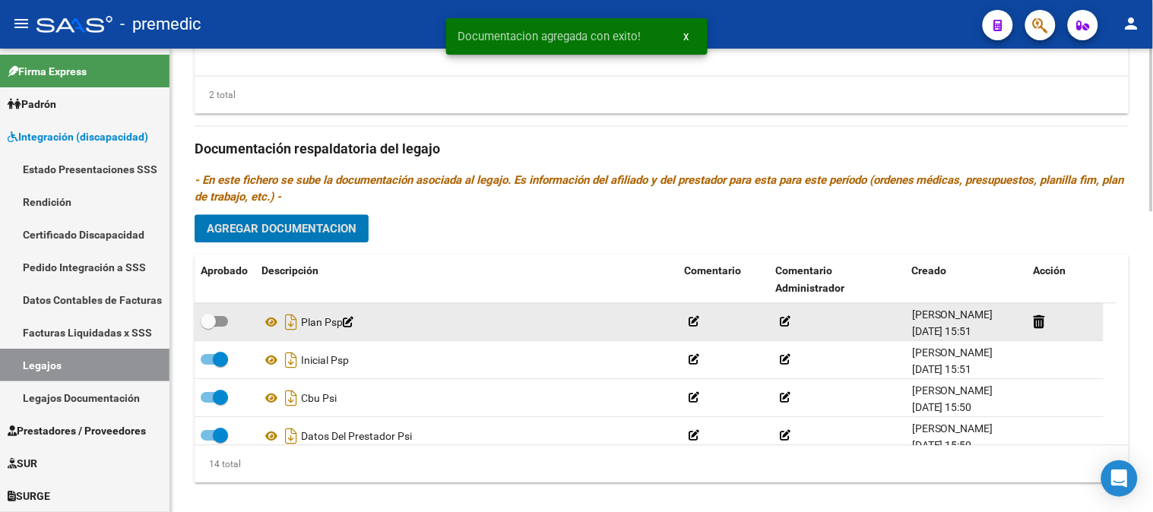
click at [218, 330] on label at bounding box center [214, 321] width 27 height 18
click at [208, 328] on input "checkbox" at bounding box center [208, 327] width 1 height 1
checkbox input "true"
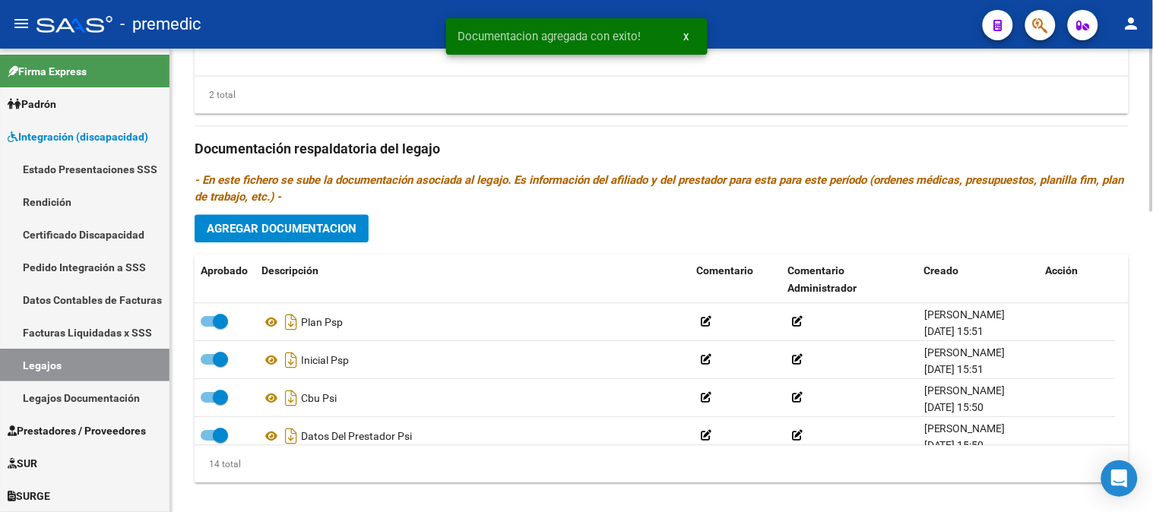
click at [315, 214] on div "Prestadores asociados al legajo Agregar Prestador Aprobado Prestador CUIT Comen…" at bounding box center [662, 146] width 934 height 695
click at [319, 218] on button "Agregar Documentacion" at bounding box center [282, 228] width 174 height 28
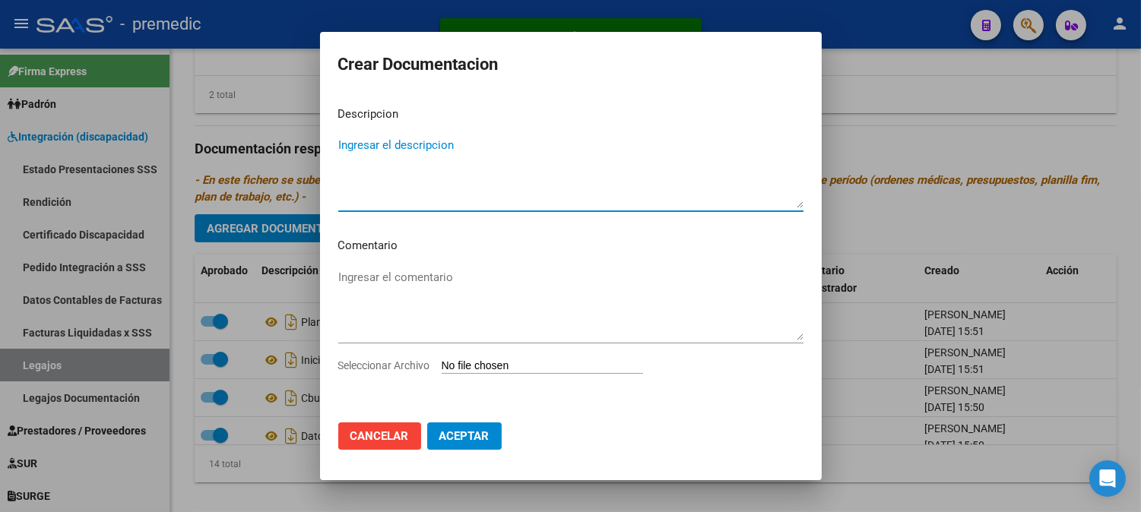
click at [458, 368] on input "Seleccionar Archivo" at bounding box center [542, 367] width 201 height 14
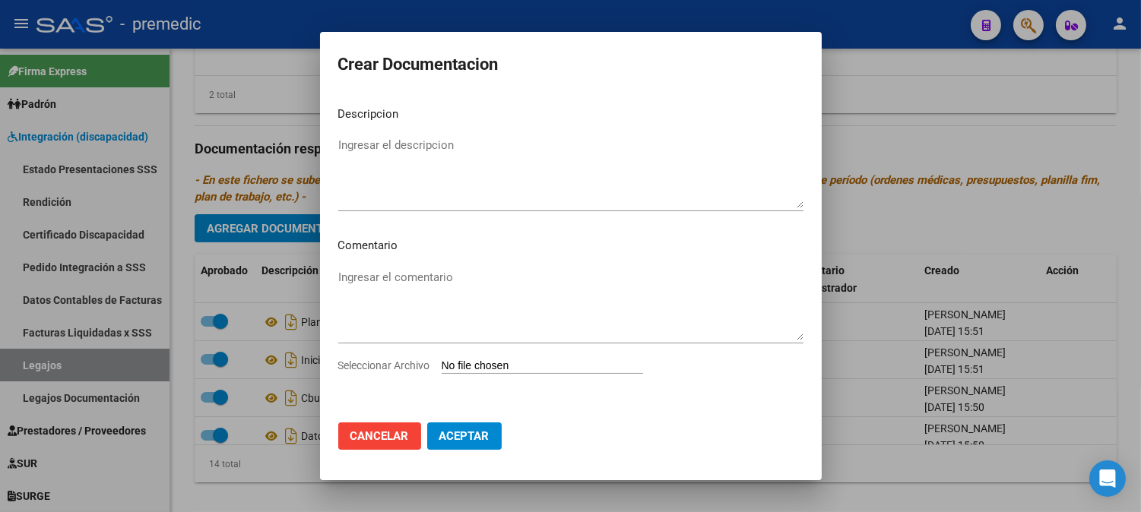
type input "C:\fakepath\PRESU PSP.pdf"
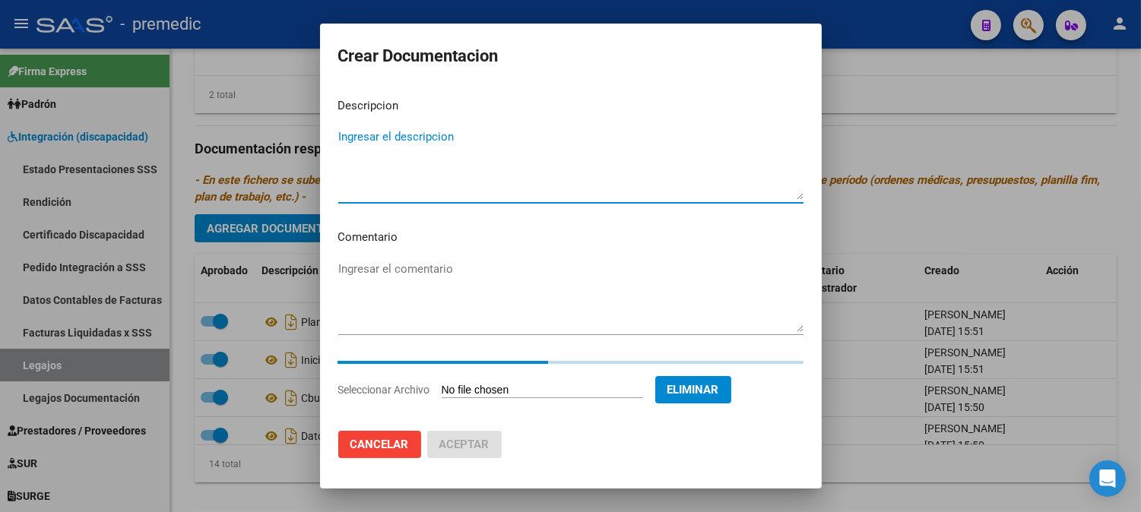
click at [585, 163] on textarea "Ingresar el descripcion" at bounding box center [570, 163] width 465 height 71
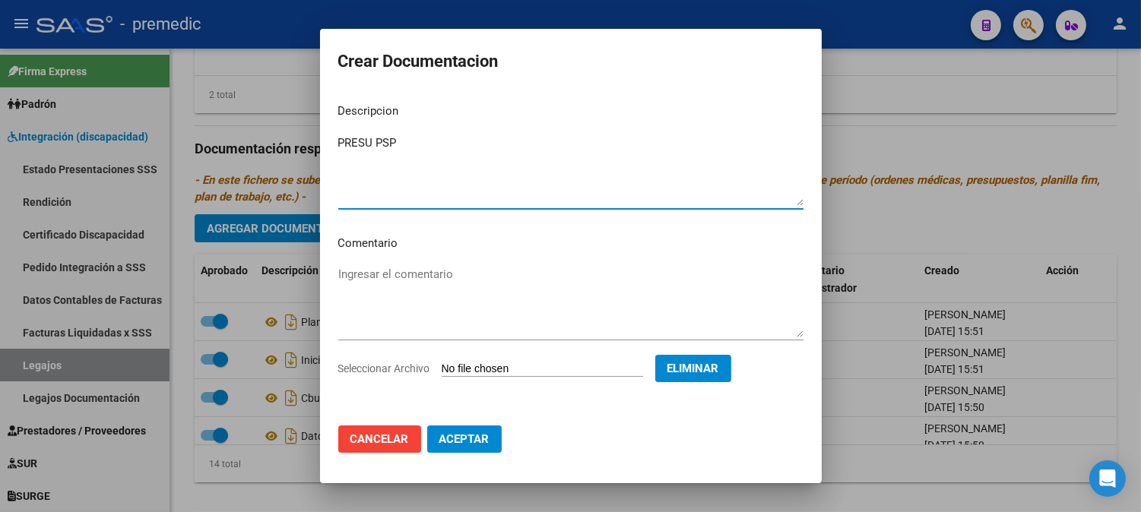
type textarea "PRESU PSP"
click at [483, 439] on span "Aceptar" at bounding box center [464, 440] width 50 height 14
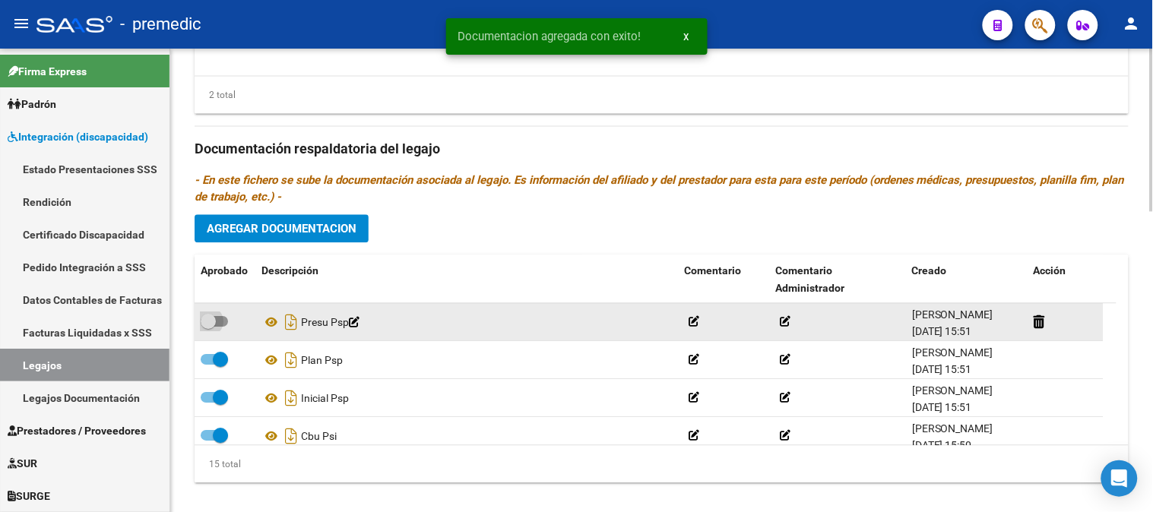
click at [221, 325] on span at bounding box center [214, 321] width 27 height 11
click at [208, 327] on input "checkbox" at bounding box center [208, 327] width 1 height 1
checkbox input "true"
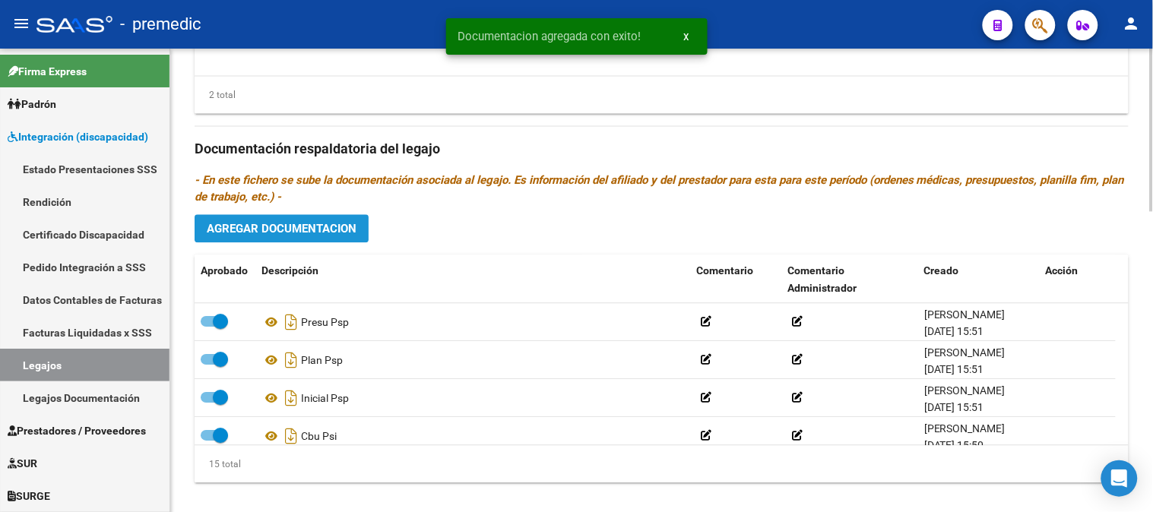
click at [359, 219] on button "Agregar Documentacion" at bounding box center [282, 228] width 174 height 28
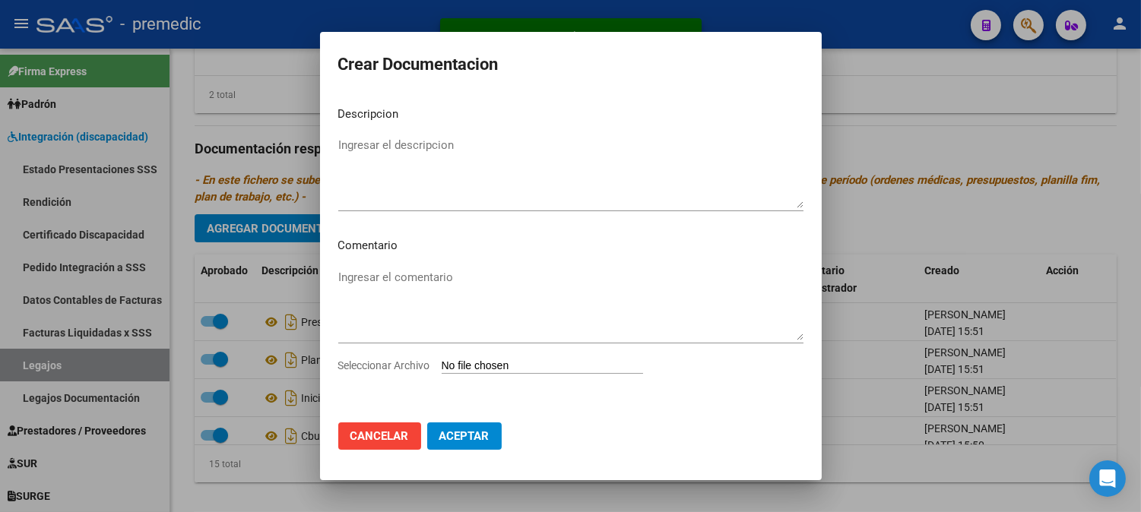
click at [460, 367] on input "Seleccionar Archivo" at bounding box center [542, 367] width 201 height 14
type input "C:\fakepath\DATOS DEL PRESTADOR PSP.pdf"
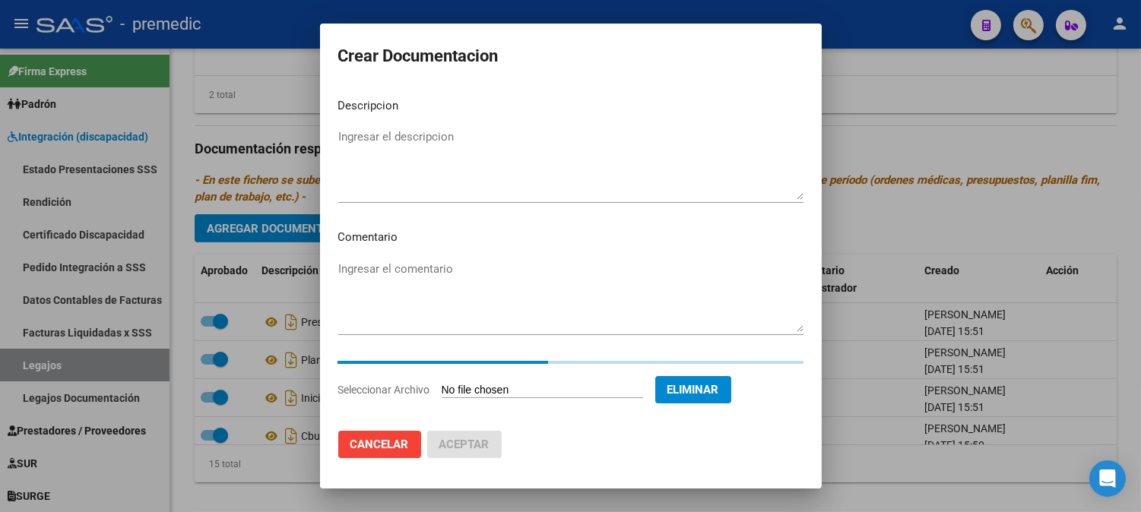
drag, startPoint x: 605, startPoint y: 124, endPoint x: 575, endPoint y: 146, distance: 37.6
click at [575, 146] on mat-dialog-content "Descripcion Ingresar el descripcion Comentario Ingresar el comentario Seleccion…" at bounding box center [571, 252] width 502 height 333
click at [575, 146] on textarea "Ingresar el descripcion" at bounding box center [570, 163] width 465 height 71
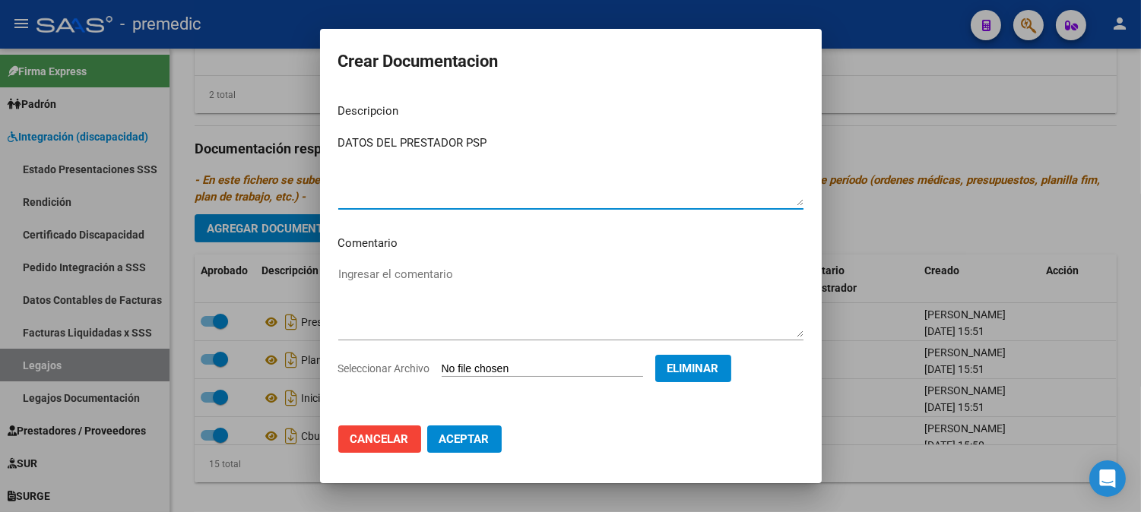
type textarea "DATOS DEL PRESTADOR PSP"
click at [458, 433] on span "Aceptar" at bounding box center [464, 440] width 50 height 14
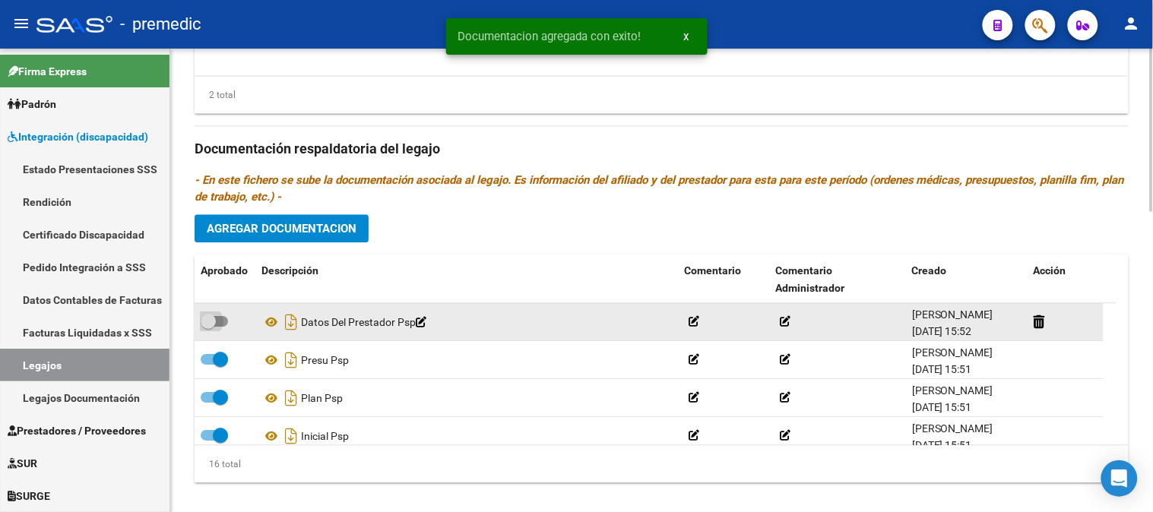
click at [220, 321] on span at bounding box center [214, 321] width 27 height 11
click at [208, 327] on input "checkbox" at bounding box center [208, 327] width 1 height 1
checkbox input "true"
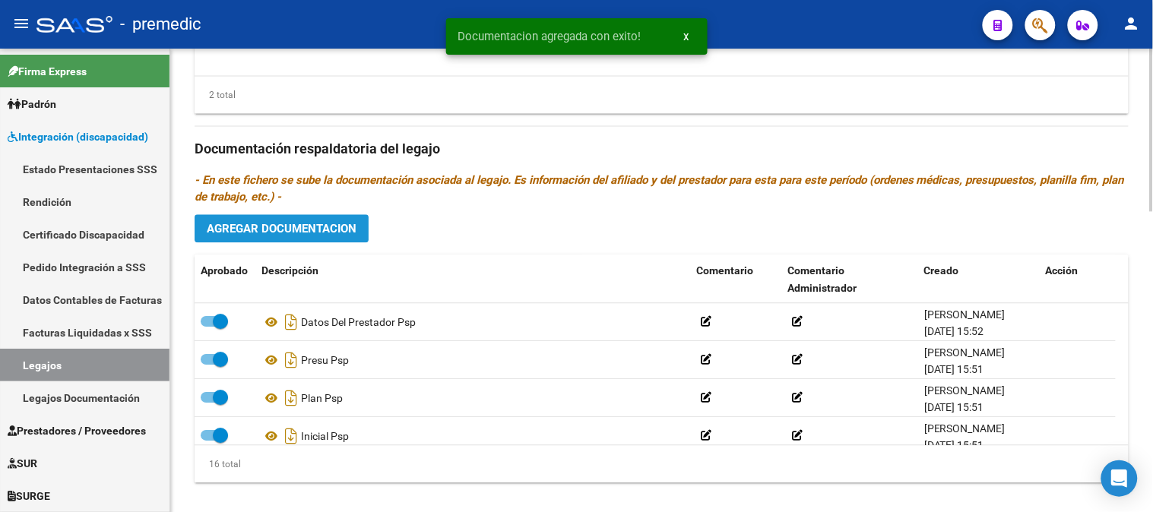
click at [271, 236] on span "Agregar Documentacion" at bounding box center [282, 229] width 150 height 14
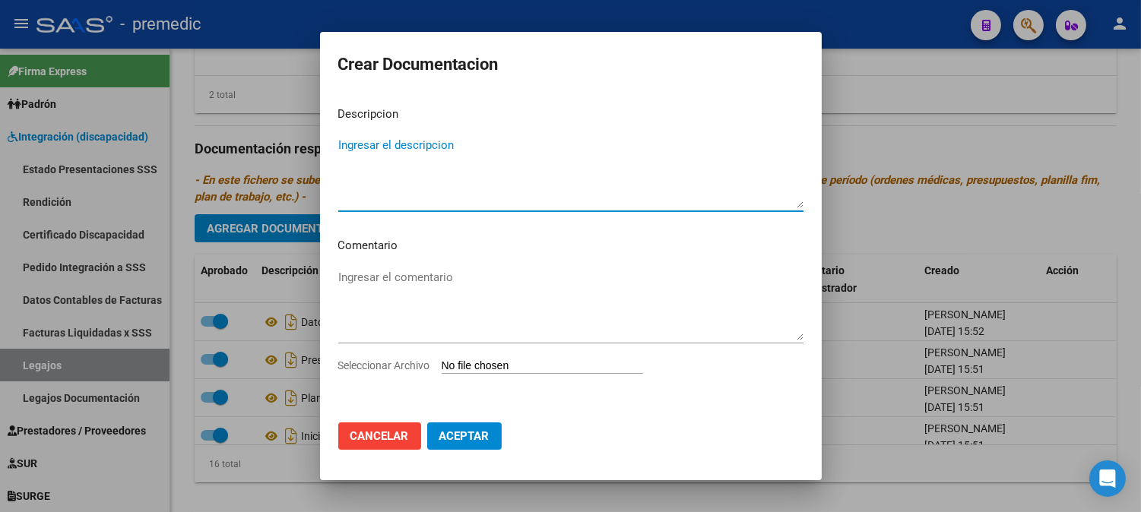
click at [496, 358] on div "Seleccionar Archivo" at bounding box center [570, 371] width 465 height 29
click at [491, 362] on input "Seleccionar Archivo" at bounding box center [542, 367] width 201 height 14
type input "C:\fakepath\CBU PSP.pdf"
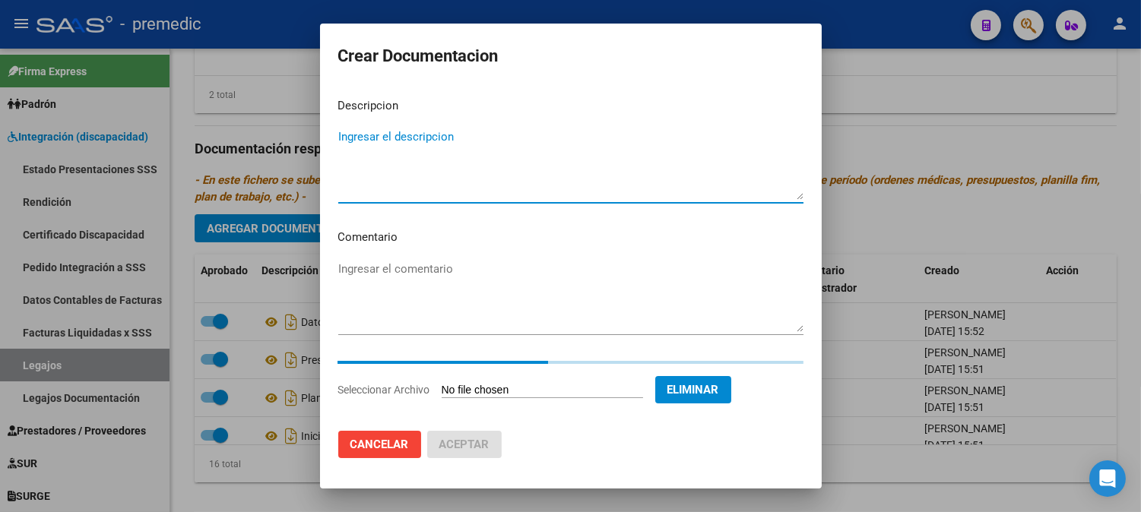
click at [567, 135] on textarea "Ingresar el descripcion" at bounding box center [570, 163] width 465 height 71
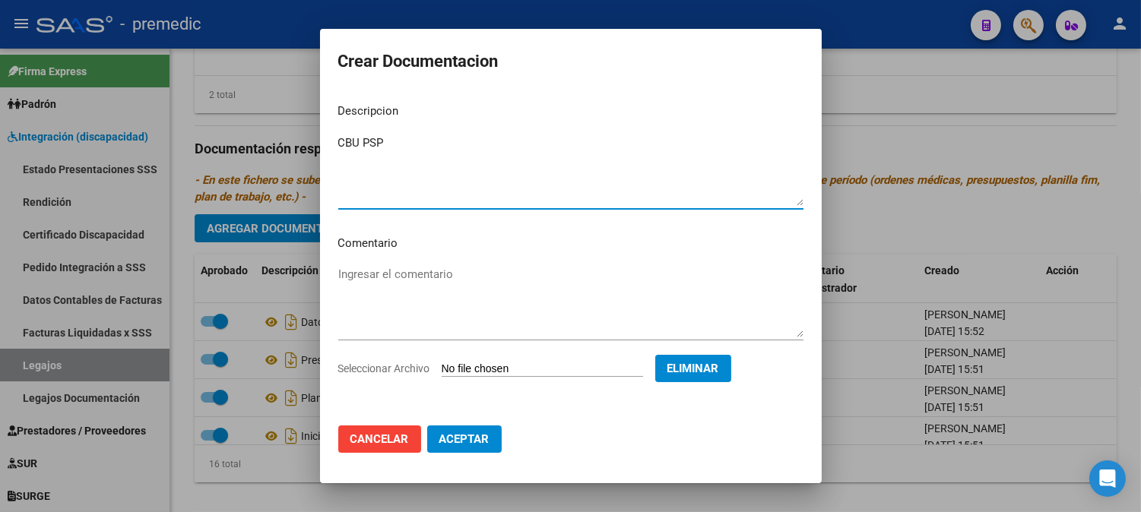
type textarea "CBU PSP"
click at [483, 437] on span "Aceptar" at bounding box center [464, 440] width 50 height 14
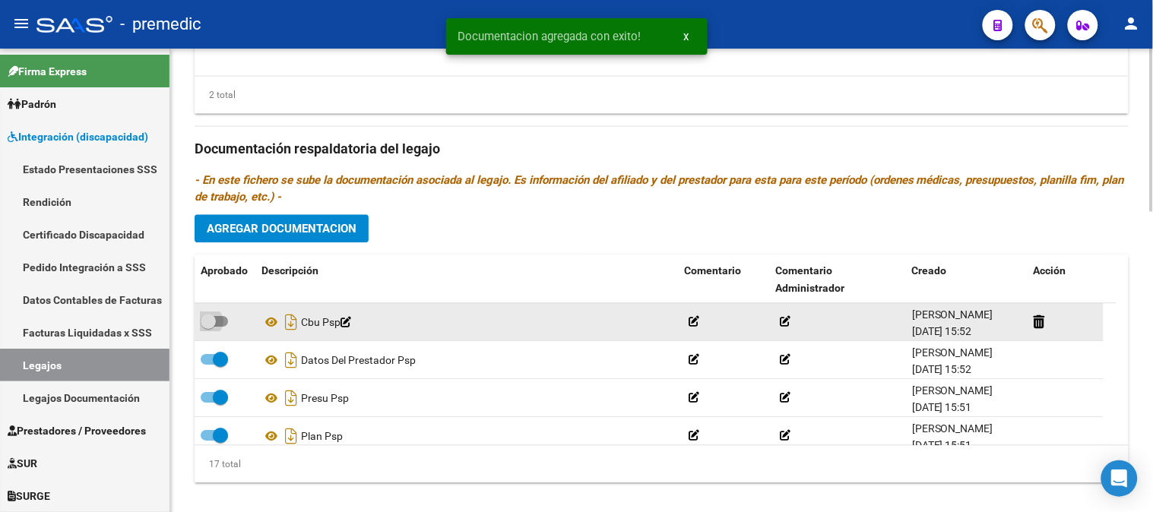
click at [220, 323] on span at bounding box center [214, 321] width 27 height 11
click at [208, 327] on input "checkbox" at bounding box center [208, 327] width 1 height 1
checkbox input "true"
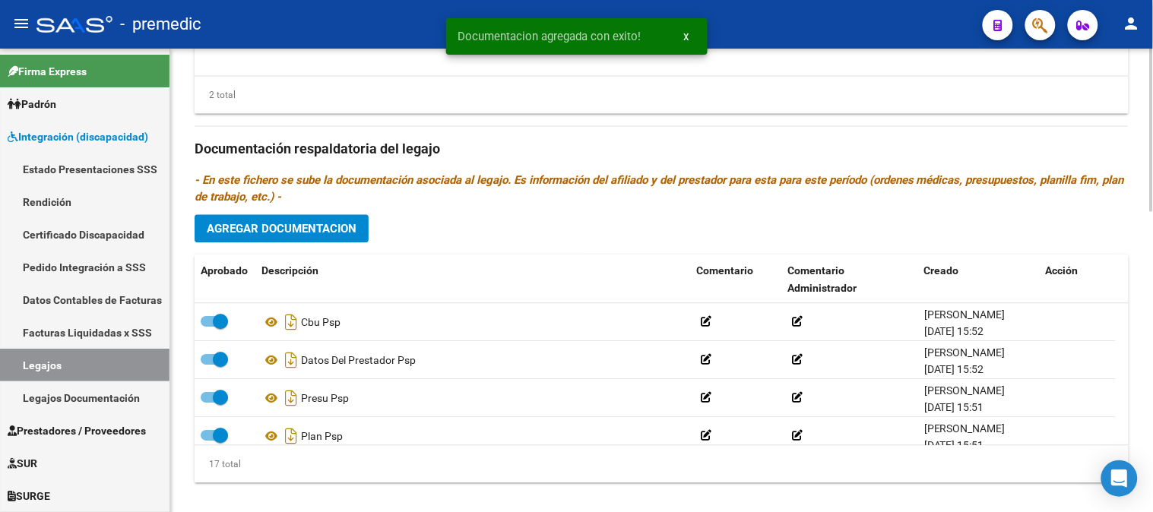
scroll to position [372, 0]
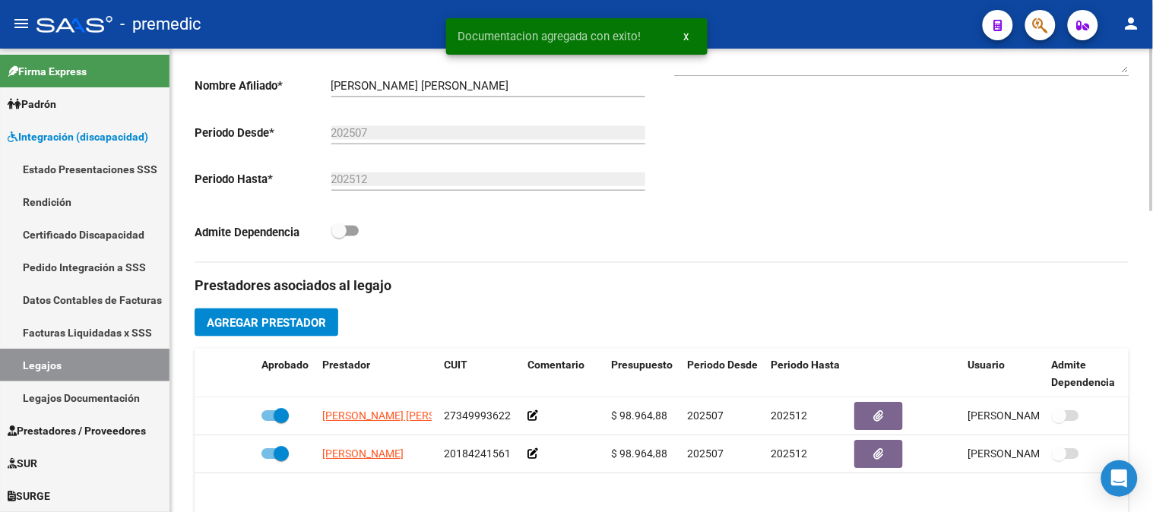
click at [1152, 304] on div at bounding box center [1152, 281] width 4 height 464
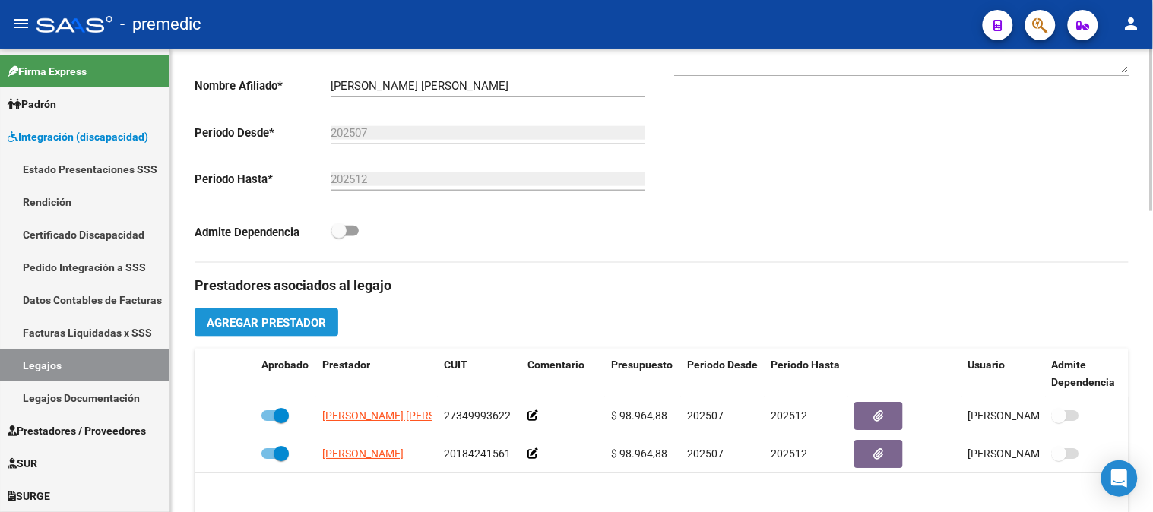
click at [327, 333] on button "Agregar Prestador" at bounding box center [267, 323] width 144 height 28
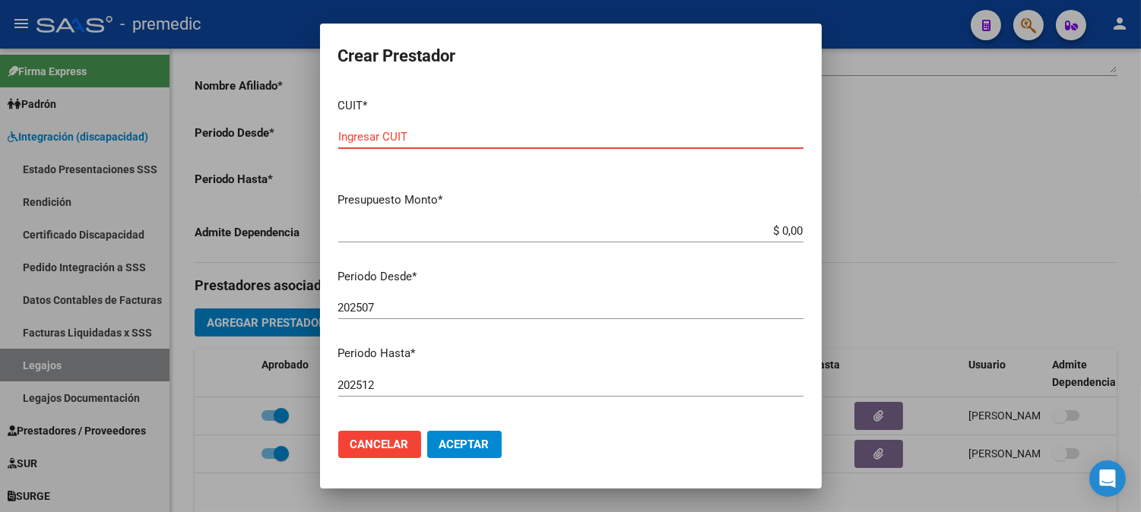
paste input "27-35253482-5"
type input "27-35253482-5"
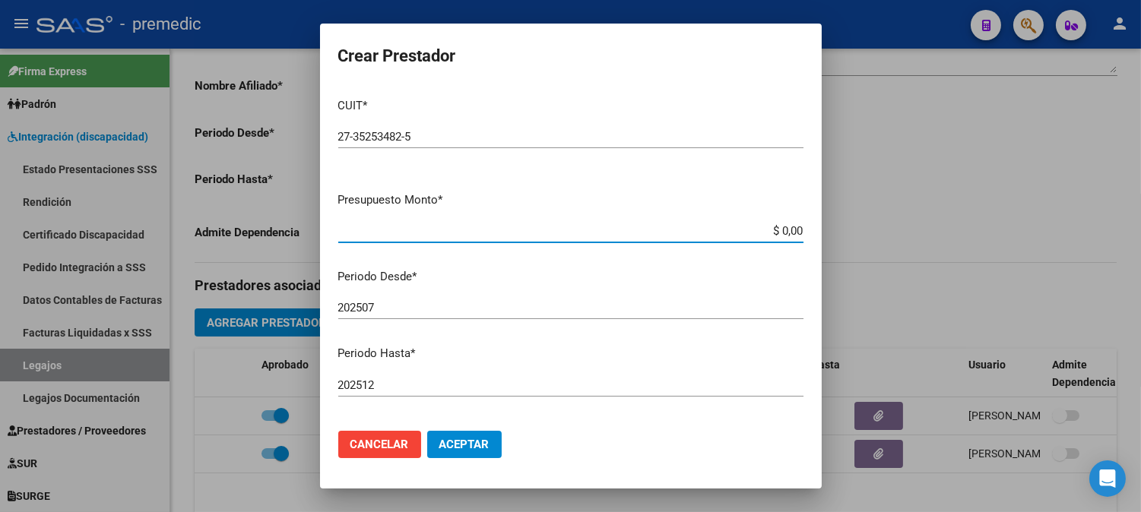
click at [784, 225] on input "$ 0,00" at bounding box center [570, 231] width 465 height 14
paste input "98964.88"
type input "$ 98.964,88"
drag, startPoint x: 474, startPoint y: 426, endPoint x: 470, endPoint y: 445, distance: 19.4
click at [470, 445] on mat-dialog-actions "Cancelar Aceptar" at bounding box center [570, 445] width 465 height 52
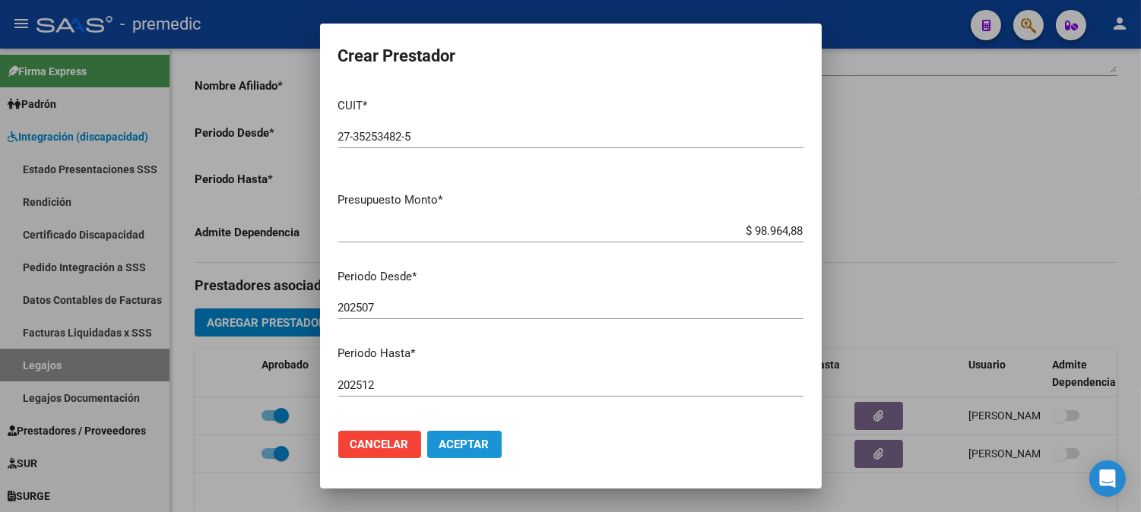
click at [470, 445] on span "Aceptar" at bounding box center [464, 445] width 50 height 14
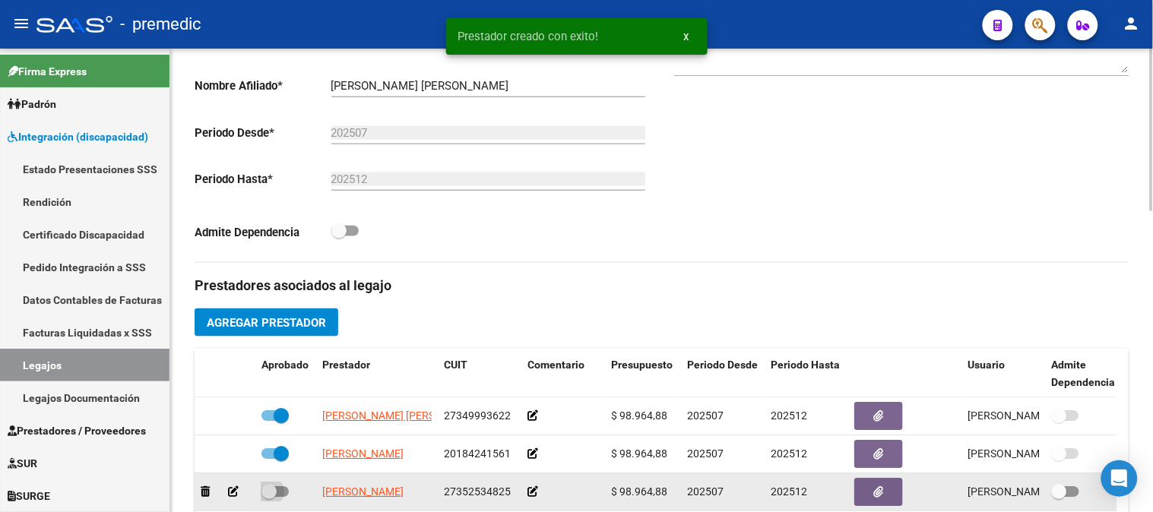
click at [284, 493] on span at bounding box center [274, 491] width 27 height 11
click at [269, 497] on input "checkbox" at bounding box center [268, 497] width 1 height 1
checkbox input "true"
click at [886, 490] on button "button" at bounding box center [878, 492] width 49 height 28
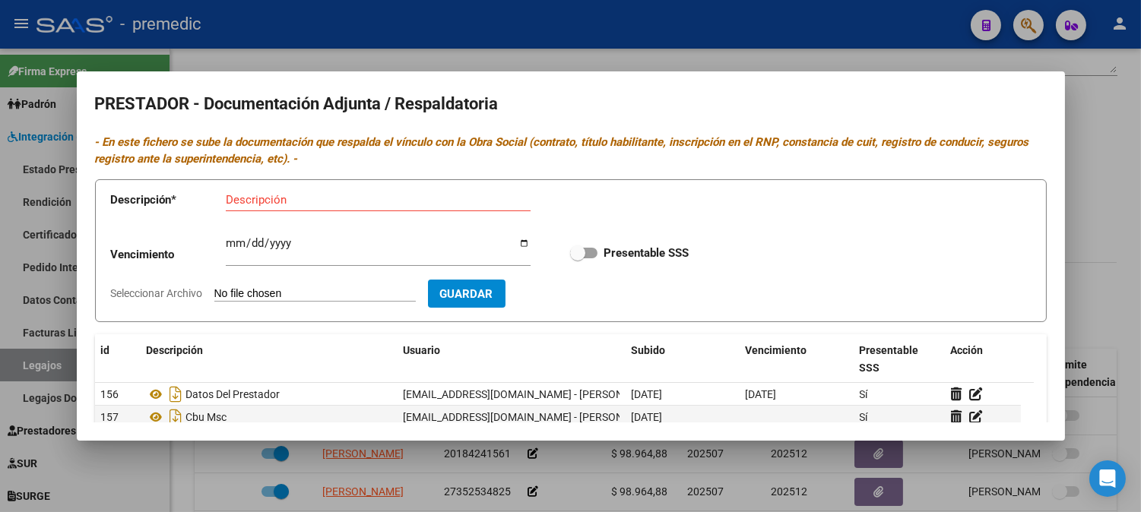
click at [1095, 134] on div at bounding box center [570, 256] width 1141 height 512
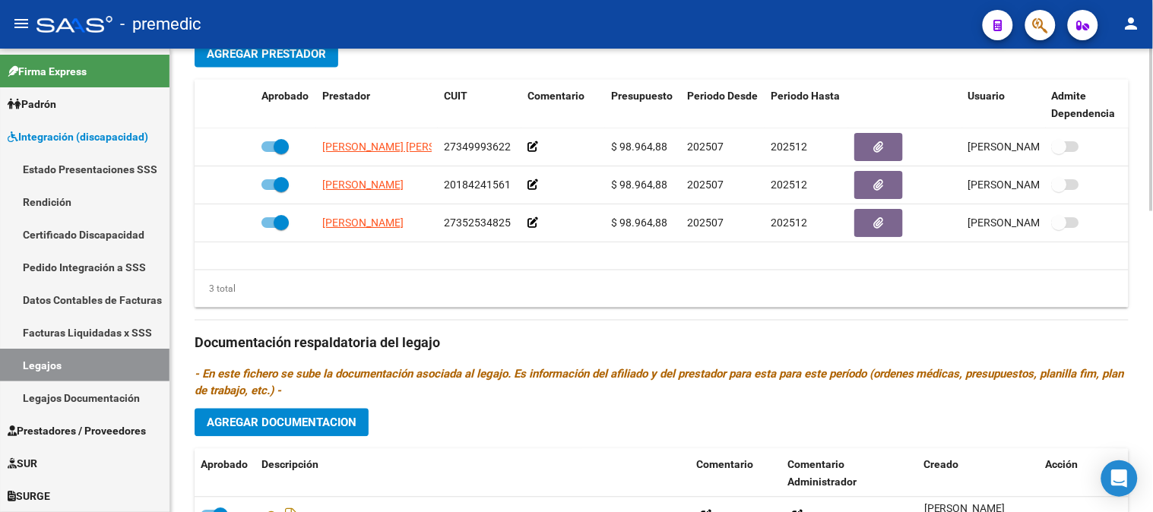
scroll to position [721, 0]
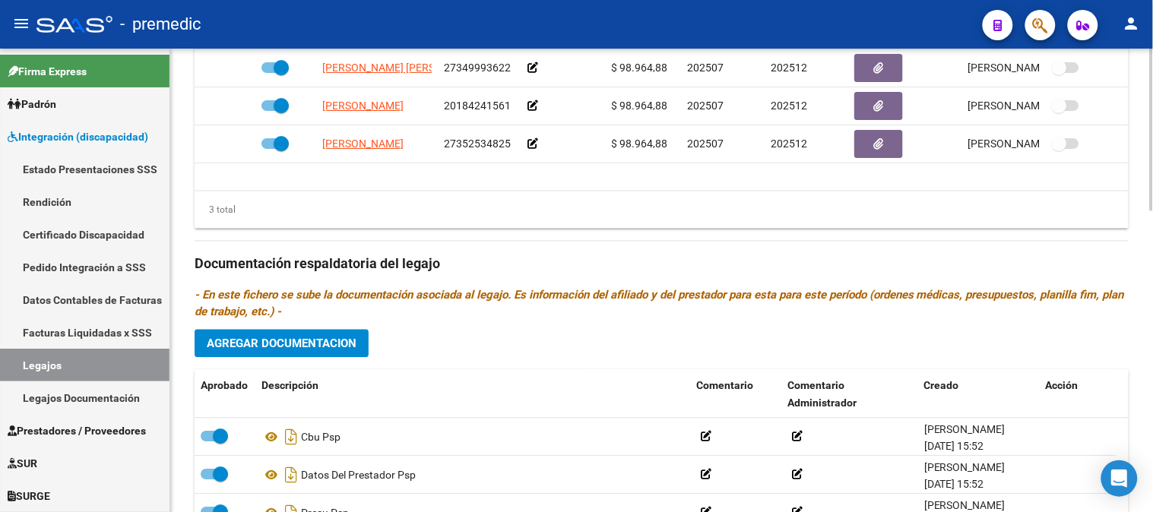
click at [332, 331] on button "Agregar Documentacion" at bounding box center [282, 344] width 174 height 28
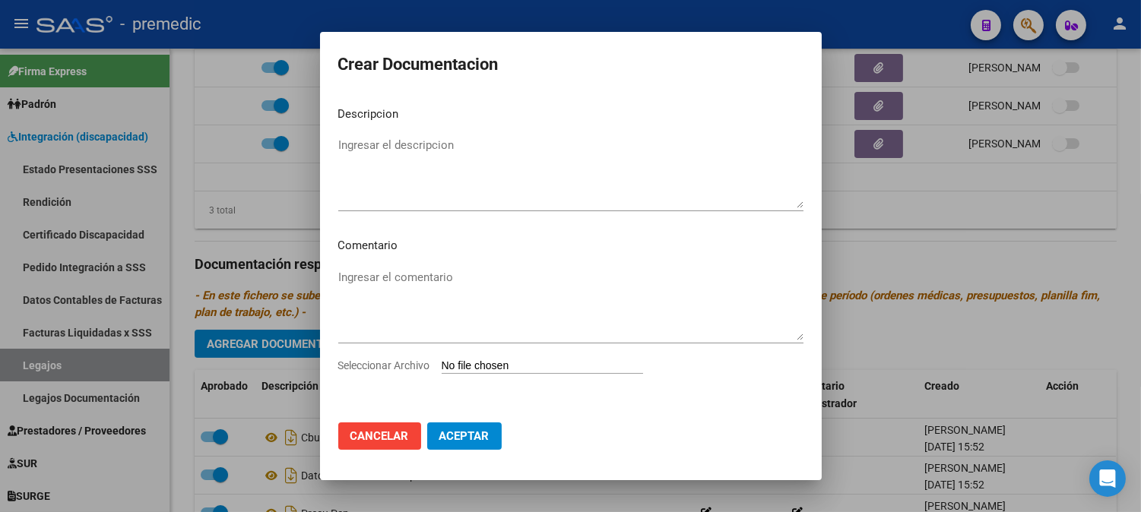
click at [484, 363] on input "Seleccionar Archivo" at bounding box center [542, 367] width 201 height 14
type input "C:\fakepath\INICIAL MSC.pdf"
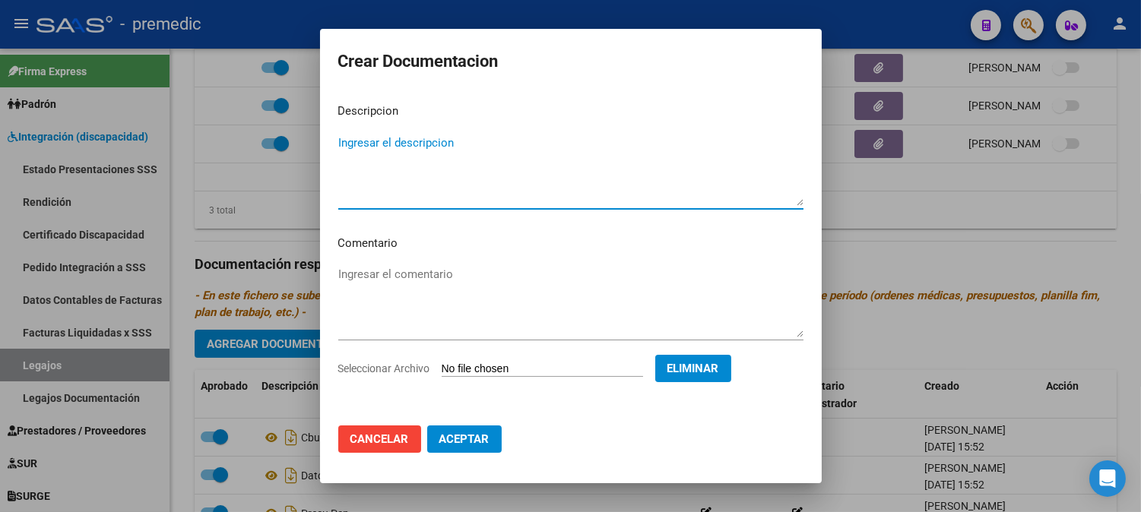
click at [593, 154] on textarea "Ingresar el descripcion" at bounding box center [570, 170] width 465 height 71
type textarea "INICIAL MSC"
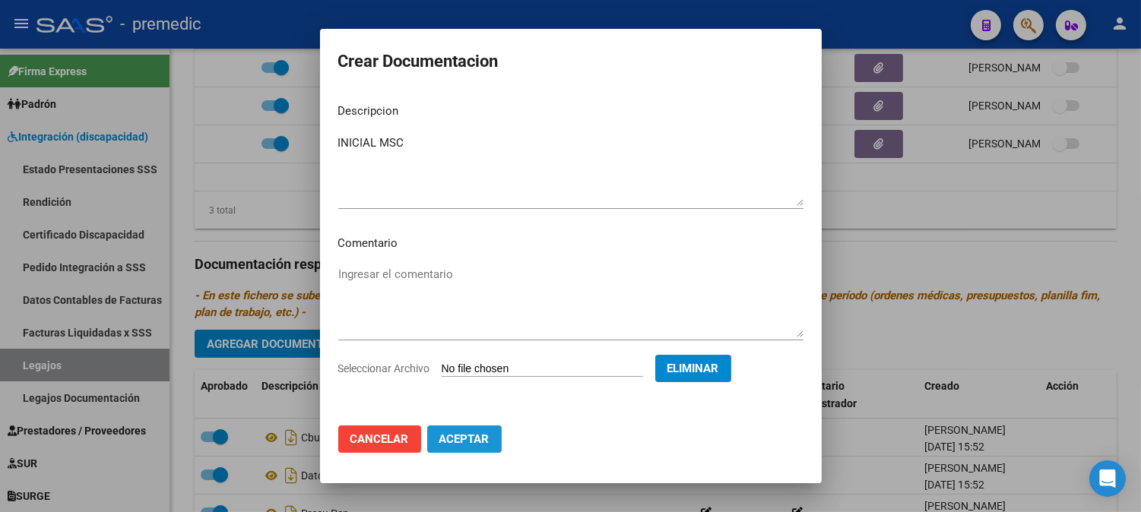
click at [461, 426] on button "Aceptar" at bounding box center [464, 439] width 74 height 27
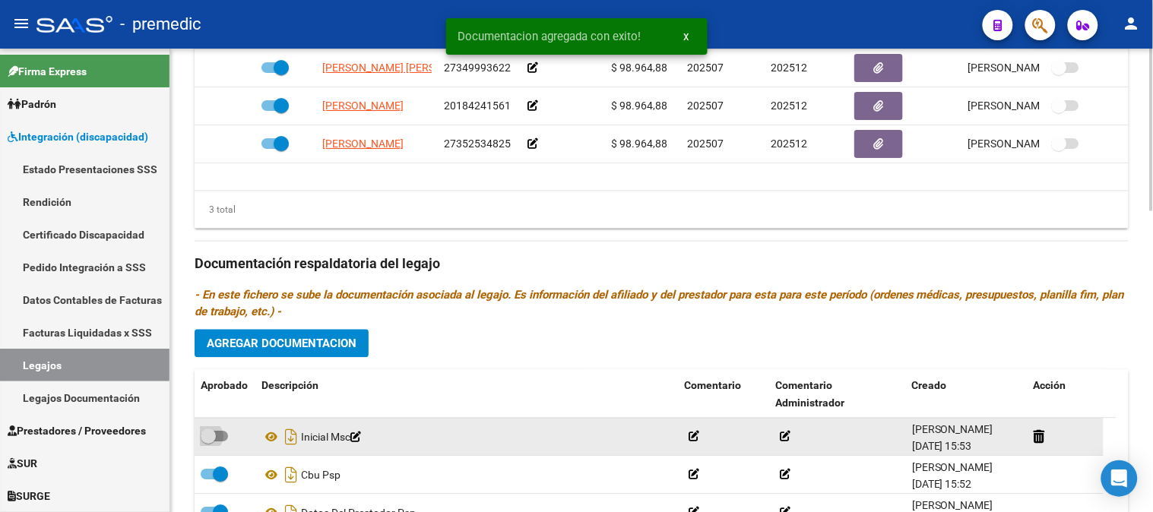
click at [221, 438] on span at bounding box center [214, 437] width 27 height 11
click at [208, 442] on input "checkbox" at bounding box center [208, 442] width 1 height 1
checkbox input "true"
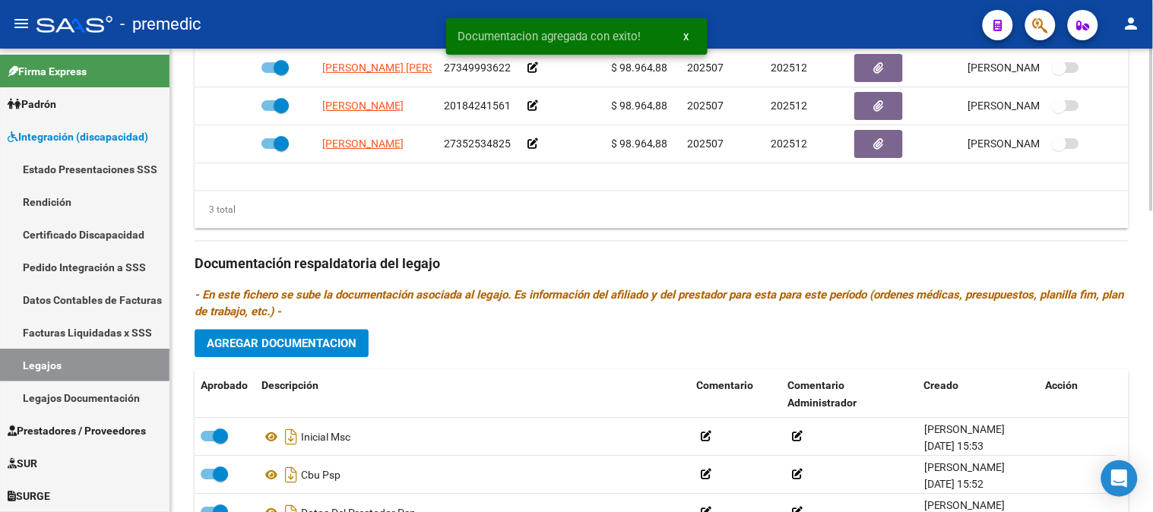
click at [332, 336] on button "Agregar Documentacion" at bounding box center [282, 344] width 174 height 28
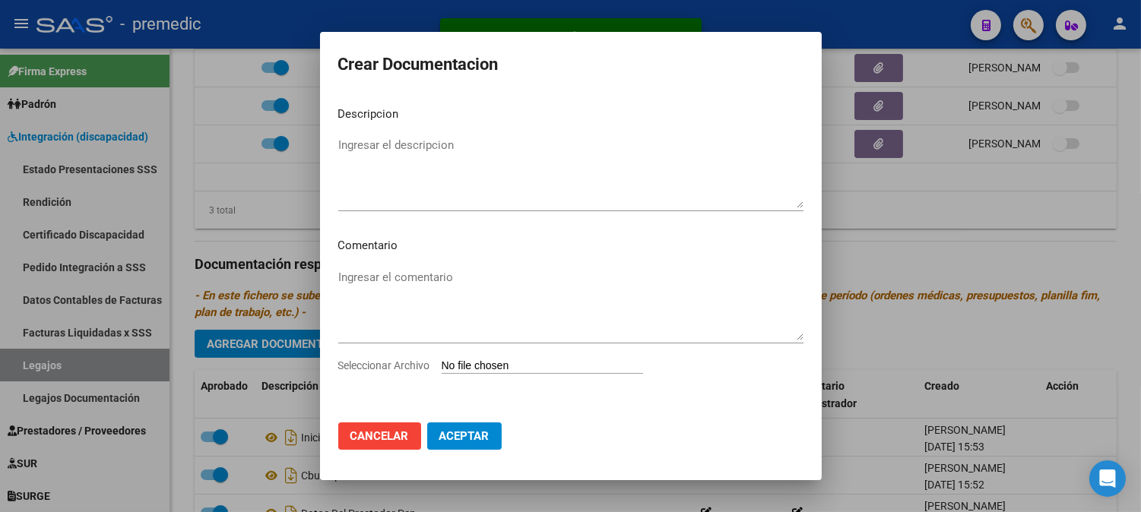
click at [483, 368] on input "Seleccionar Archivo" at bounding box center [542, 367] width 201 height 14
type input "C:\fakepath\PLAN MSC.pdf"
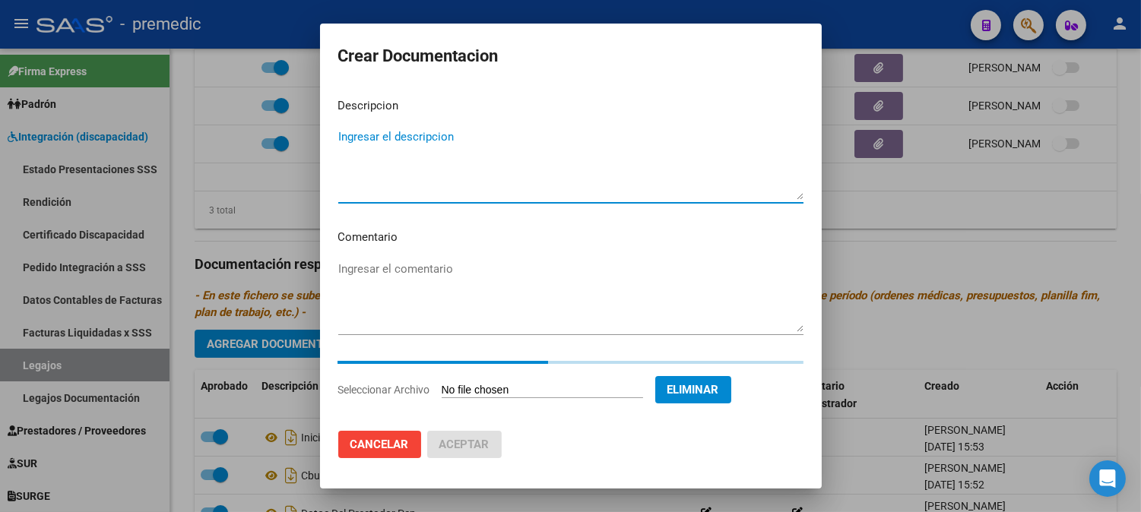
click at [580, 151] on textarea "Ingresar el descripcion" at bounding box center [570, 163] width 465 height 71
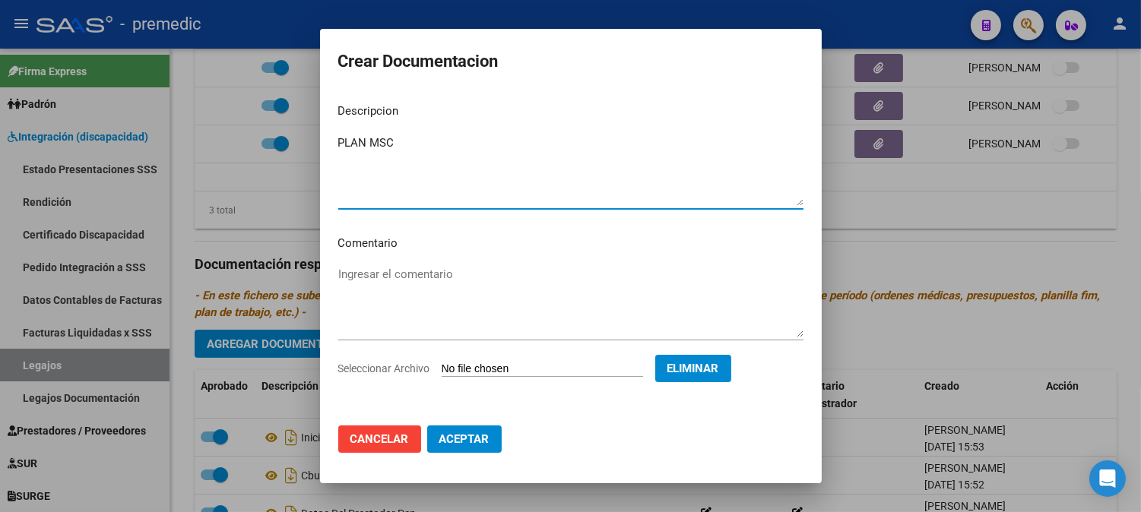
type textarea "PLAN MSC"
click at [482, 444] on span "Aceptar" at bounding box center [464, 440] width 50 height 14
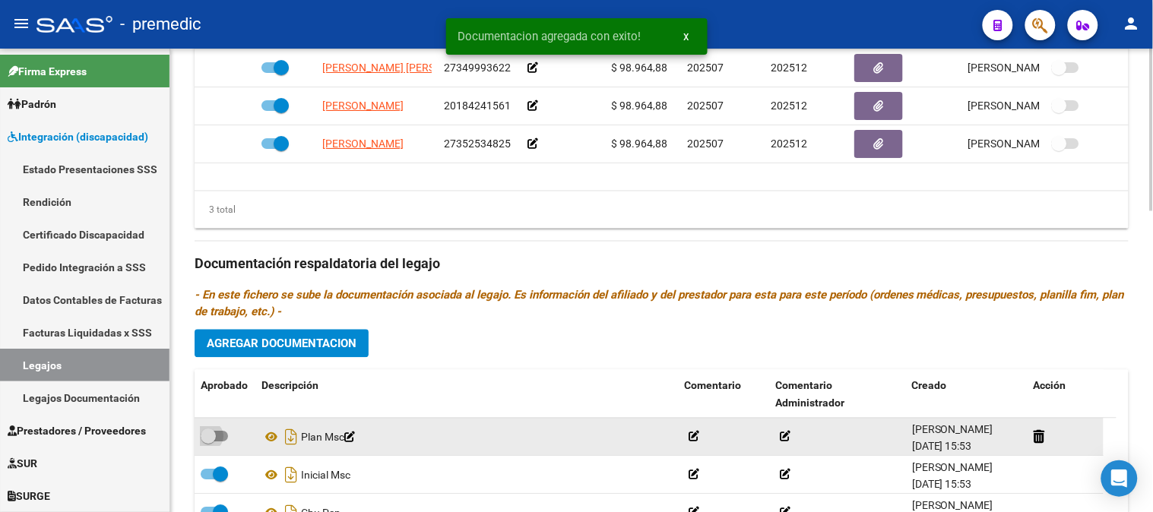
click at [224, 441] on span at bounding box center [214, 437] width 27 height 11
click at [208, 442] on input "checkbox" at bounding box center [208, 442] width 1 height 1
checkbox input "true"
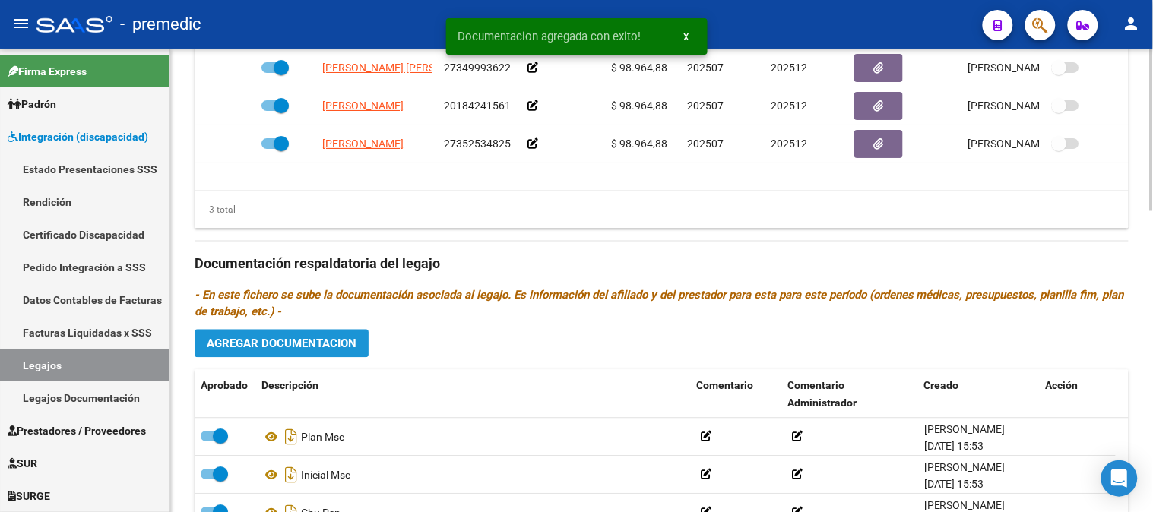
click at [319, 339] on span "Agregar Documentacion" at bounding box center [282, 344] width 150 height 14
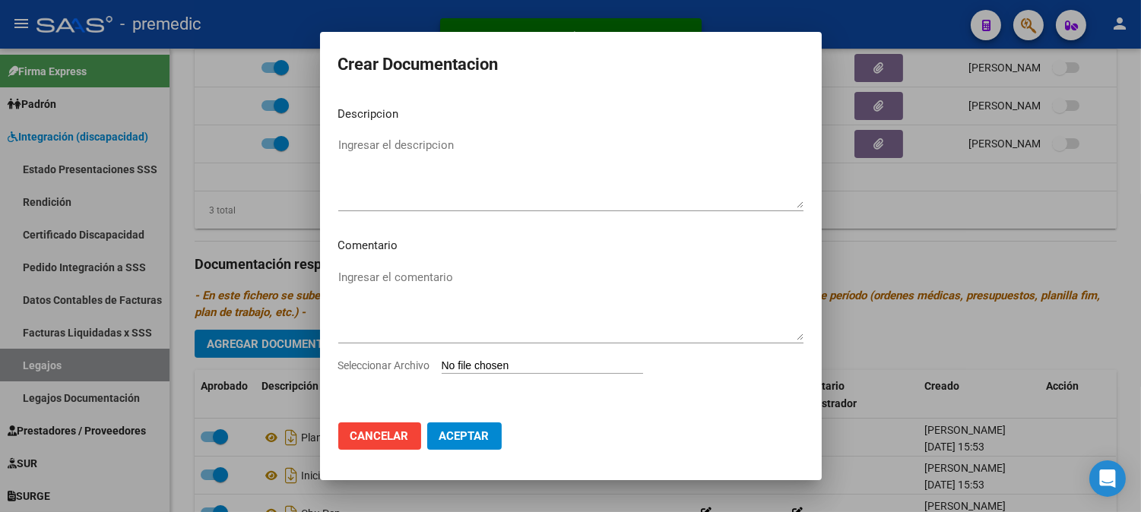
click at [510, 371] on input "Seleccionar Archivo" at bounding box center [542, 367] width 201 height 14
type input "C:\fakepath\PRESU MSC.pdf"
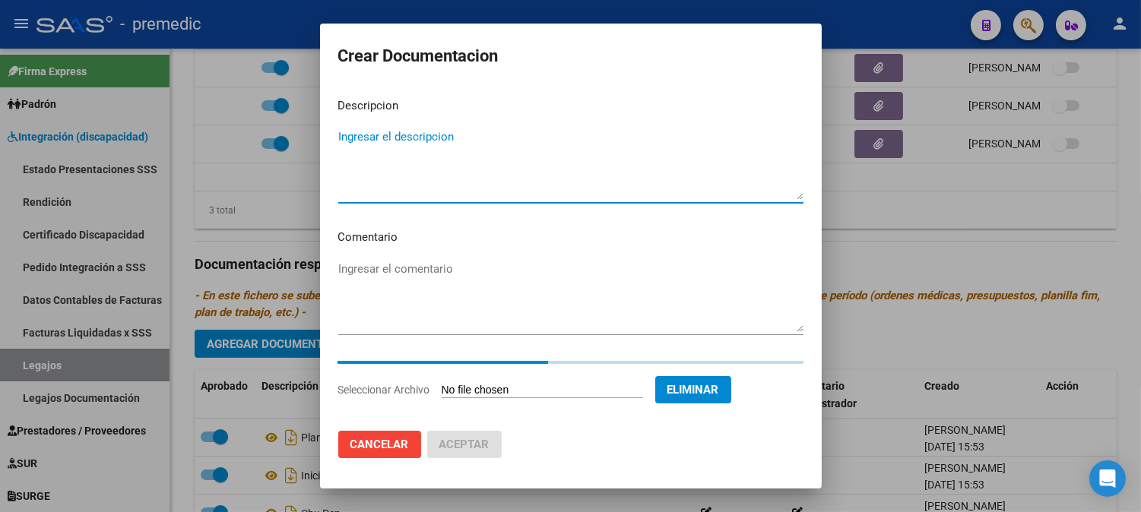
click at [578, 157] on textarea "Ingresar el descripcion" at bounding box center [570, 163] width 465 height 71
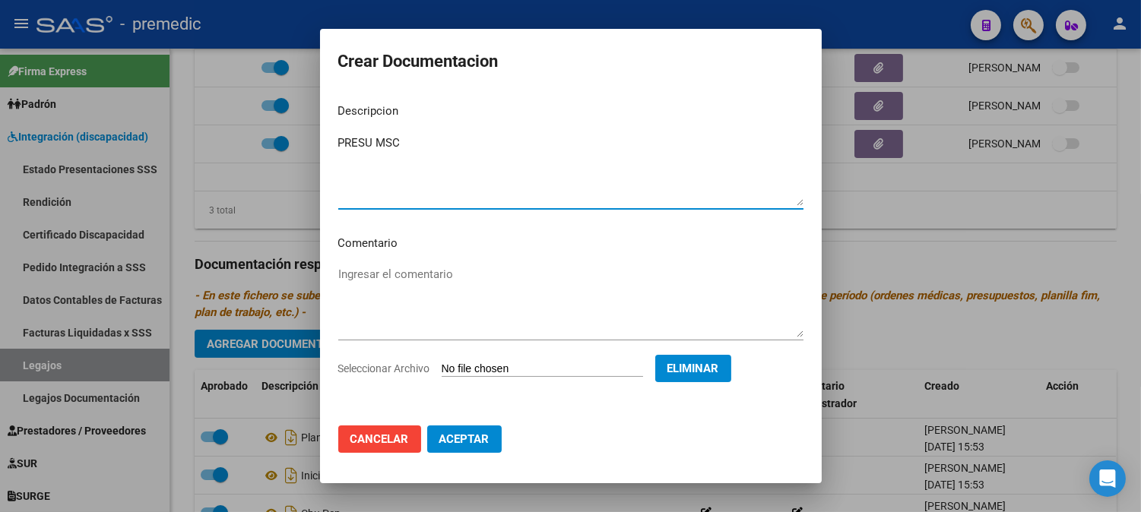
type textarea "PRESU MSC"
click at [471, 445] on span "Aceptar" at bounding box center [464, 440] width 50 height 14
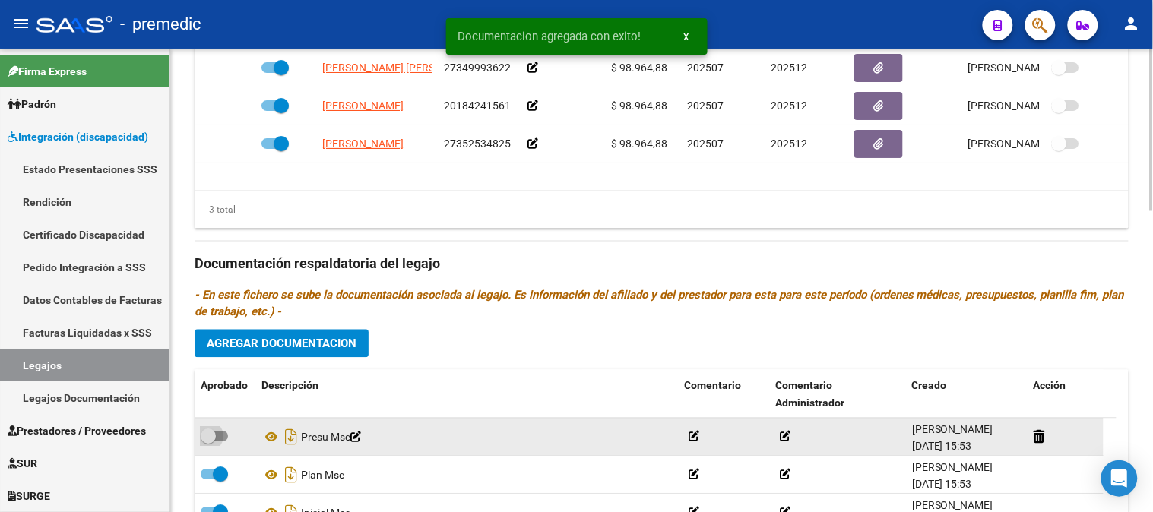
click at [222, 442] on span at bounding box center [214, 437] width 27 height 11
click at [208, 443] on input "checkbox" at bounding box center [208, 442] width 1 height 1
checkbox input "true"
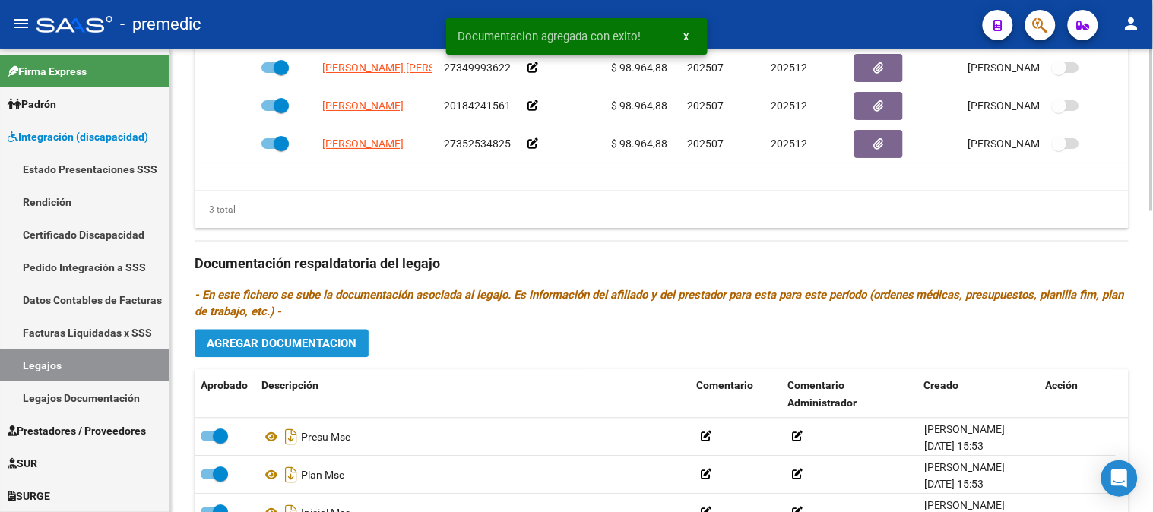
click at [347, 339] on span "Agregar Documentacion" at bounding box center [282, 344] width 150 height 14
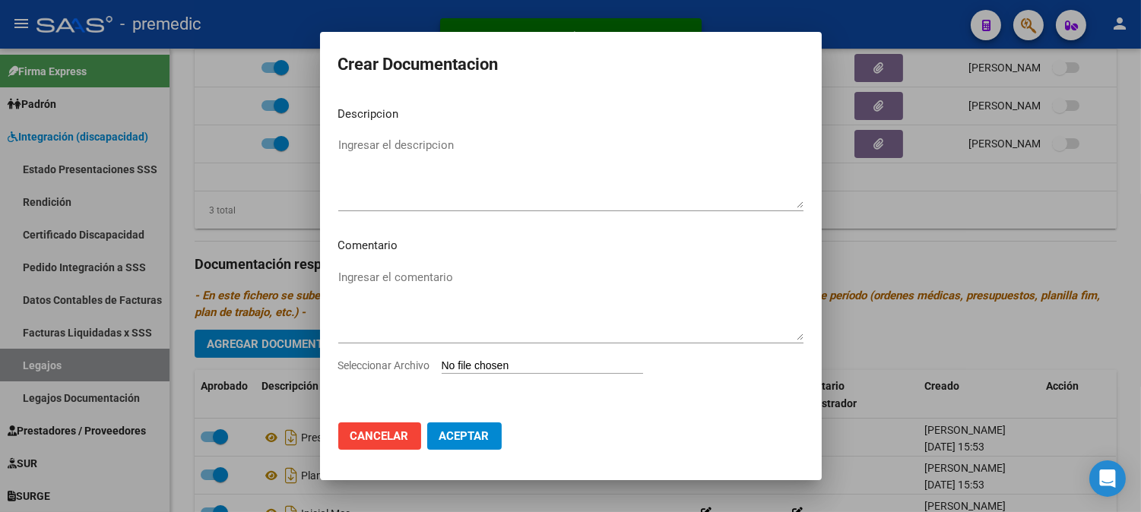
click at [470, 361] on input "Seleccionar Archivo" at bounding box center [542, 367] width 201 height 14
type input "C:\fakepath\DATOS DEL PRESTADOR MSC.pdf"
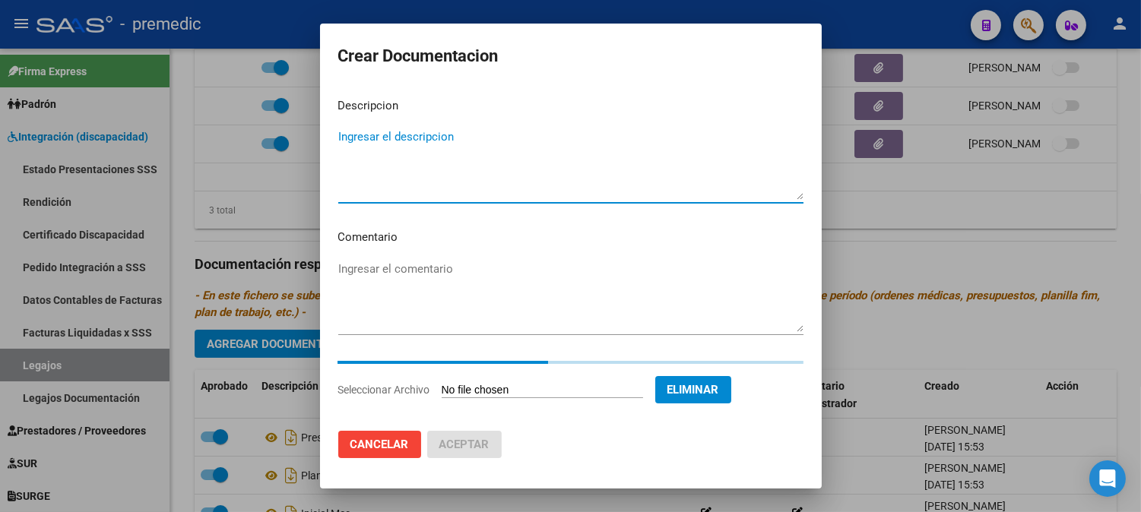
click at [590, 131] on textarea "Ingresar el descripcion" at bounding box center [570, 163] width 465 height 71
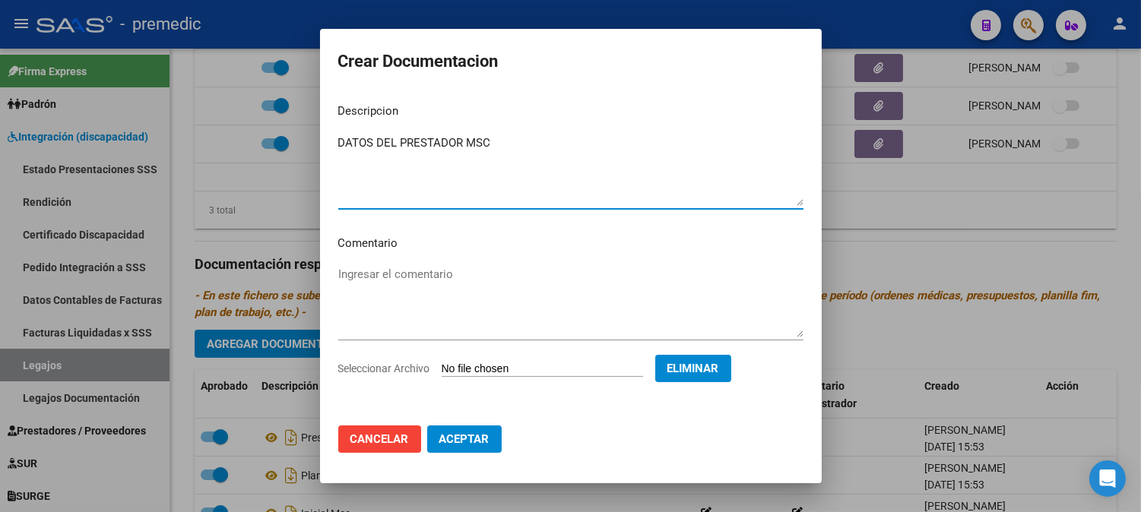
type textarea "DATOS DEL PRESTADOR MSC"
click at [498, 441] on button "Aceptar" at bounding box center [464, 439] width 74 height 27
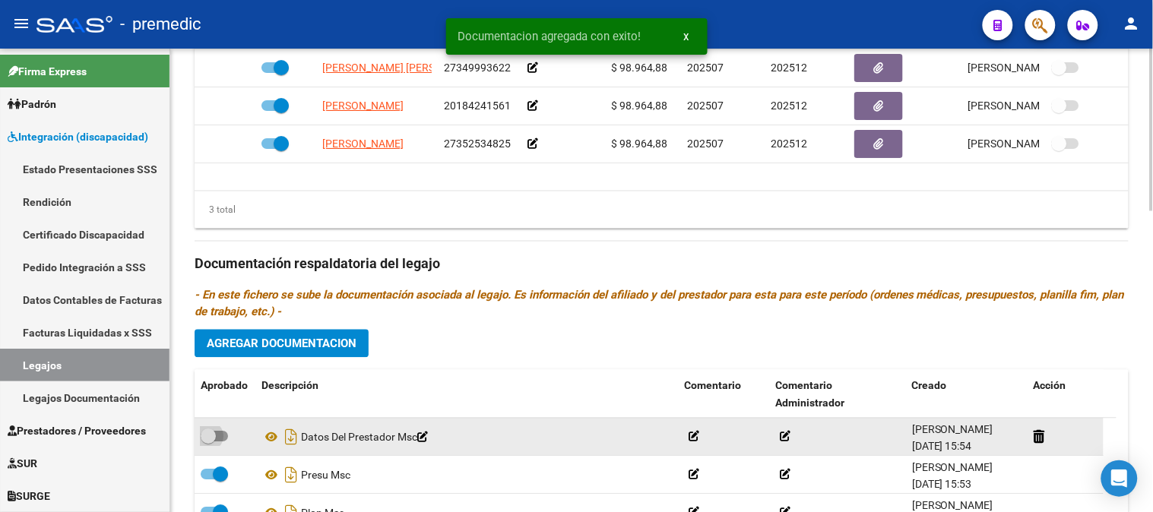
click at [222, 442] on span at bounding box center [214, 437] width 27 height 11
click at [208, 443] on input "checkbox" at bounding box center [208, 442] width 1 height 1
checkbox input "true"
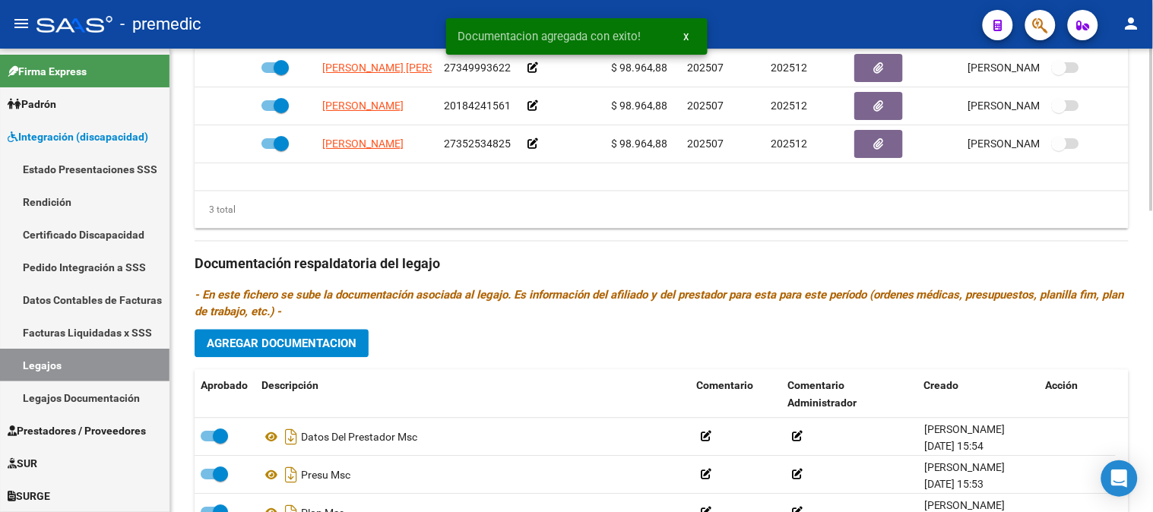
click at [305, 347] on span "Agregar Documentacion" at bounding box center [282, 344] width 150 height 14
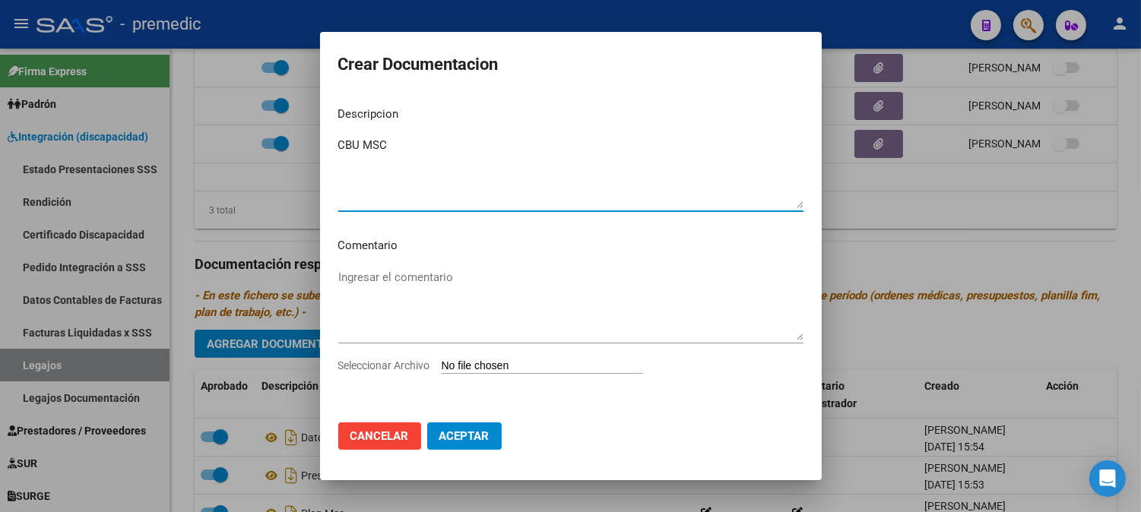
type textarea "CBU MSC"
click at [528, 365] on input "Seleccionar Archivo" at bounding box center [542, 367] width 201 height 14
type input "C:\fakepath\CBU MSC.pdf"
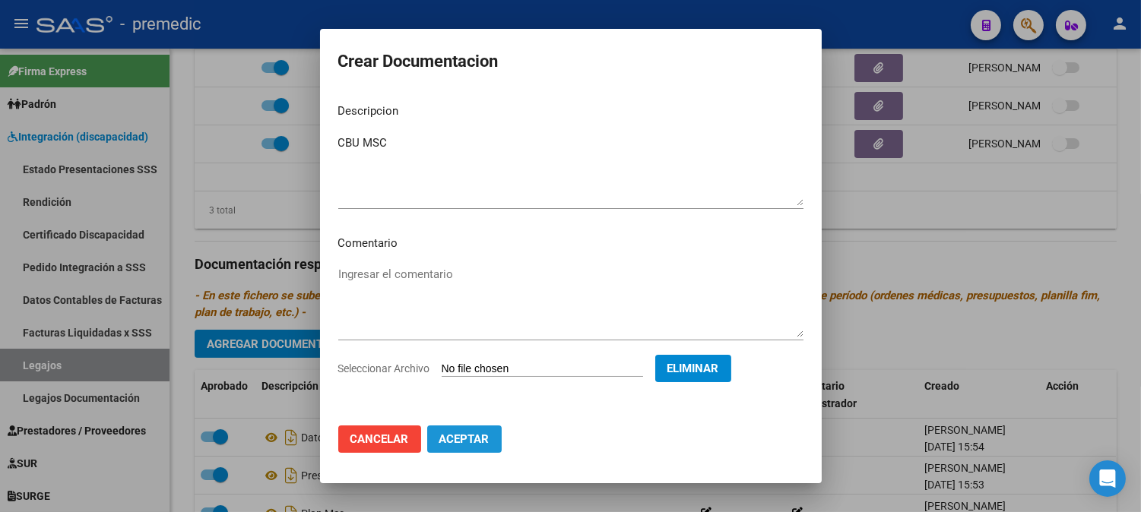
click at [476, 444] on span "Aceptar" at bounding box center [464, 440] width 50 height 14
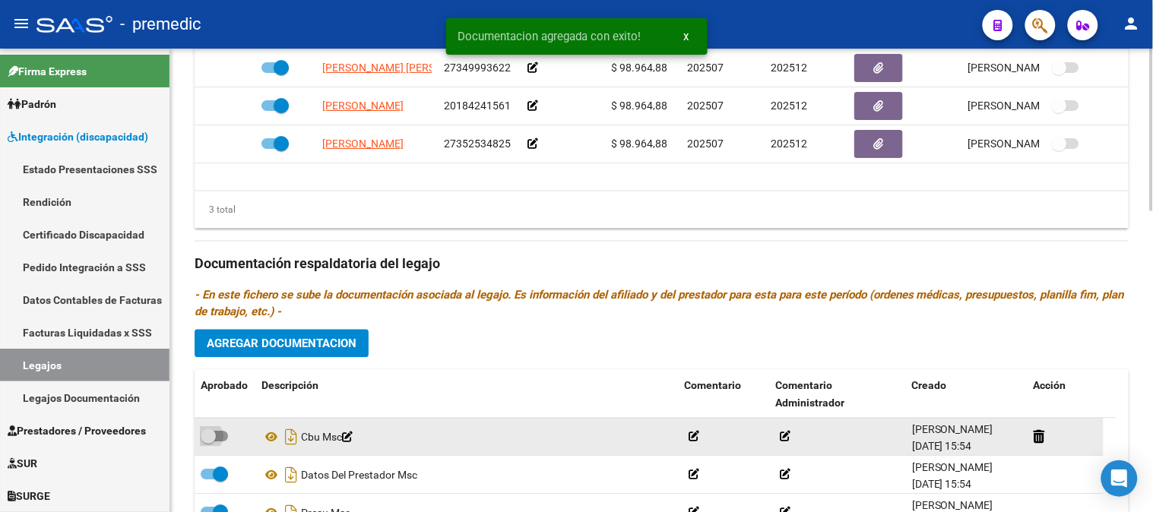
click at [223, 442] on span at bounding box center [214, 437] width 27 height 11
click at [208, 442] on input "checkbox" at bounding box center [208, 442] width 1 height 1
checkbox input "true"
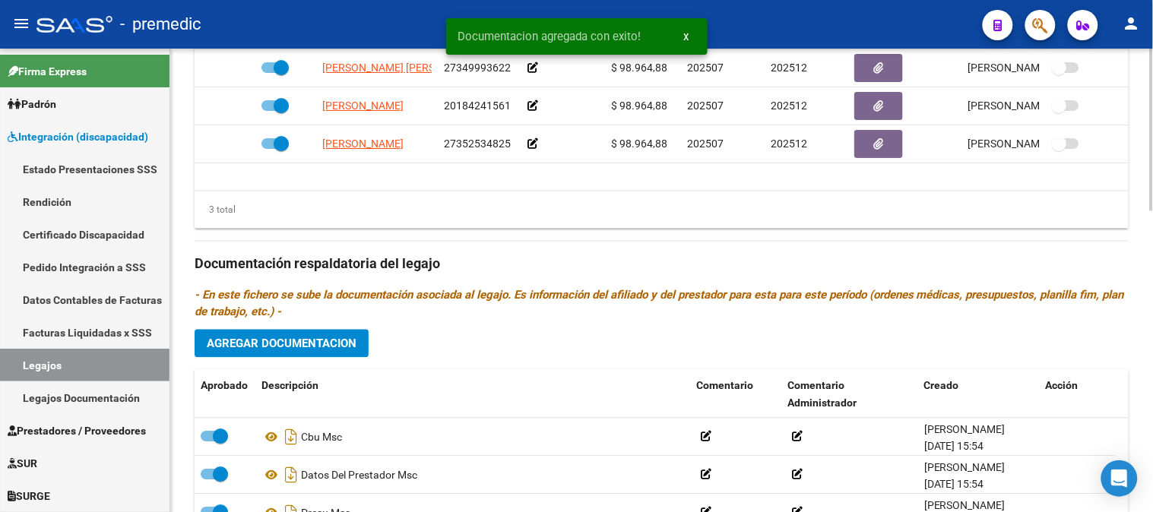
scroll to position [256, 0]
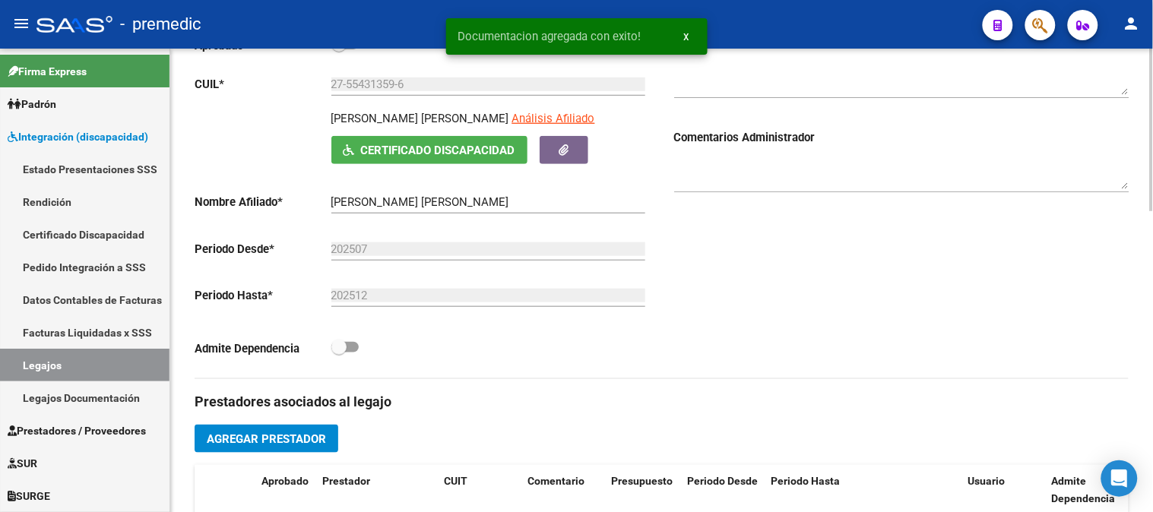
click at [1152, 88] on div at bounding box center [1152, 281] width 4 height 464
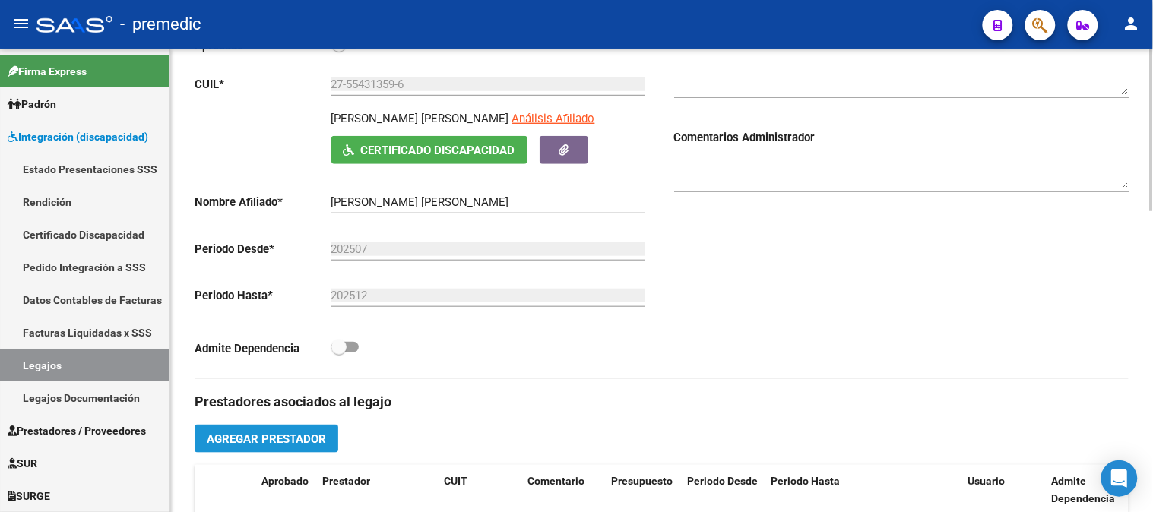
click at [291, 446] on span "Agregar Prestador" at bounding box center [266, 440] width 119 height 14
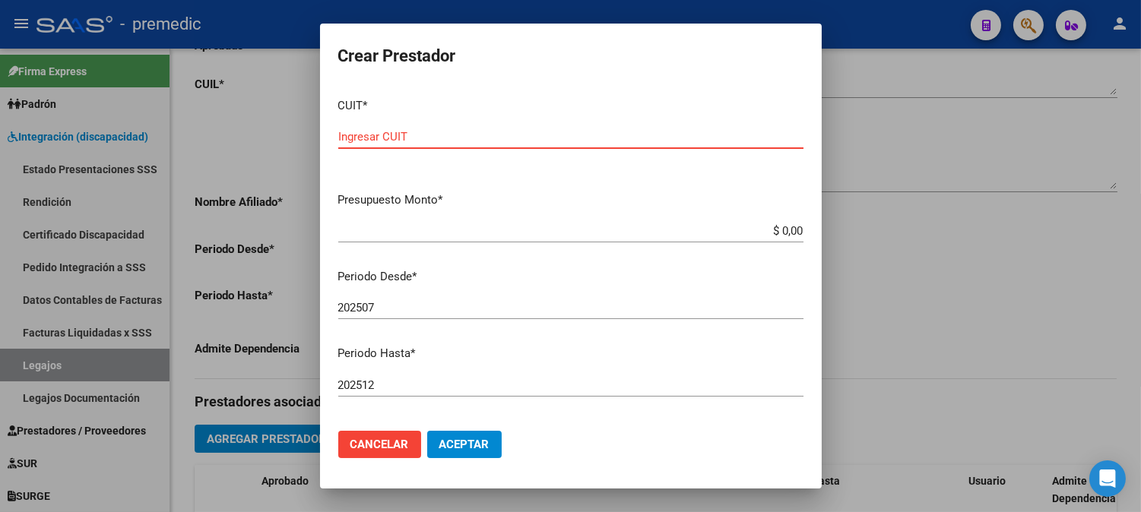
paste input "30-63712483-4"
type input "30-63712483-4"
click at [777, 223] on div "$ 0,00 Ingresar el monto" at bounding box center [570, 231] width 465 height 23
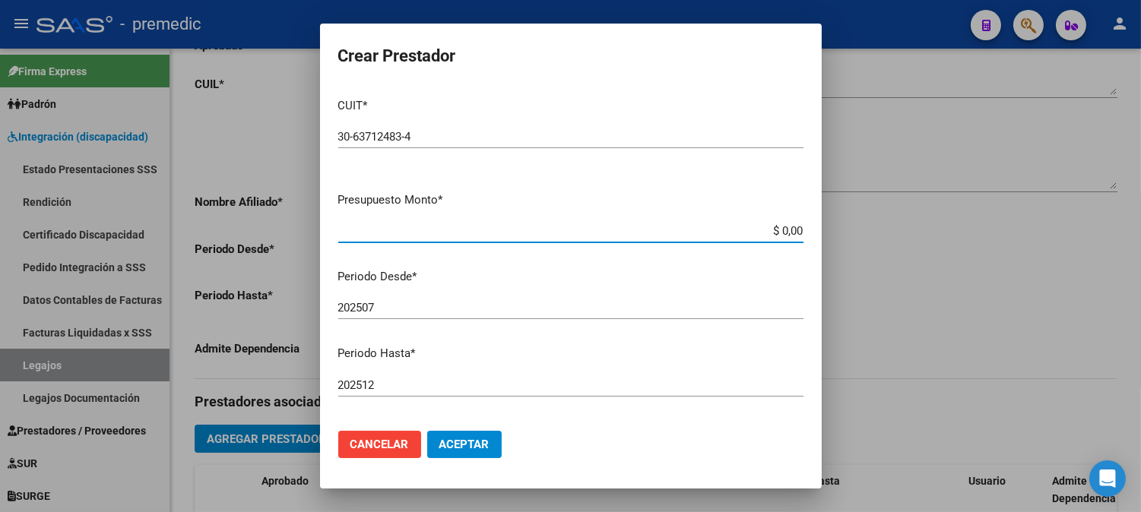
paste input "475830.35"
type input "$ 475.830,35"
click at [483, 448] on span "Aceptar" at bounding box center [464, 445] width 50 height 14
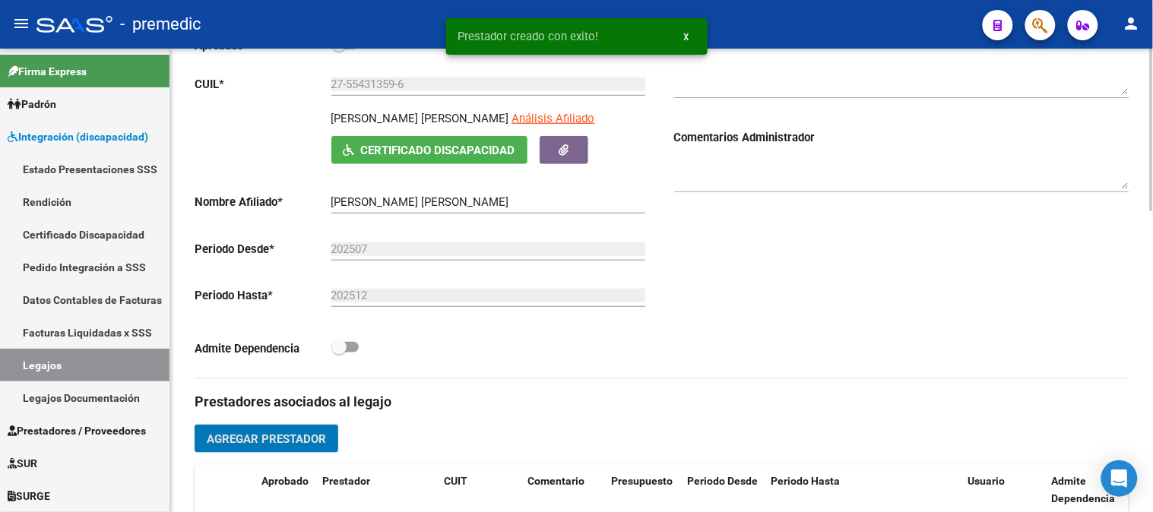
scroll to position [719, 0]
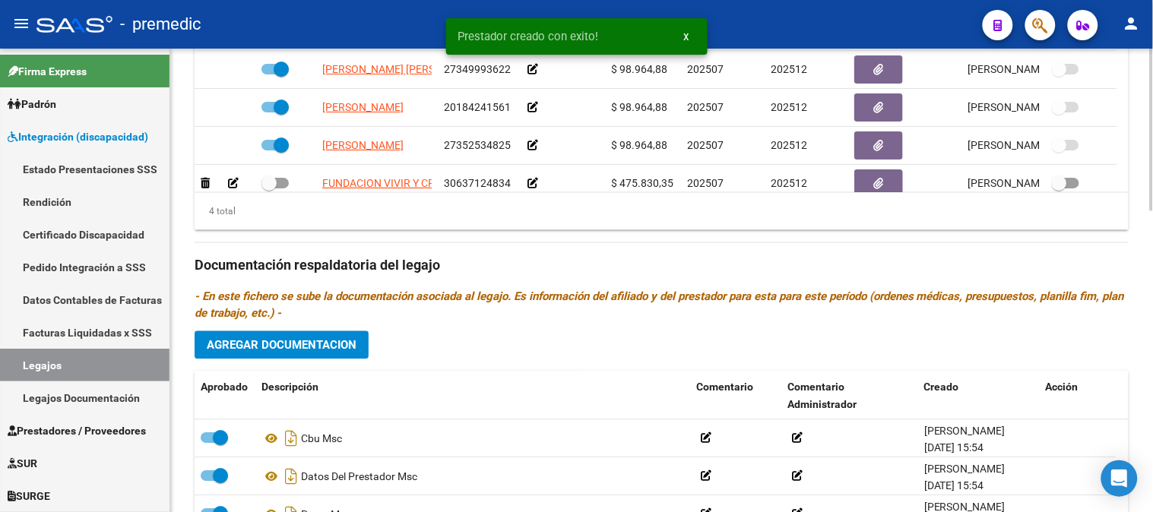
click at [1152, 430] on div at bounding box center [1152, 281] width 4 height 464
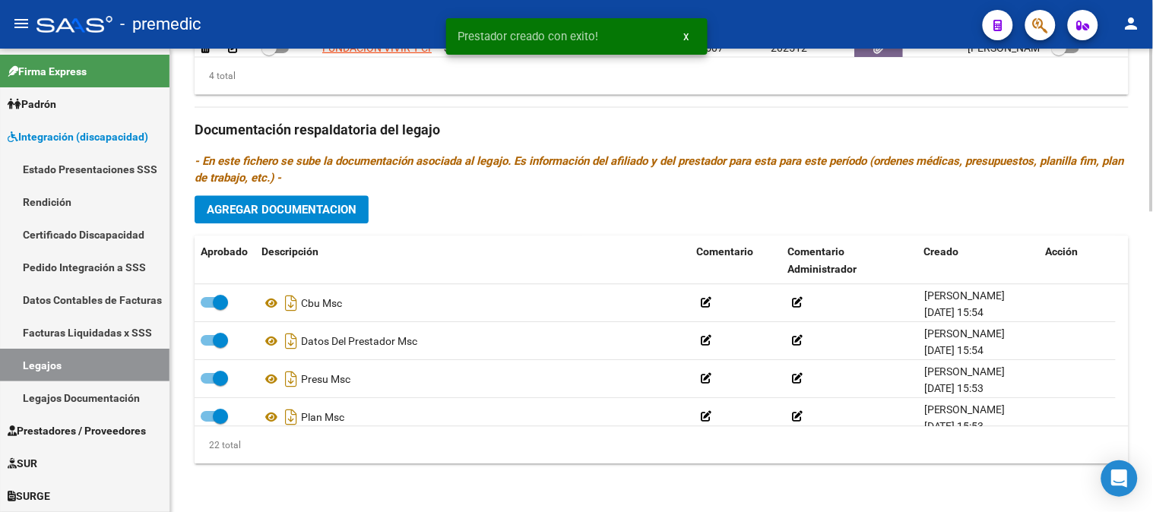
click at [1152, 474] on div at bounding box center [1152, 281] width 4 height 464
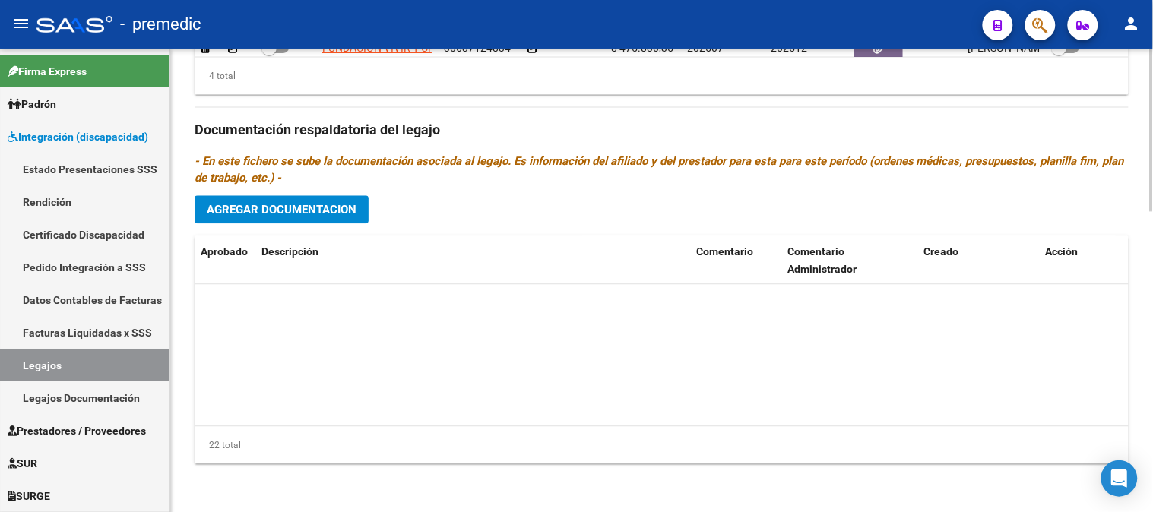
scroll to position [0, 0]
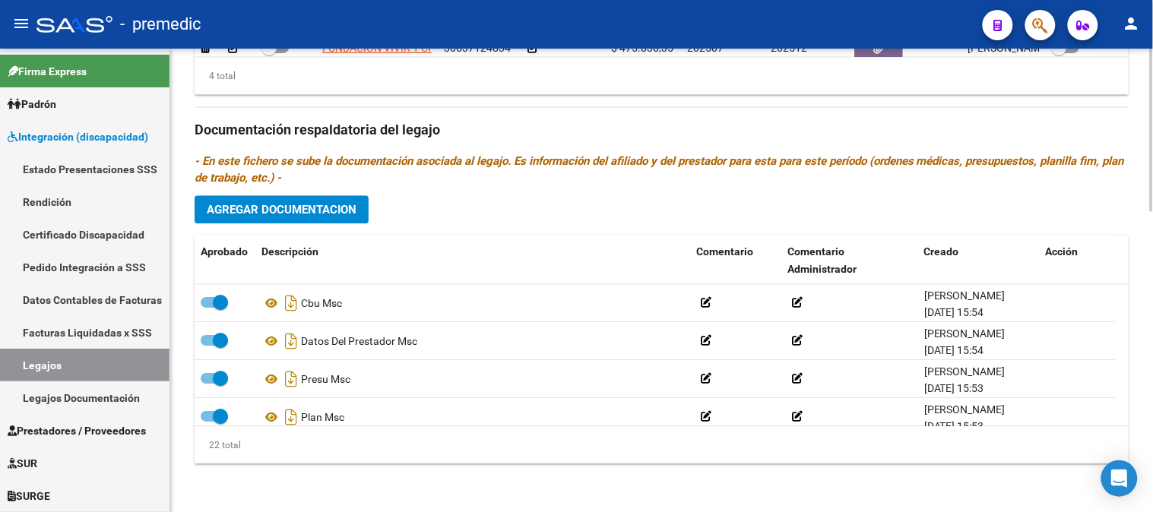
click at [1152, 165] on div at bounding box center [1152, 281] width 4 height 464
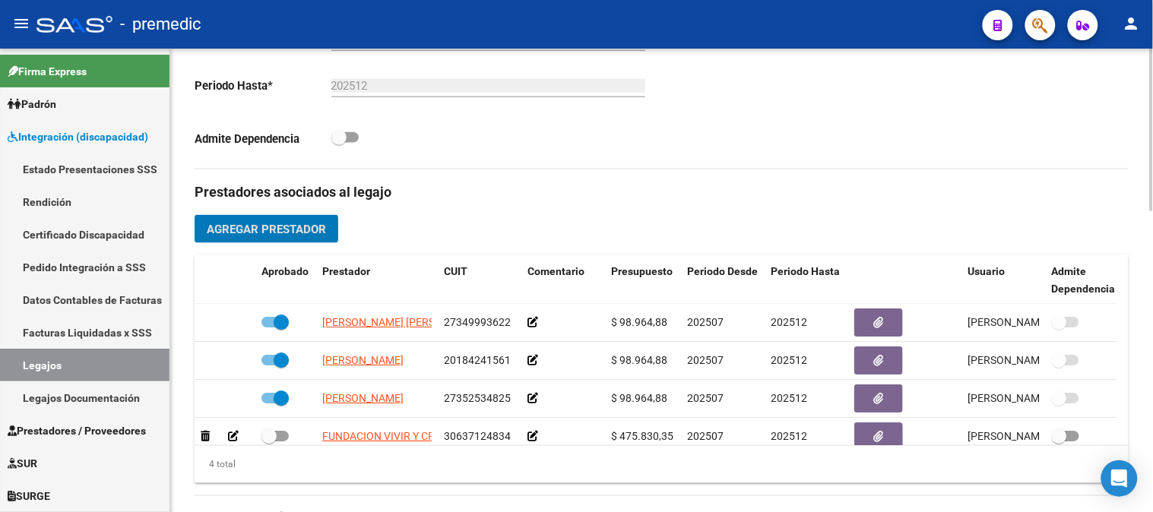
scroll to position [470, 0]
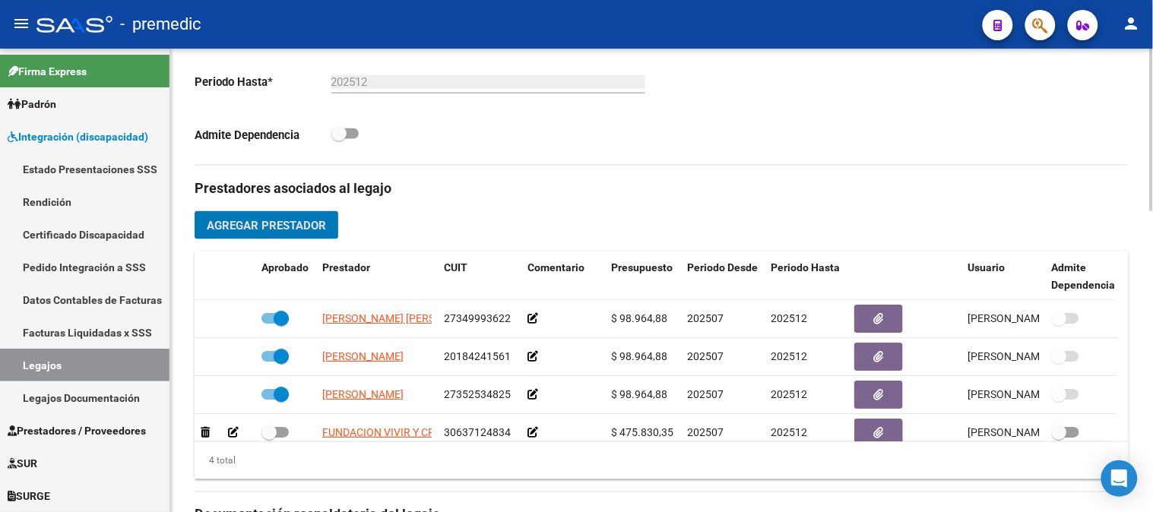
click at [1151, 363] on div at bounding box center [1152, 295] width 4 height 163
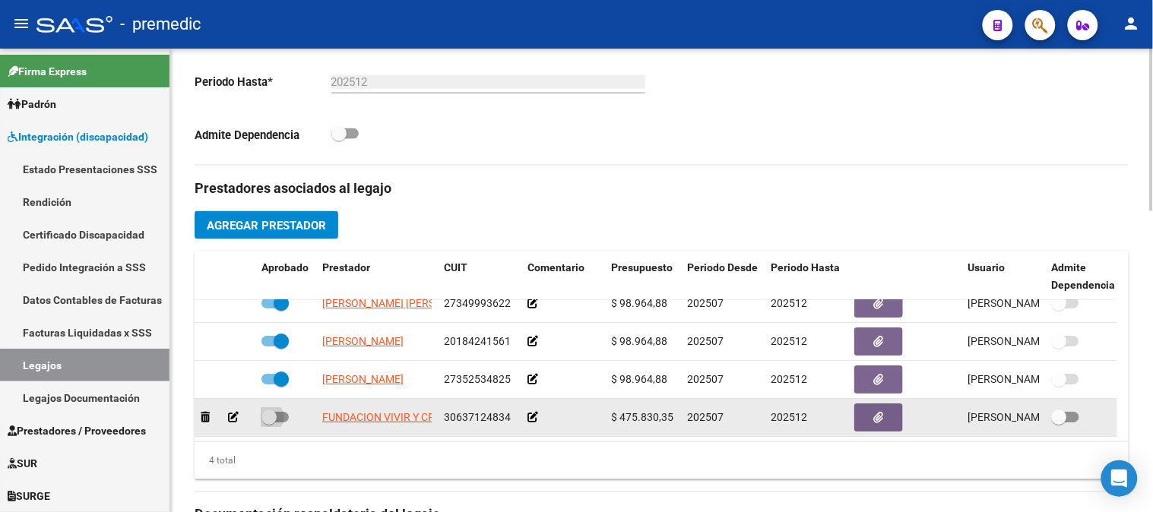
click at [280, 412] on span at bounding box center [274, 417] width 27 height 11
click at [269, 423] on input "checkbox" at bounding box center [268, 423] width 1 height 1
checkbox input "true"
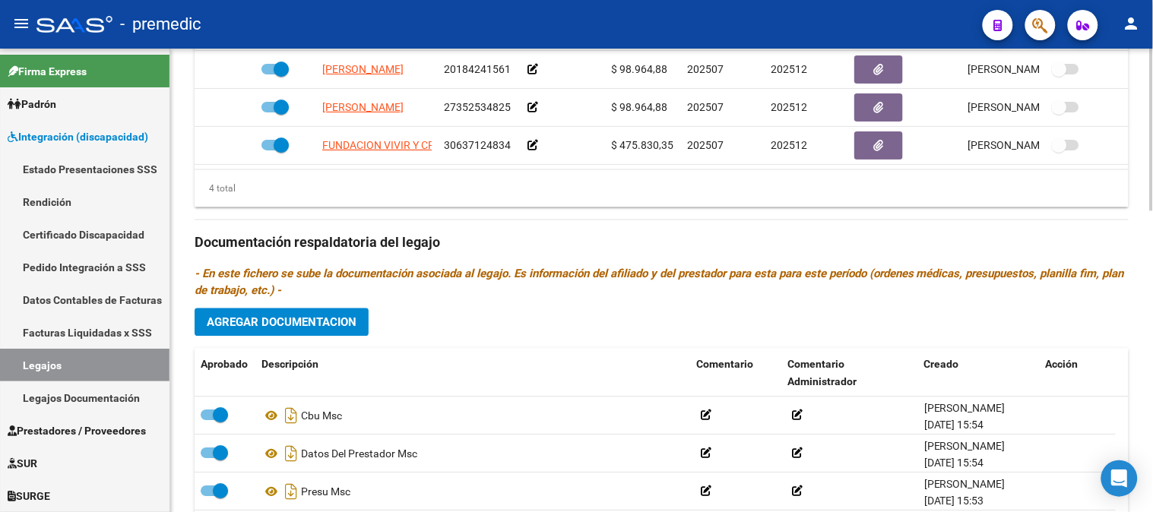
scroll to position [857, 0]
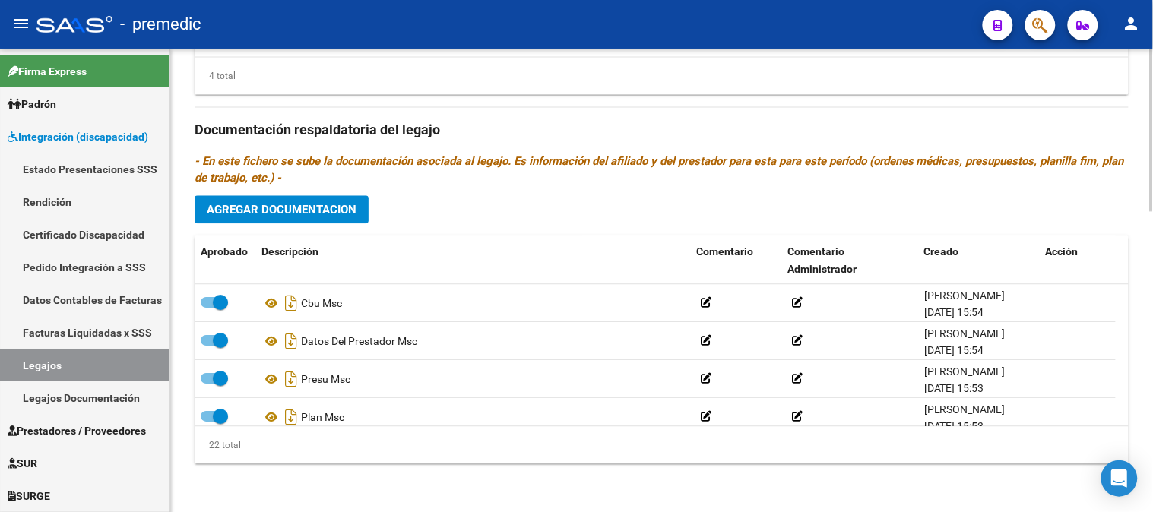
click at [1152, 498] on div at bounding box center [1152, 431] width 4 height 163
click at [322, 205] on span "Agregar Documentacion" at bounding box center [282, 210] width 150 height 14
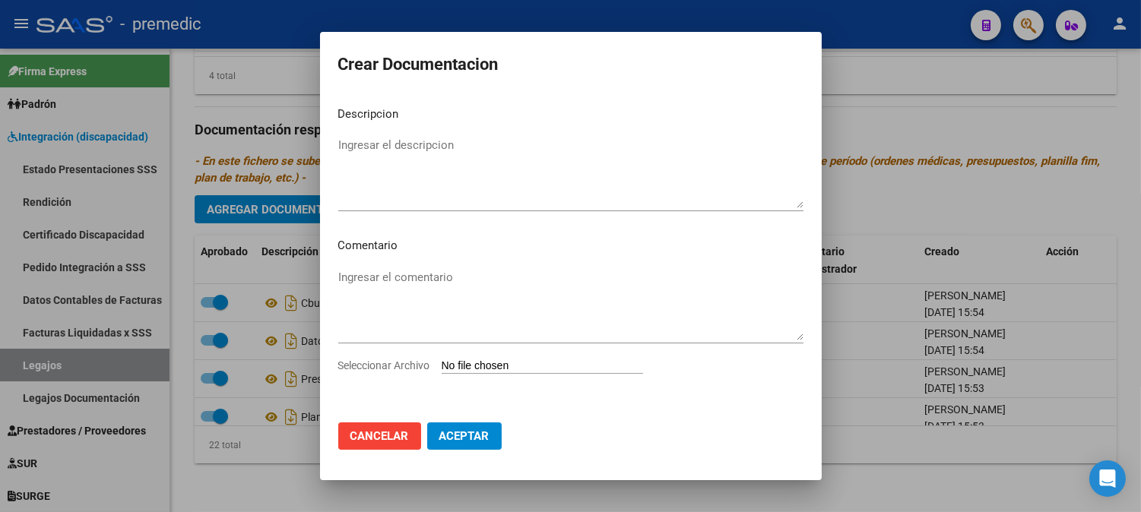
click at [452, 363] on input "Seleccionar Archivo" at bounding box center [542, 367] width 201 height 14
type input "C:\fakepath\INICIAL MAIE.pdf"
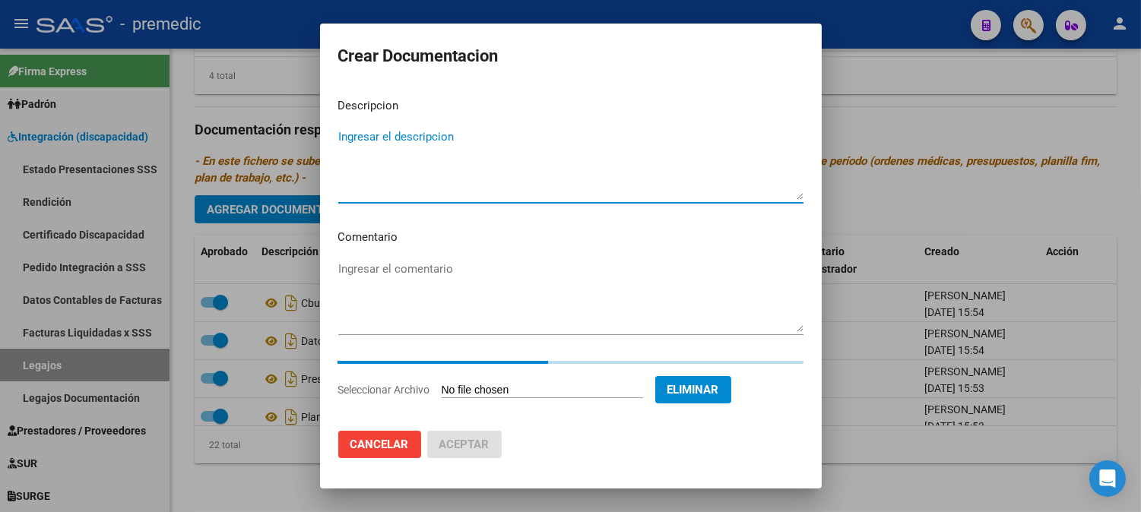
click at [665, 170] on textarea "Ingresar el descripcion" at bounding box center [570, 163] width 465 height 71
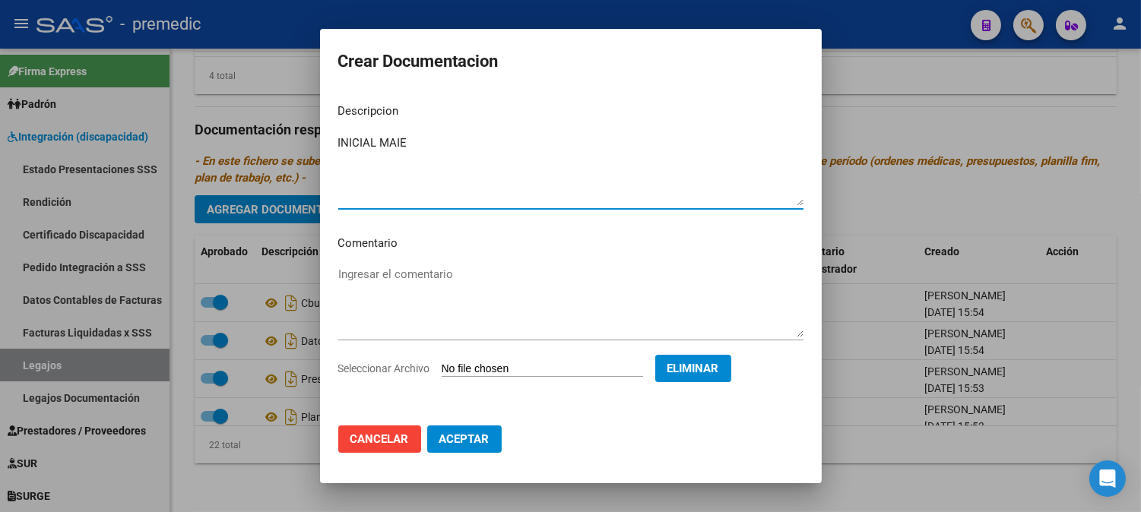
type textarea "INICIAL MAIE"
drag, startPoint x: 500, startPoint y: 420, endPoint x: 492, endPoint y: 428, distance: 11.8
click at [492, 428] on mat-dialog-actions "Cancelar Aceptar" at bounding box center [570, 439] width 465 height 52
click at [492, 428] on button "Aceptar" at bounding box center [464, 439] width 74 height 27
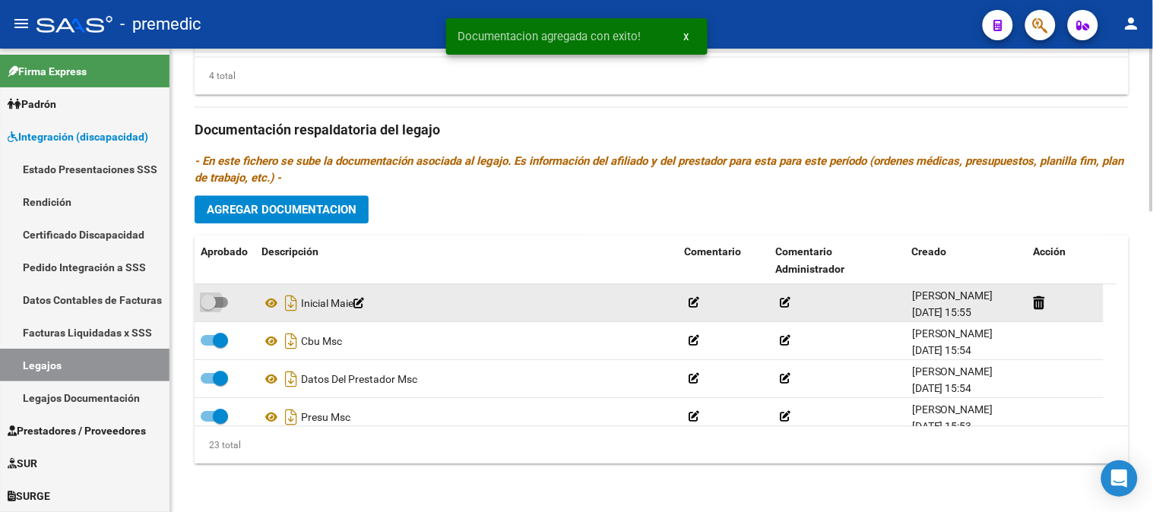
click at [215, 309] on span at bounding box center [208, 302] width 15 height 15
click at [208, 309] on input "checkbox" at bounding box center [208, 308] width 1 height 1
checkbox input "true"
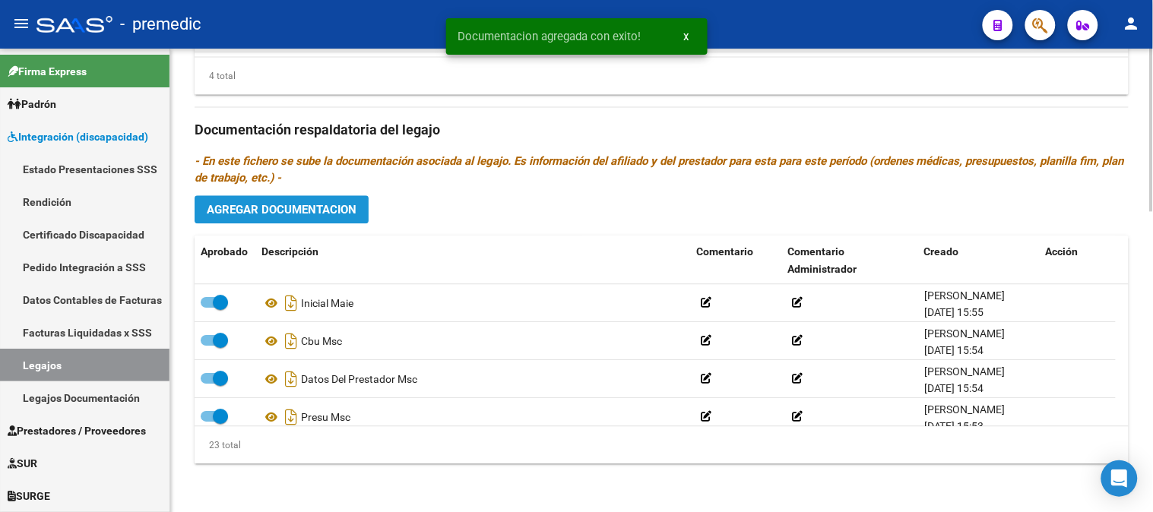
click at [335, 205] on span "Agregar Documentacion" at bounding box center [282, 210] width 150 height 14
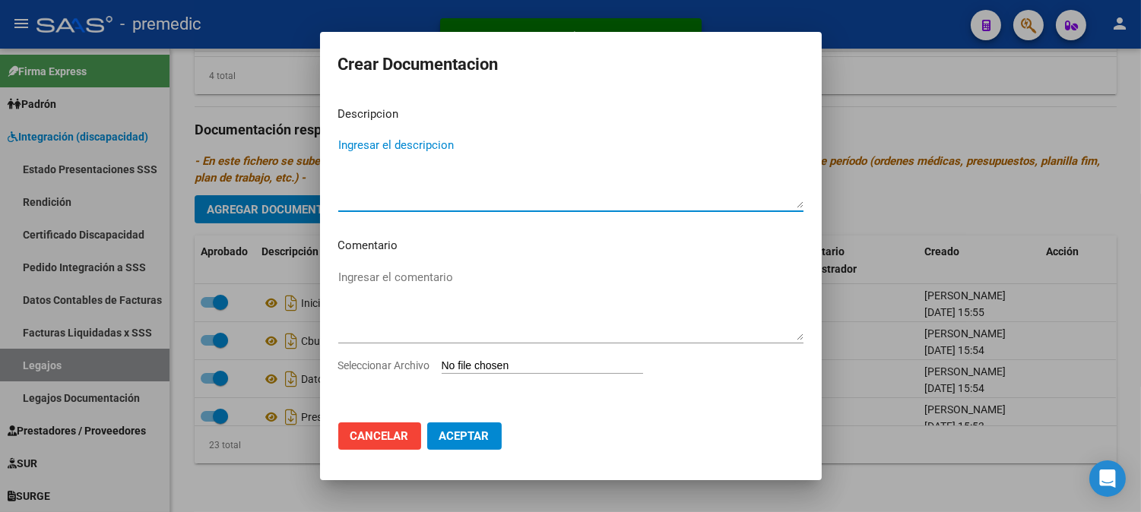
click at [451, 176] on textarea "Ingresar el descripcion" at bounding box center [570, 172] width 465 height 71
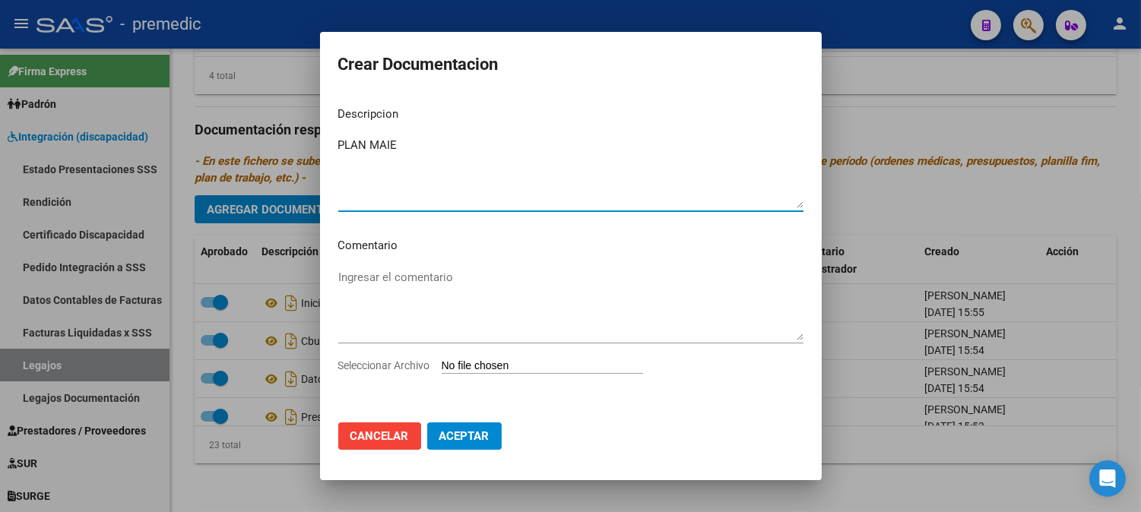
type textarea "PLAN MAIE"
click at [491, 358] on div "Seleccionar Archivo" at bounding box center [570, 371] width 465 height 29
click at [492, 365] on input "Seleccionar Archivo" at bounding box center [542, 367] width 201 height 14
type input "C:\fakepath\PLAN MAIE.pdf"
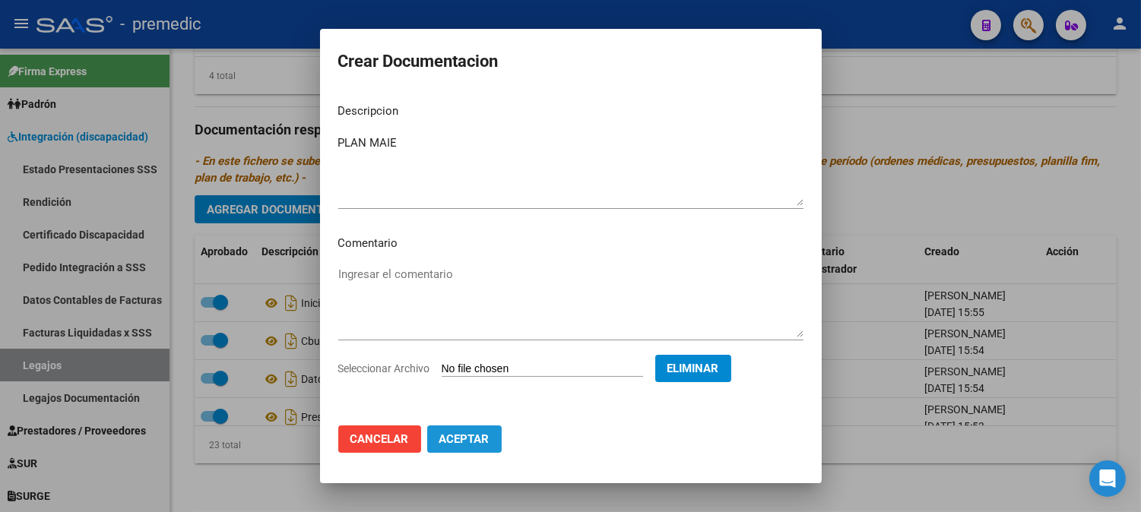
click at [488, 436] on span "Aceptar" at bounding box center [464, 440] width 50 height 14
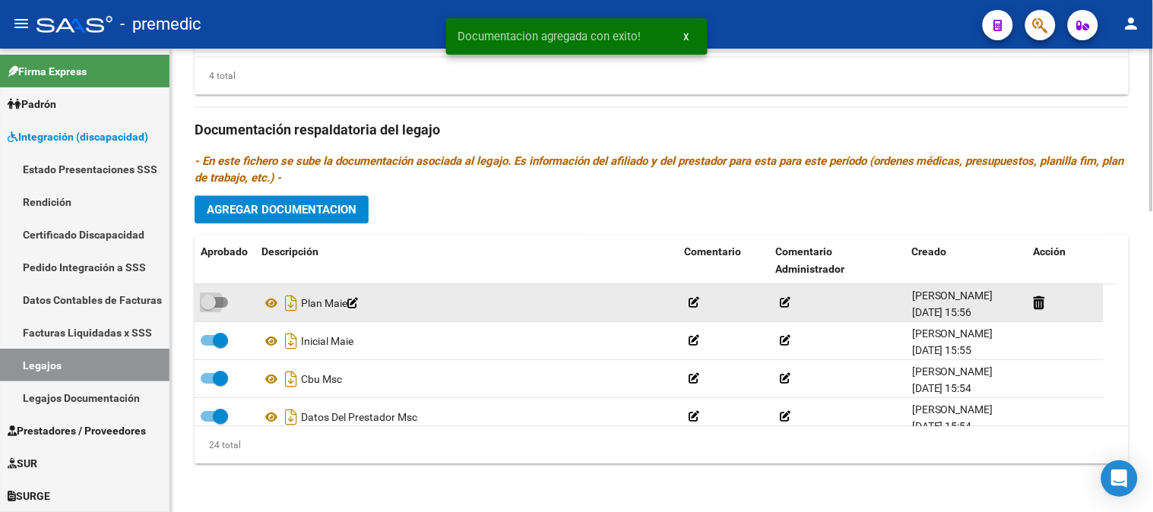
click at [222, 299] on span at bounding box center [214, 302] width 27 height 11
click at [208, 308] on input "checkbox" at bounding box center [208, 308] width 1 height 1
checkbox input "true"
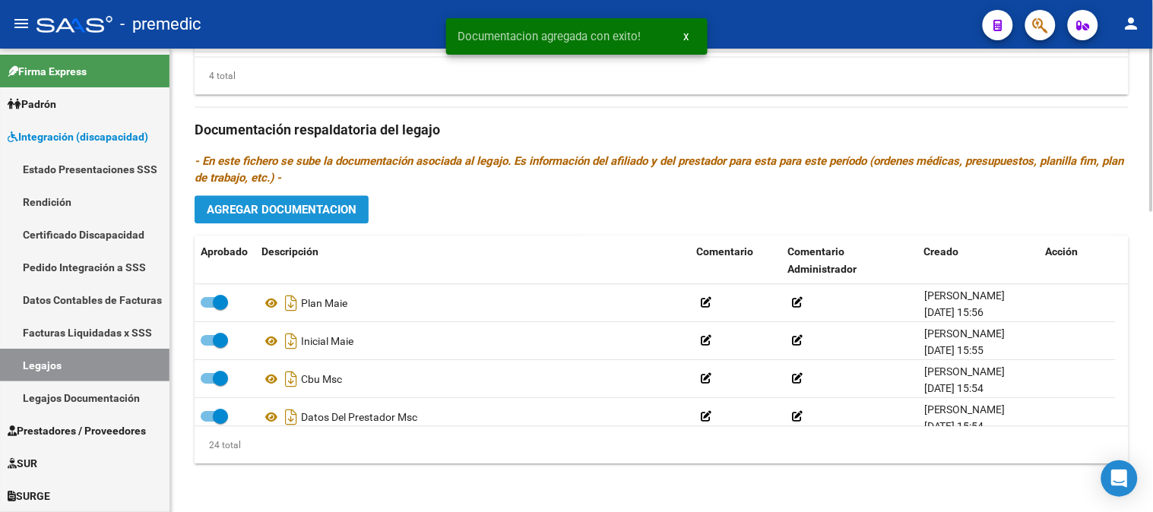
click at [348, 219] on button "Agregar Documentacion" at bounding box center [282, 209] width 174 height 28
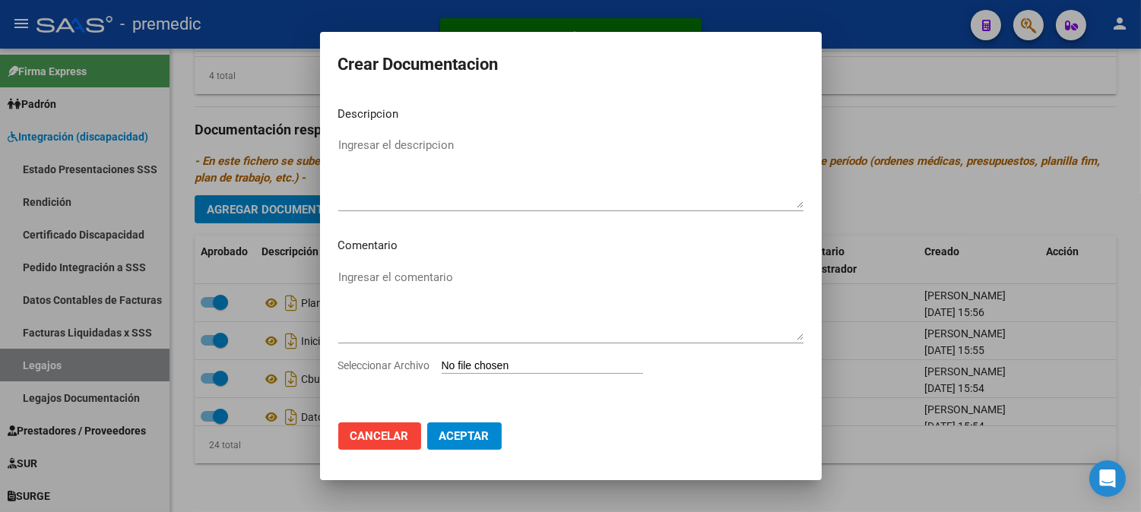
click at [481, 366] on input "Seleccionar Archivo" at bounding box center [542, 367] width 201 height 14
type input "C:\fakepath\PRESU MAIE.pdf"
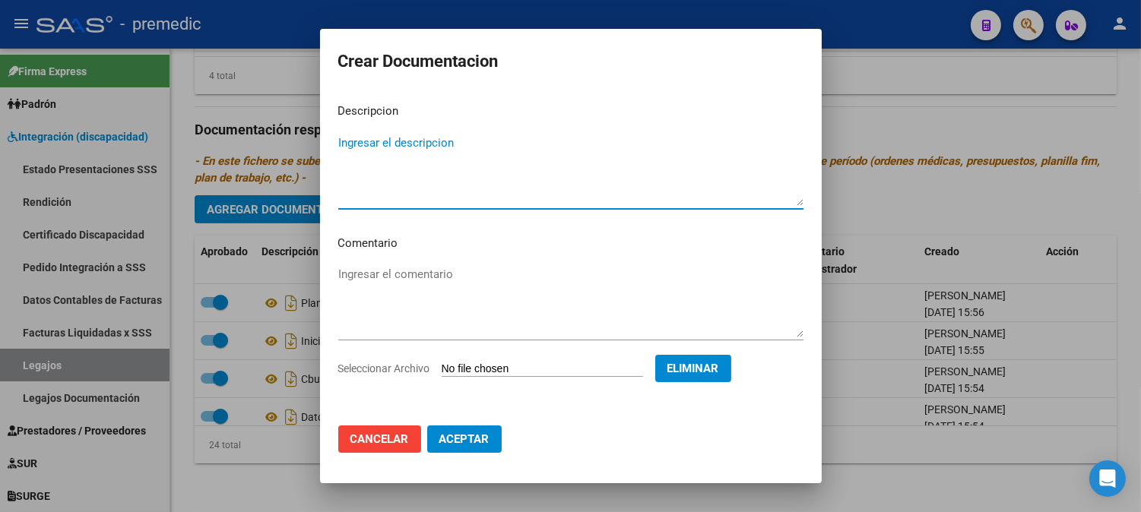
click at [567, 147] on textarea "Ingresar el descripcion" at bounding box center [570, 170] width 465 height 71
type textarea "PRESU MAIE"
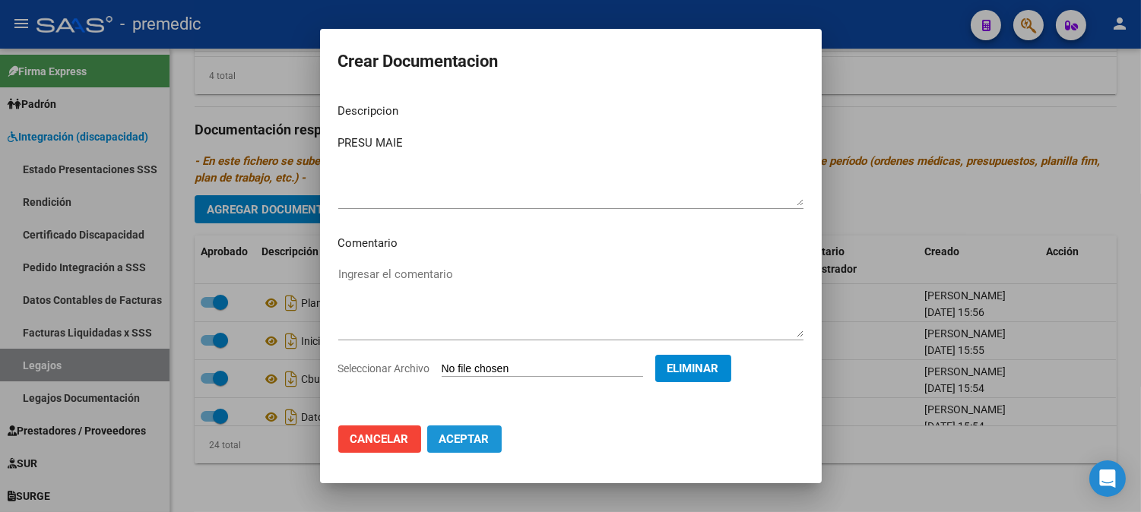
click at [481, 428] on button "Aceptar" at bounding box center [464, 439] width 74 height 27
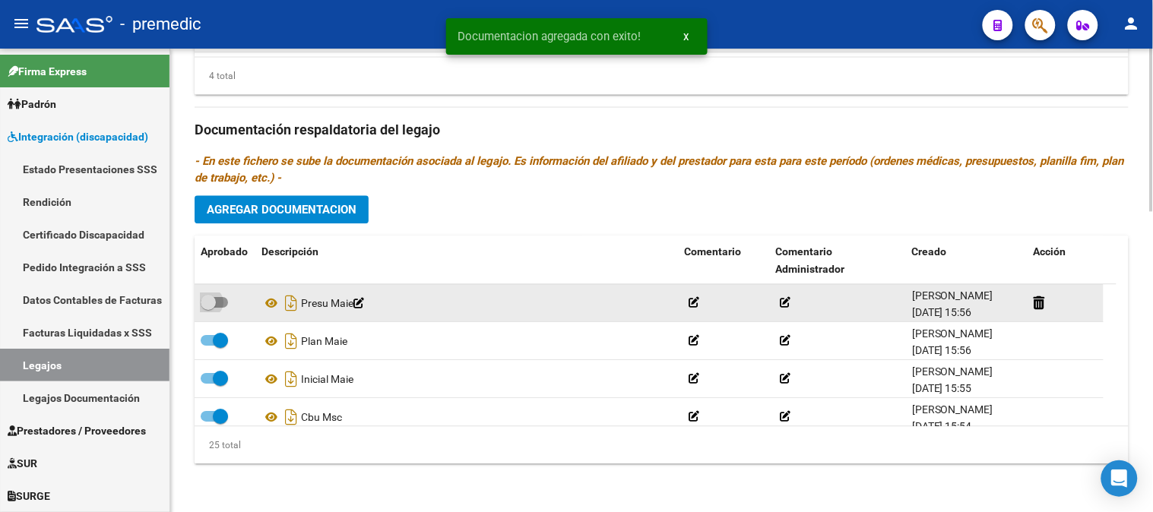
click at [214, 301] on span at bounding box center [208, 302] width 15 height 15
click at [208, 308] on input "checkbox" at bounding box center [208, 308] width 1 height 1
checkbox input "true"
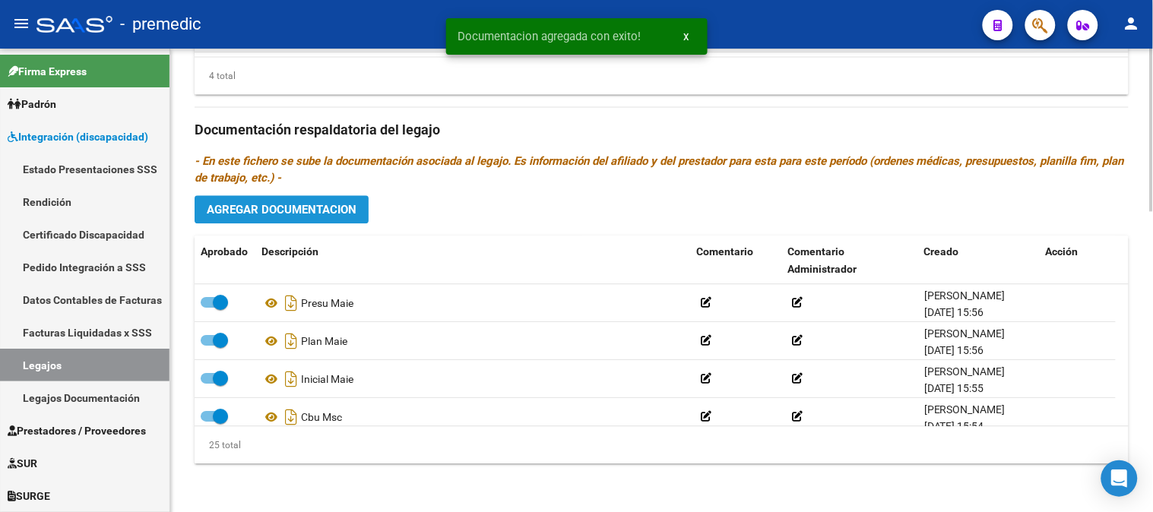
click at [308, 207] on span "Agregar Documentacion" at bounding box center [282, 210] width 150 height 14
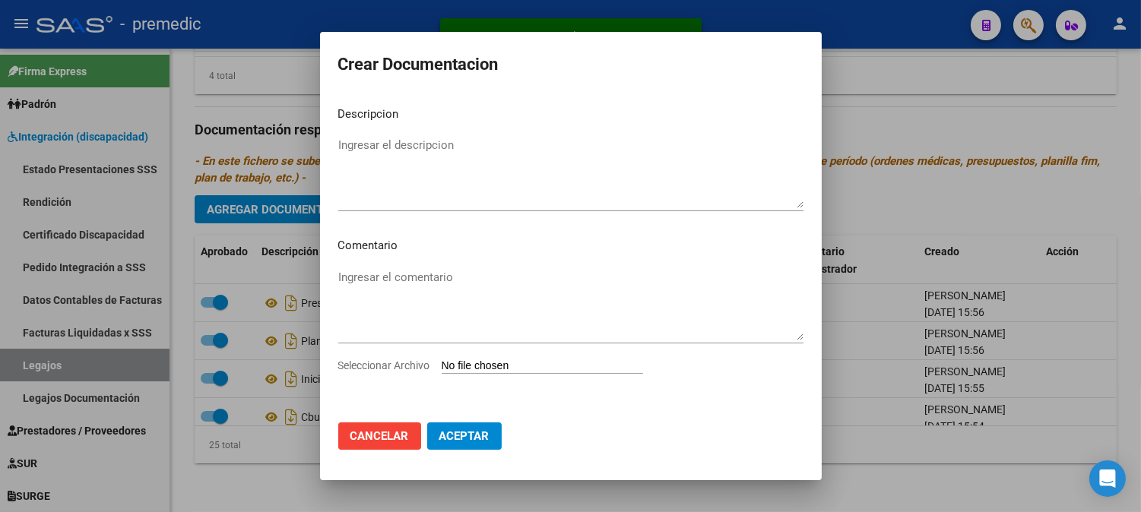
click at [512, 363] on input "Seleccionar Archivo" at bounding box center [542, 367] width 201 height 14
type input "C:\fakepath\ADECUACION.pdf"
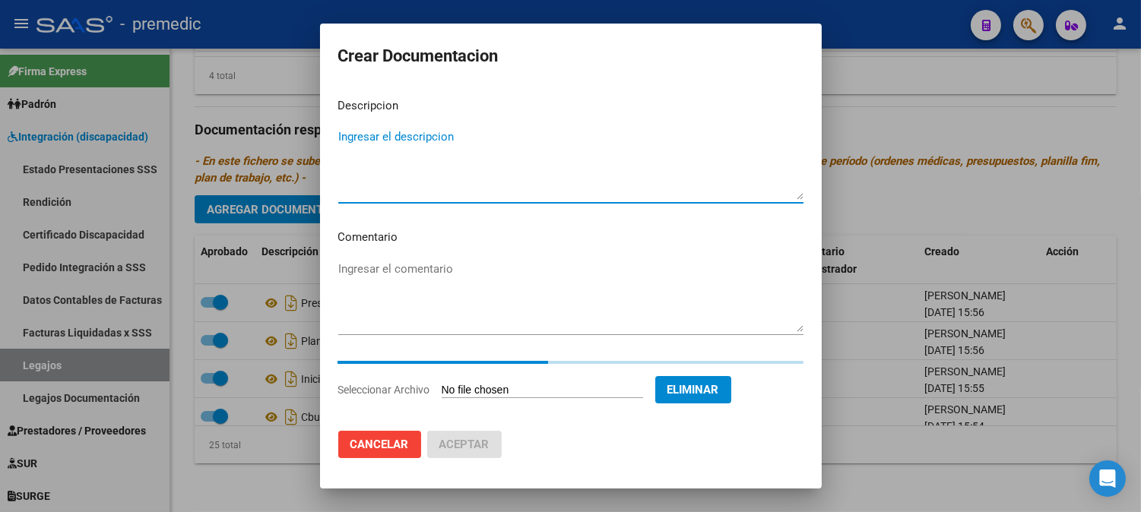
click at [610, 132] on div "Ingresar el descripcion" at bounding box center [570, 164] width 465 height 78
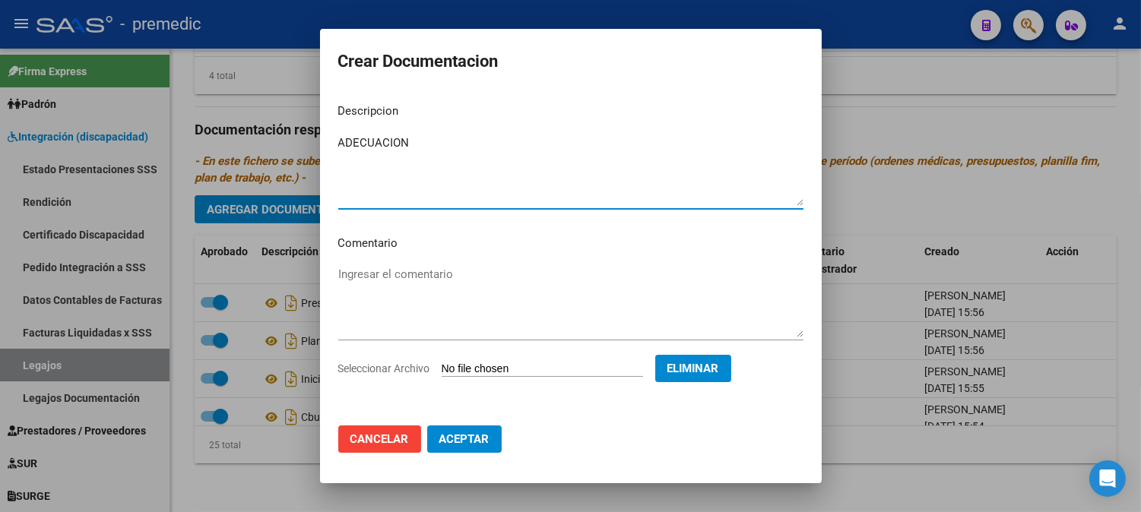
type textarea "ADECUACION"
click at [490, 430] on button "Aceptar" at bounding box center [464, 439] width 74 height 27
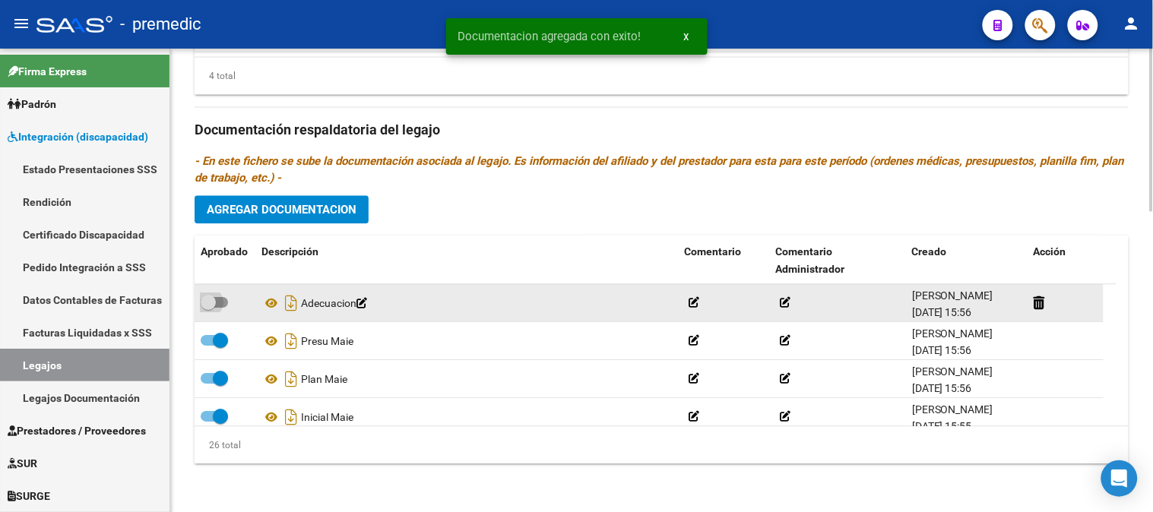
click at [221, 306] on span at bounding box center [214, 302] width 27 height 11
click at [208, 308] on input "checkbox" at bounding box center [208, 308] width 1 height 1
checkbox input "true"
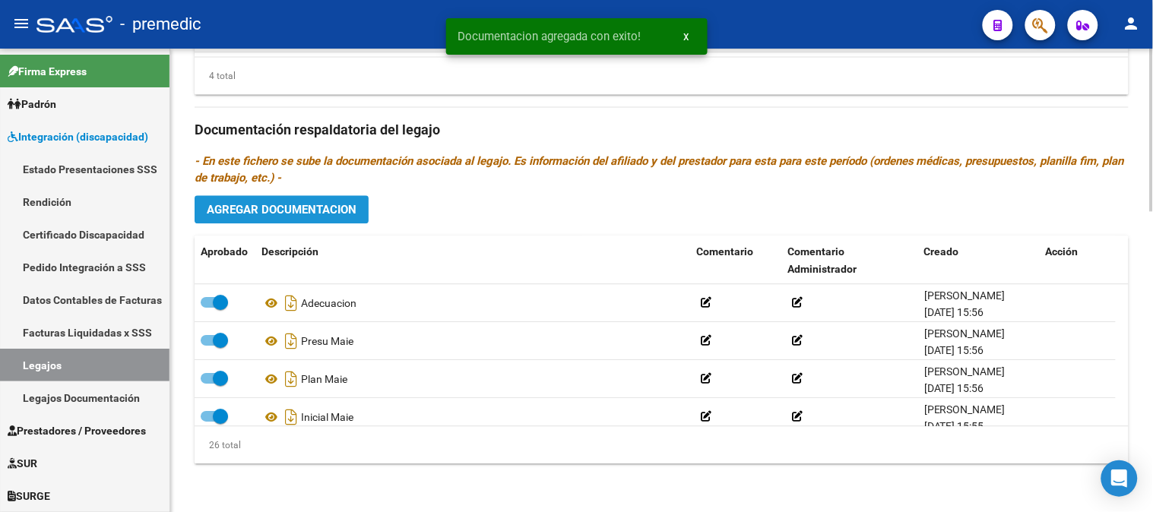
click at [345, 195] on button "Agregar Documentacion" at bounding box center [282, 209] width 174 height 28
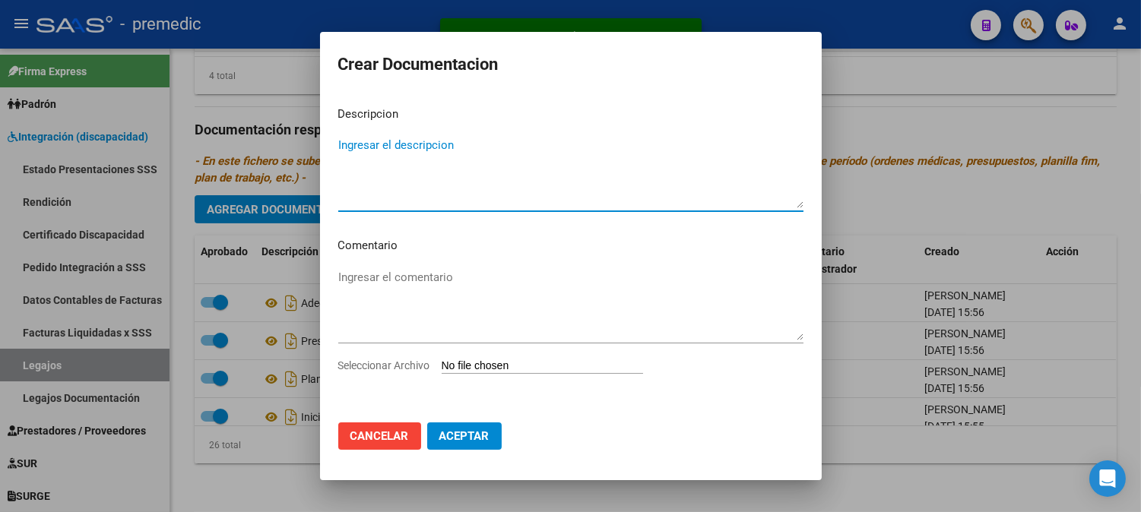
click at [498, 375] on div "Seleccionar Archivo" at bounding box center [570, 371] width 465 height 29
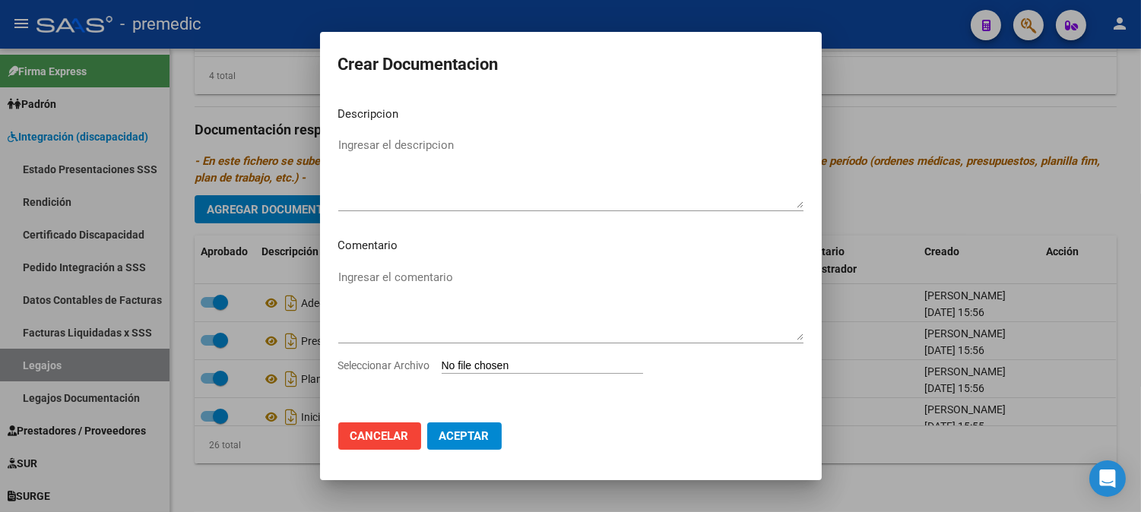
click at [490, 366] on input "Seleccionar Archivo" at bounding box center [542, 367] width 201 height 14
type input "C:\fakepath\ACTA.pdf"
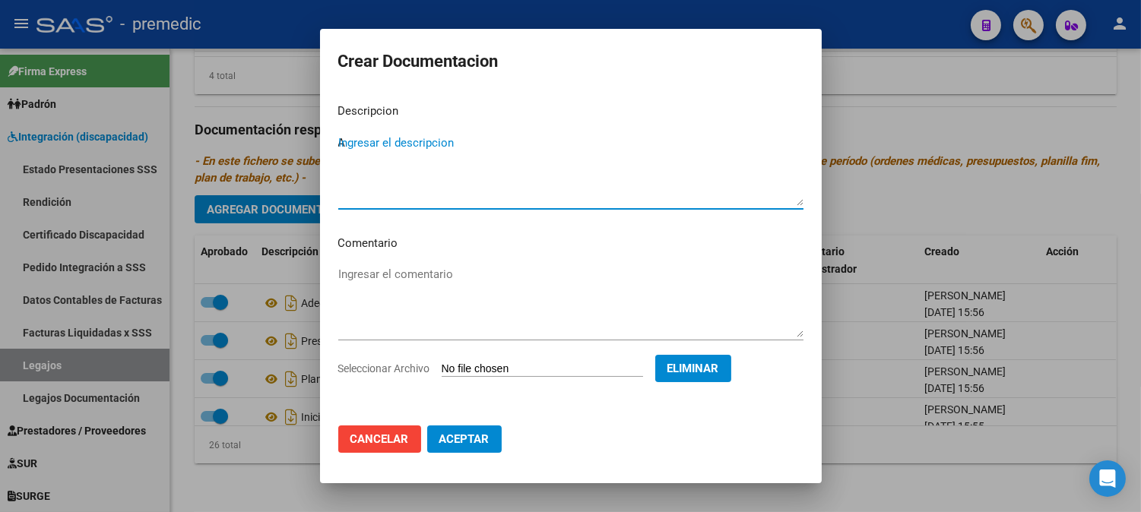
click at [541, 146] on textarea "A" at bounding box center [570, 170] width 465 height 71
type textarea "ACTA"
click at [460, 437] on span "Aceptar" at bounding box center [464, 440] width 50 height 14
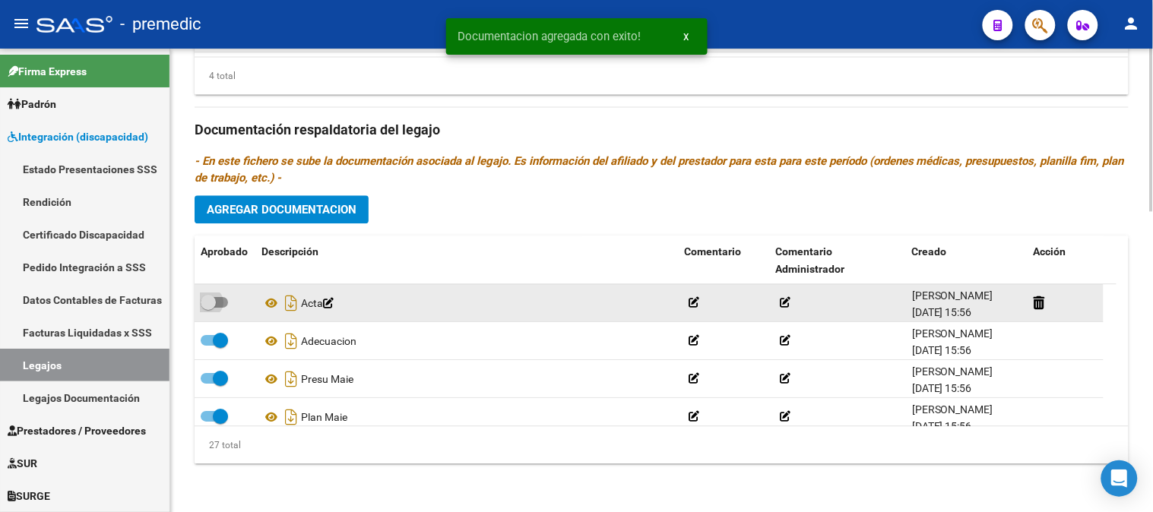
click at [223, 297] on span at bounding box center [214, 302] width 27 height 11
click at [208, 308] on input "checkbox" at bounding box center [208, 308] width 1 height 1
checkbox input "true"
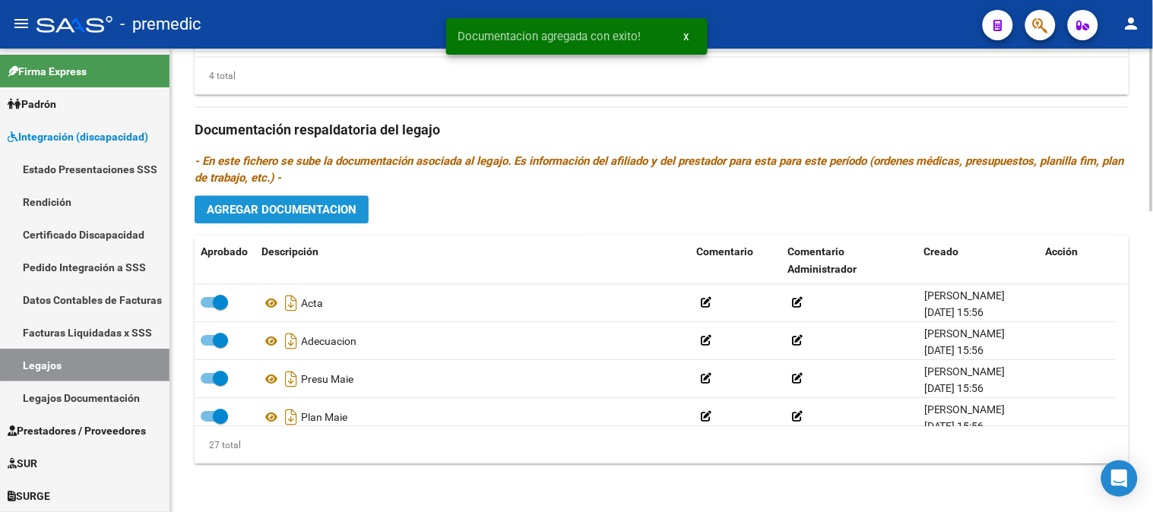
click at [323, 217] on button "Agregar Documentacion" at bounding box center [282, 209] width 174 height 28
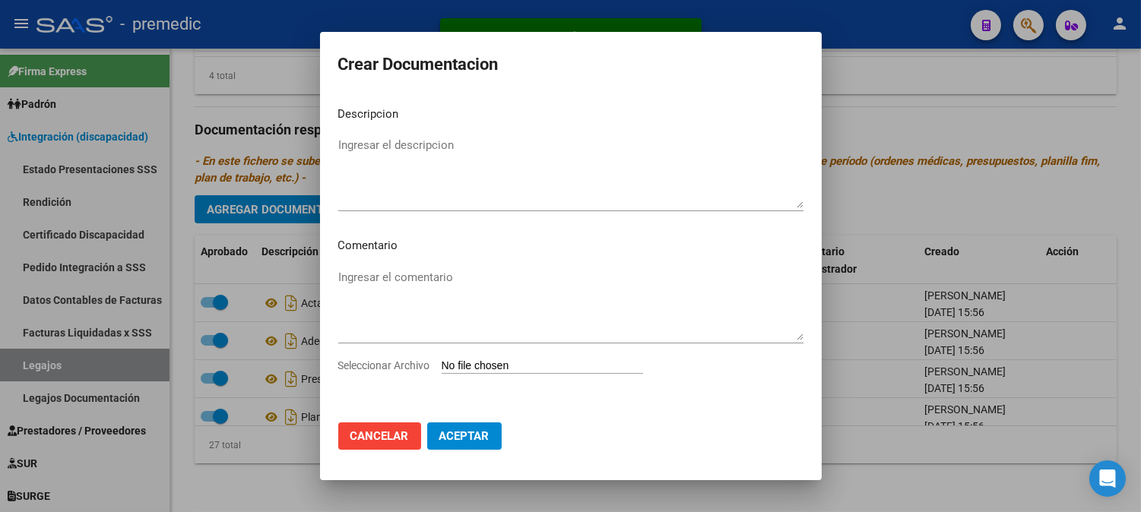
click at [474, 368] on input "Seleccionar Archivo" at bounding box center [542, 367] width 201 height 14
type input "C:\fakepath\DATOS DEL PRESTADOR MAIE.pdf"
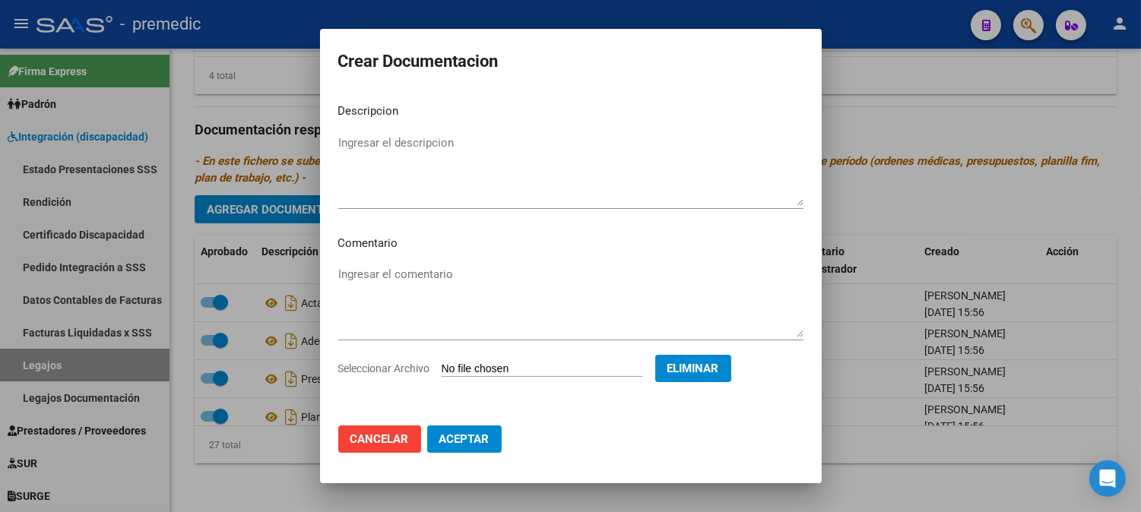
click at [0, 0] on div "Seleccionar Archivo Eliminar" at bounding box center [0, 0] width 0 height 0
click at [719, 373] on span "Eliminar" at bounding box center [693, 369] width 52 height 14
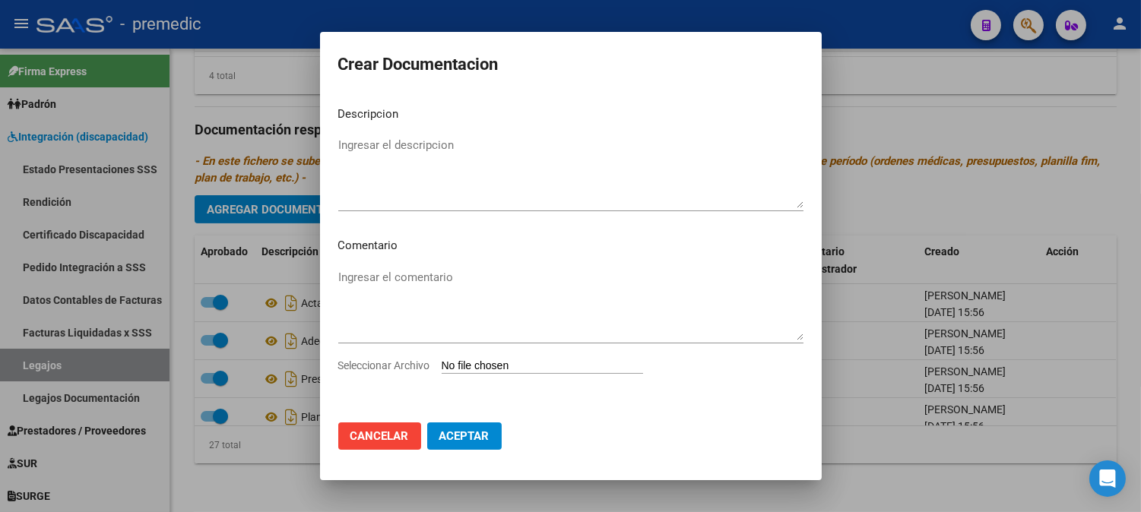
click at [597, 369] on input "Seleccionar Archivo" at bounding box center [542, 367] width 201 height 14
drag, startPoint x: 396, startPoint y: 419, endPoint x: 396, endPoint y: 436, distance: 17.5
click at [396, 436] on mat-dialog-actions "Cancelar Aceptar" at bounding box center [570, 436] width 465 height 52
click at [396, 436] on span "Cancelar" at bounding box center [379, 436] width 59 height 14
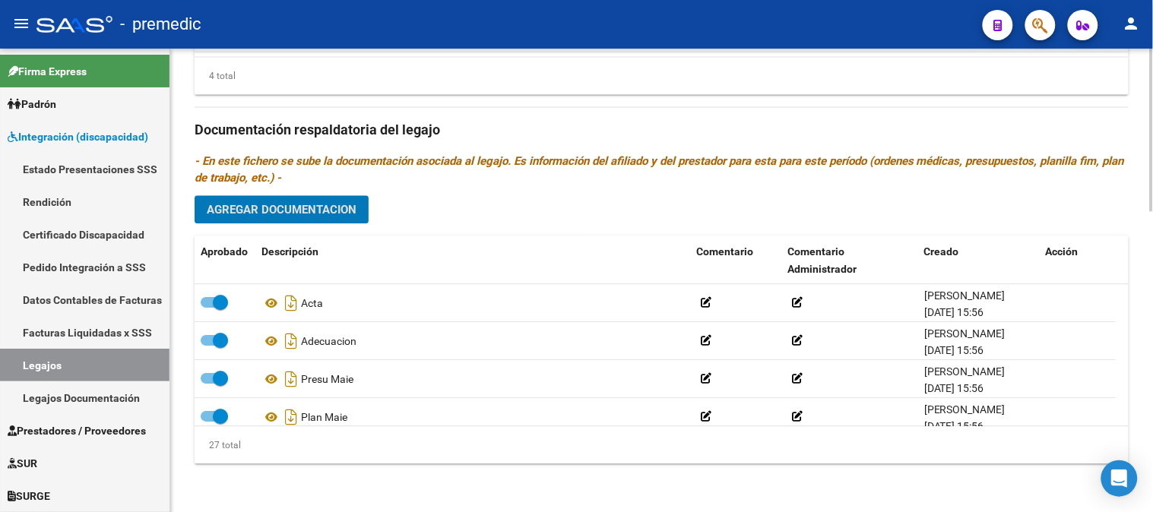
click at [299, 209] on span "Agregar Documentacion" at bounding box center [282, 210] width 150 height 14
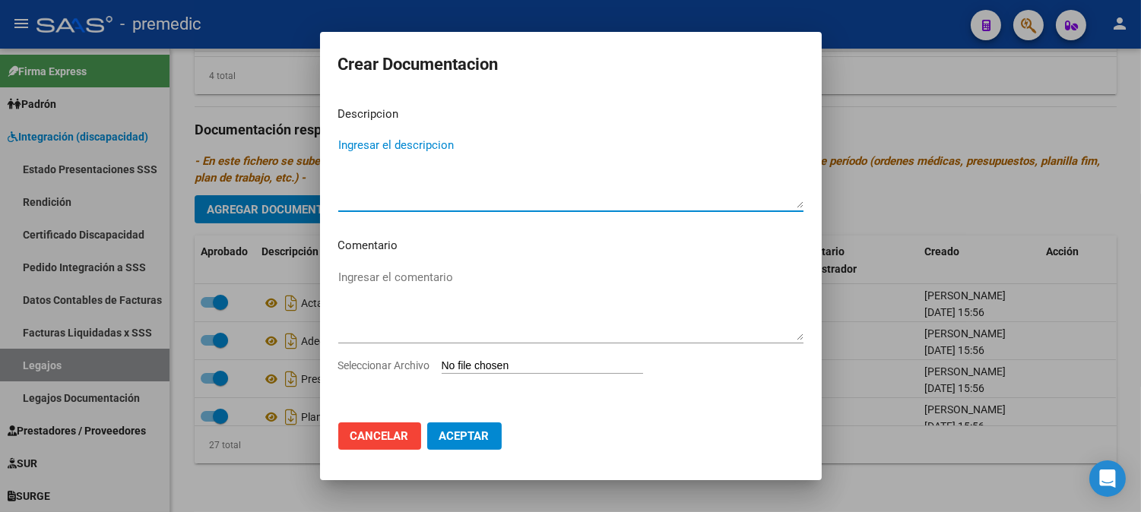
click at [492, 371] on input "Seleccionar Archivo" at bounding box center [542, 367] width 201 height 14
type input "C:\fakepath\DATOS DEL PRESTADOR MAIE.pdf"
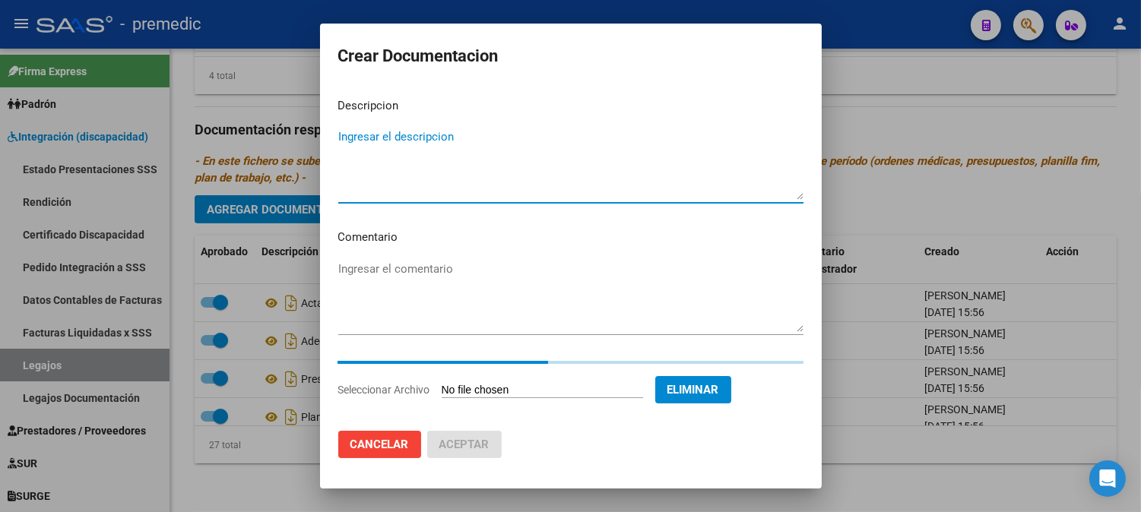
click at [581, 151] on textarea "Ingresar el descripcion" at bounding box center [570, 163] width 465 height 71
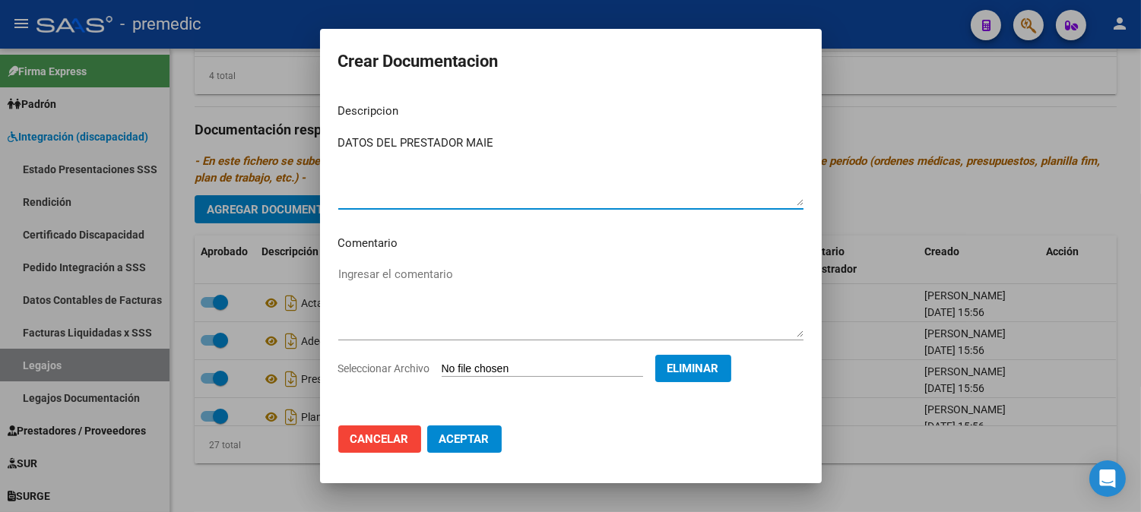
type textarea "DATOS DEL PRESTADOR MAIE"
click at [467, 449] on button "Aceptar" at bounding box center [464, 439] width 74 height 27
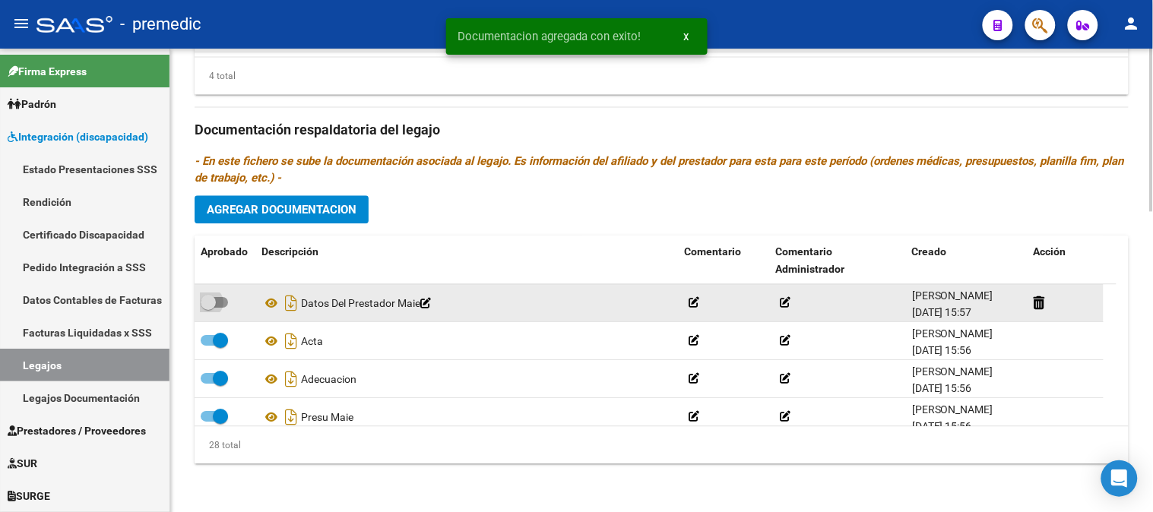
click at [216, 304] on span at bounding box center [214, 302] width 27 height 11
click at [208, 308] on input "checkbox" at bounding box center [208, 308] width 1 height 1
checkbox input "true"
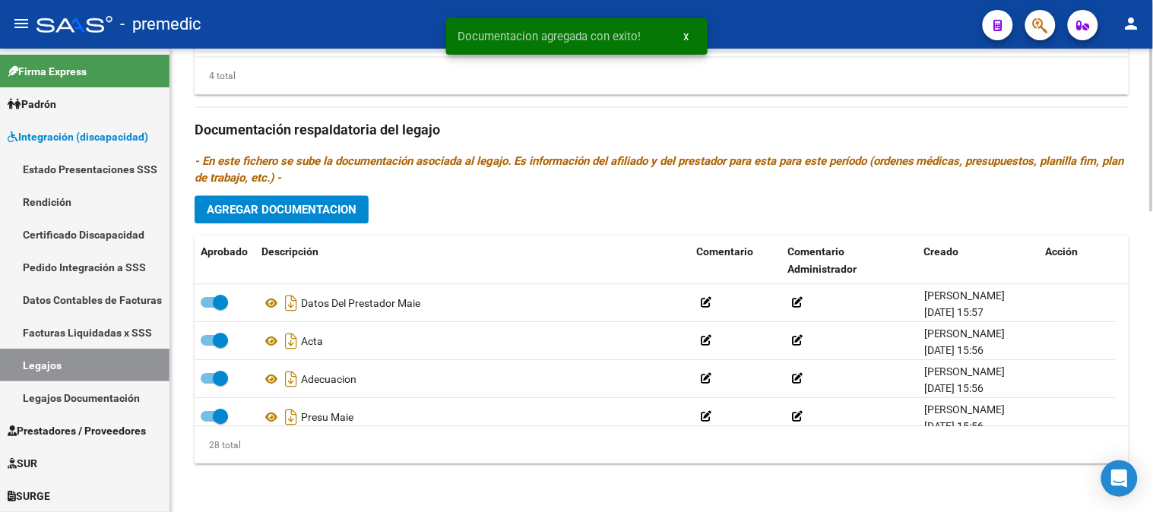
click at [328, 225] on div "Prestadores asociados al legajo Agregar Prestador Aprobado Prestador CUIT Comen…" at bounding box center [662, 127] width 934 height 695
click at [334, 210] on span "Agregar Documentacion" at bounding box center [282, 210] width 150 height 14
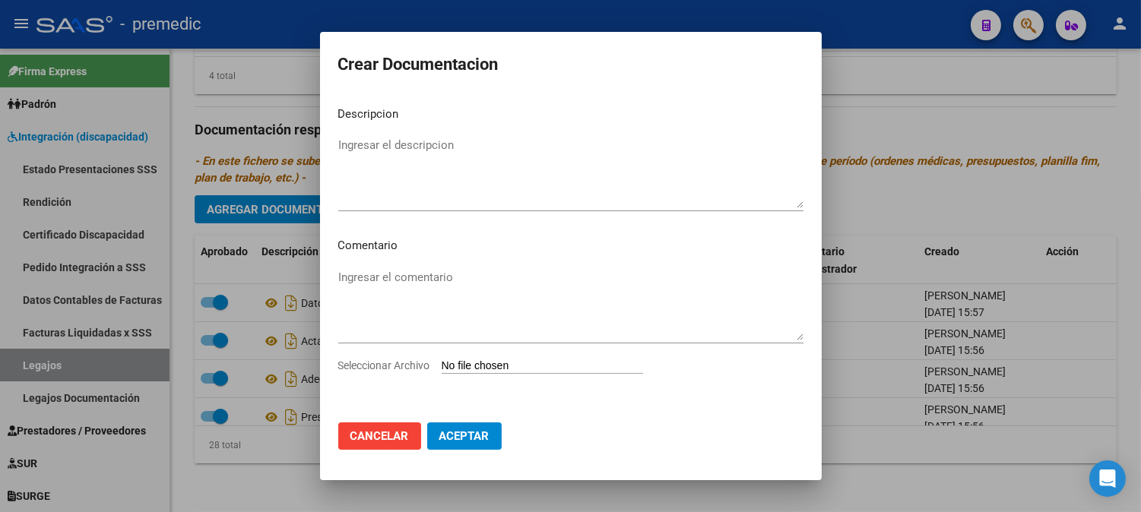
click at [490, 362] on input "Seleccionar Archivo" at bounding box center [542, 367] width 201 height 14
type input "C:\fakepath\CBU MAIE.pdf"
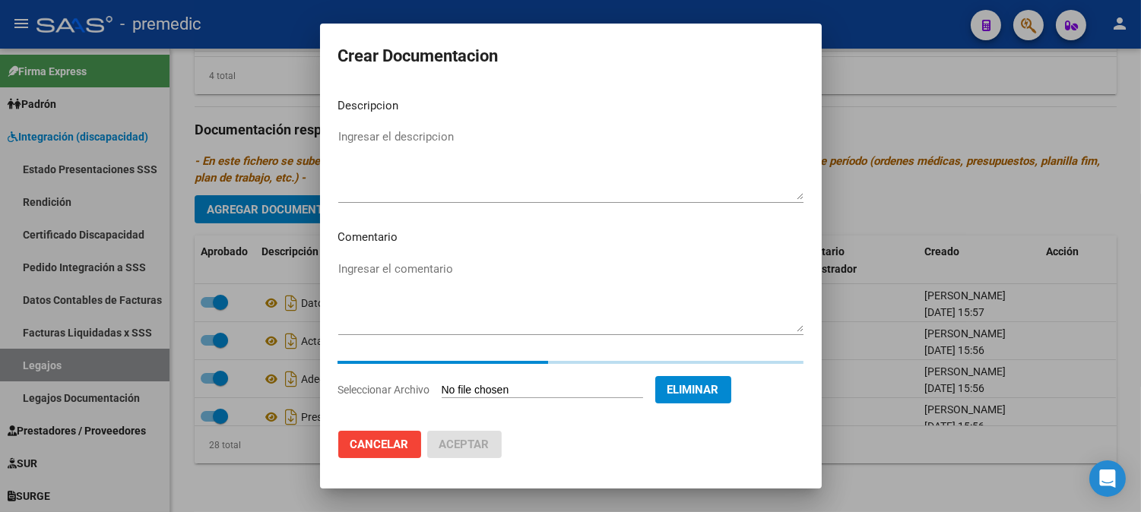
click at [535, 155] on textarea "Ingresar el descripcion" at bounding box center [570, 163] width 465 height 71
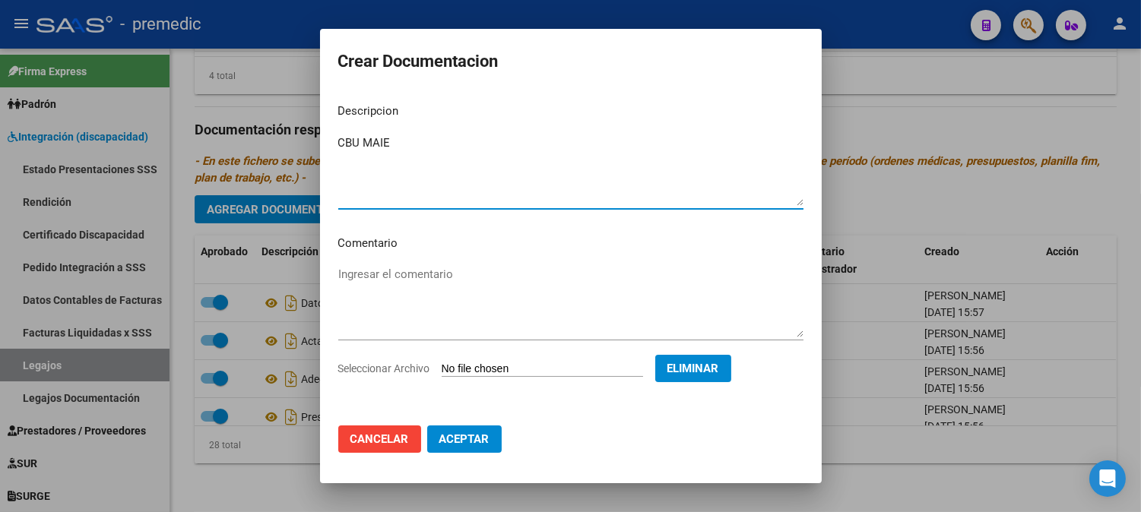
type textarea "CBU MAIE"
click at [461, 446] on button "Aceptar" at bounding box center [464, 439] width 74 height 27
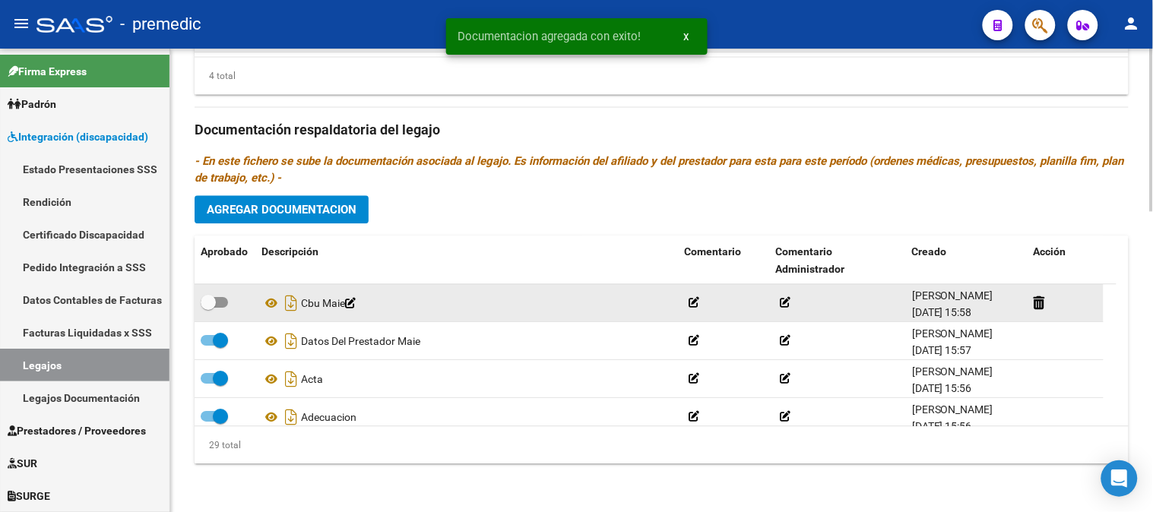
click at [230, 299] on div at bounding box center [225, 303] width 49 height 20
click at [225, 299] on span at bounding box center [214, 302] width 27 height 11
click at [208, 308] on input "checkbox" at bounding box center [208, 308] width 1 height 1
checkbox input "true"
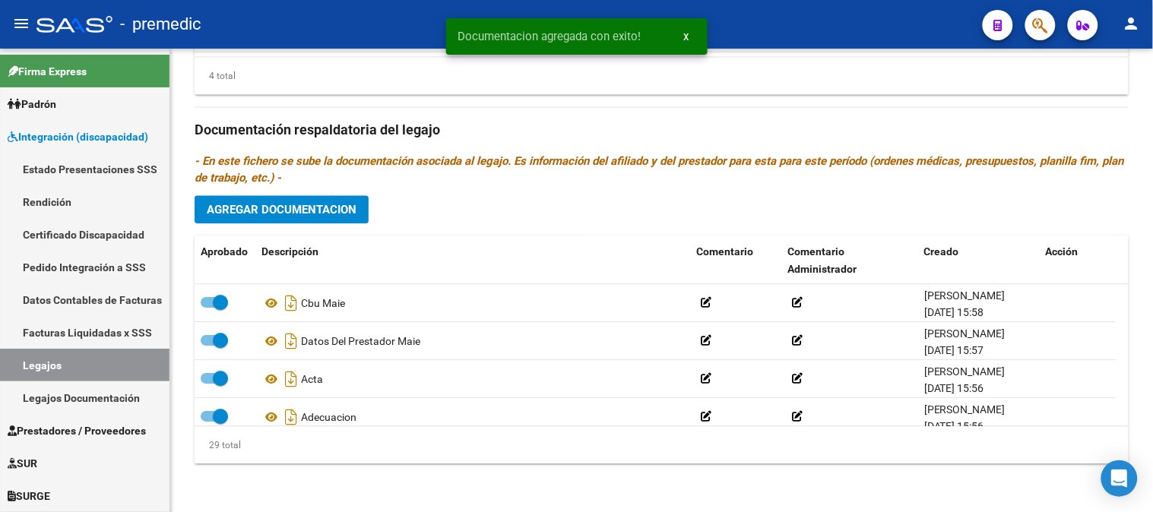
click at [1152, 47] on mat-toolbar "menu - premedic person" at bounding box center [576, 24] width 1153 height 49
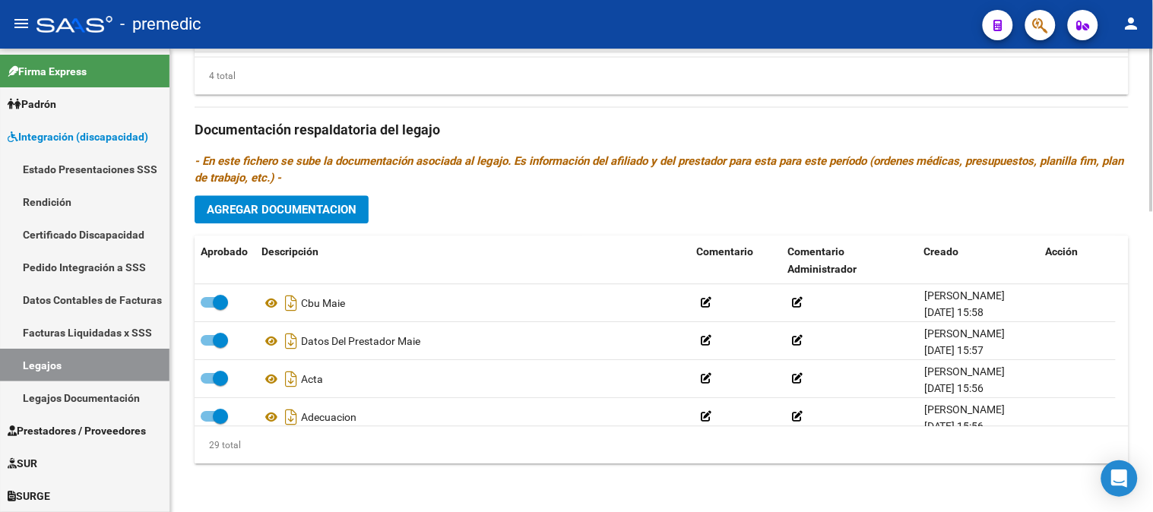
scroll to position [393, 0]
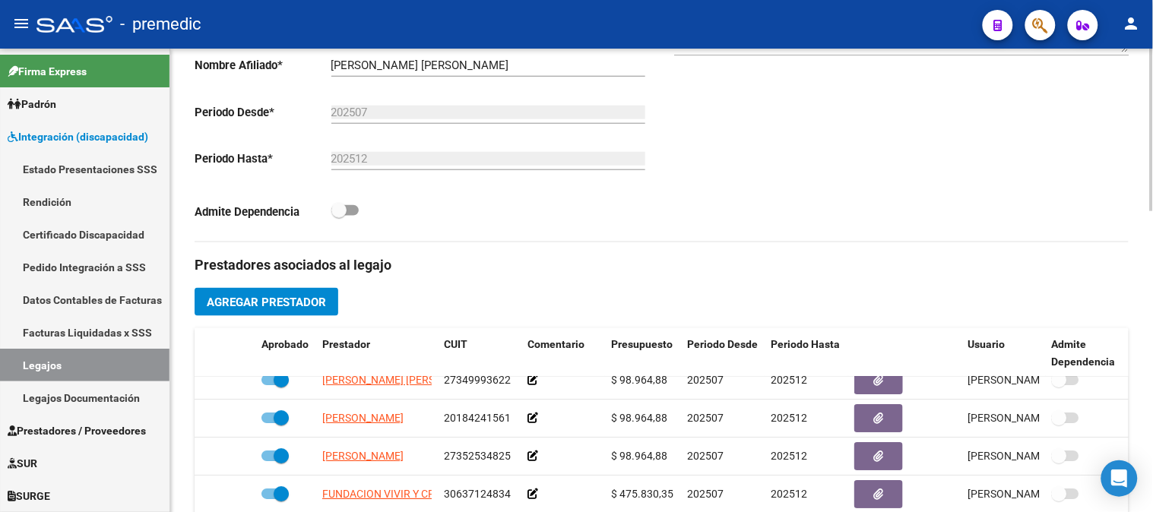
click at [1152, 74] on div at bounding box center [1152, 281] width 4 height 464
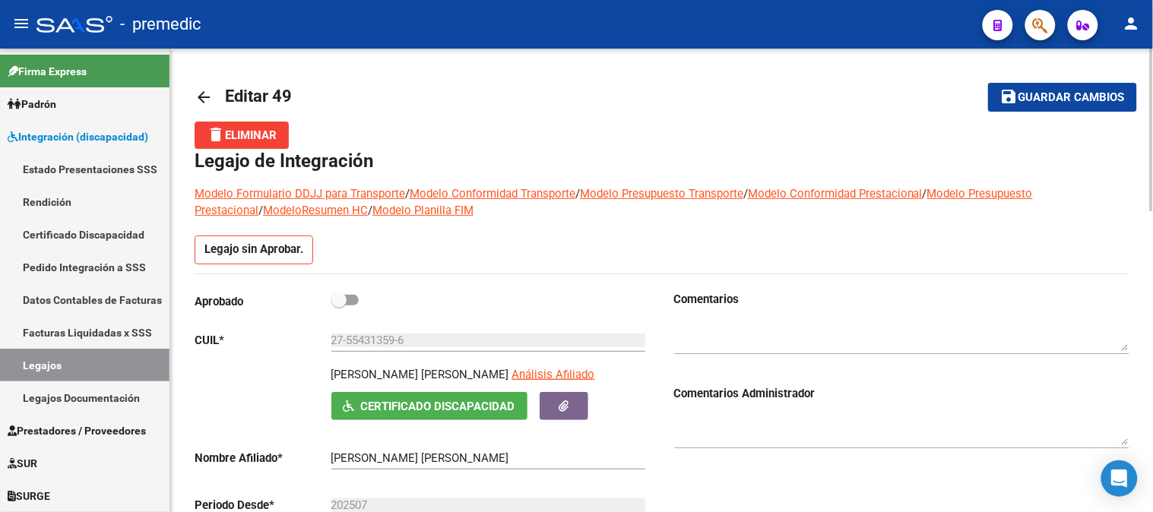
click at [1152, 74] on div at bounding box center [1152, 281] width 4 height 464
click at [353, 300] on span at bounding box center [344, 300] width 27 height 11
click at [339, 306] on input "checkbox" at bounding box center [338, 306] width 1 height 1
checkbox input "true"
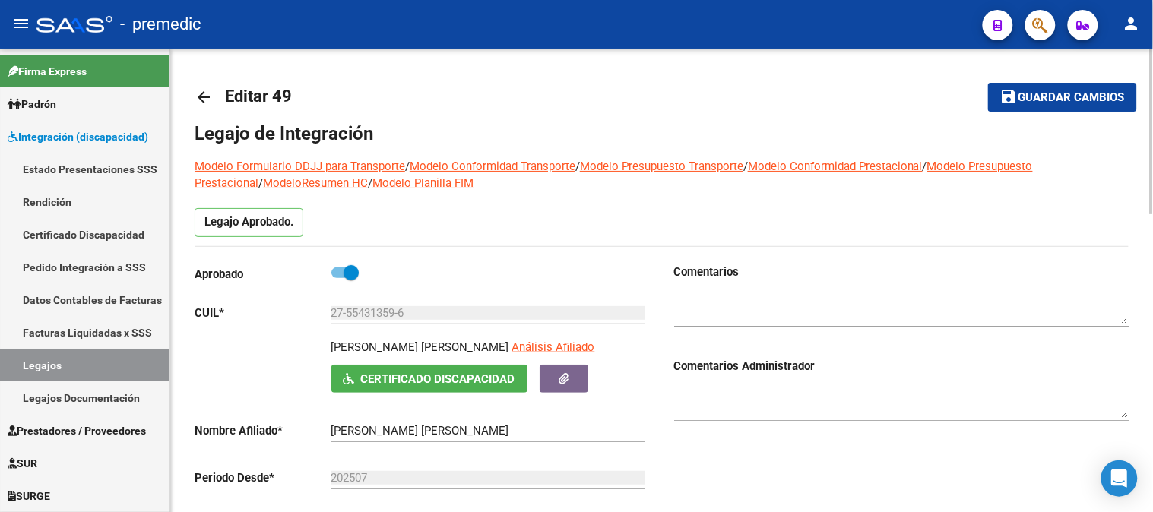
click at [1034, 100] on span "Guardar cambios" at bounding box center [1072, 98] width 106 height 14
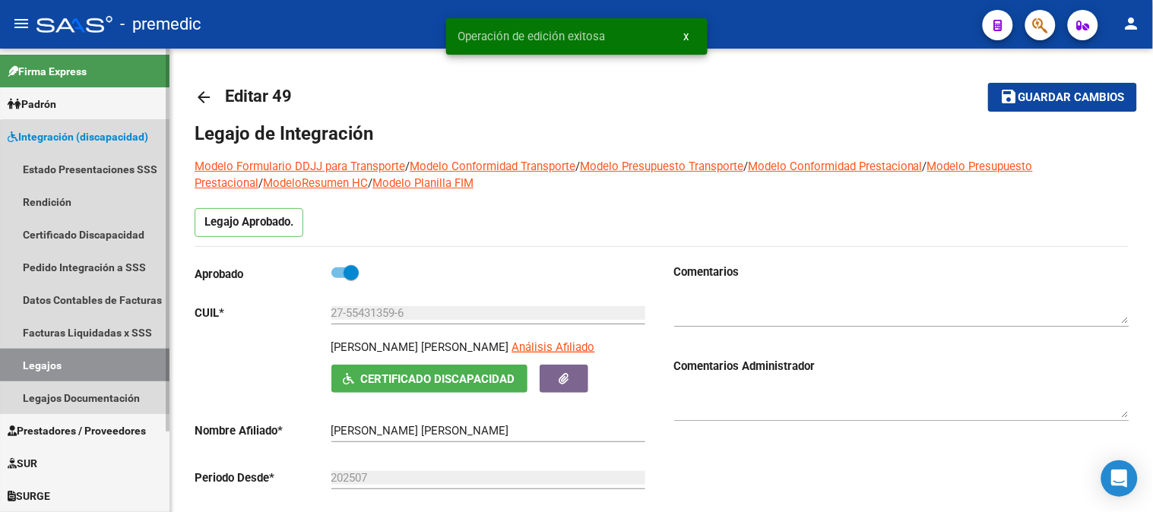
click at [103, 358] on link "Legajos" at bounding box center [85, 365] width 170 height 33
